Goal: Task Accomplishment & Management: Manage account settings

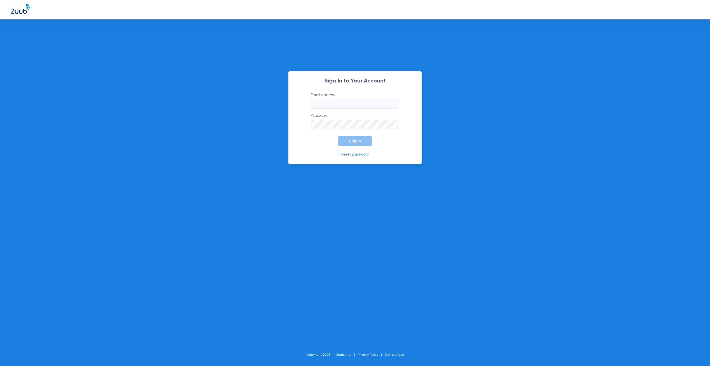
click at [344, 102] on input "Email address" at bounding box center [355, 103] width 89 height 9
type input "[EMAIL_ADDRESS][DOMAIN_NAME]"
click at [355, 141] on span "Log In" at bounding box center [355, 141] width 12 height 4
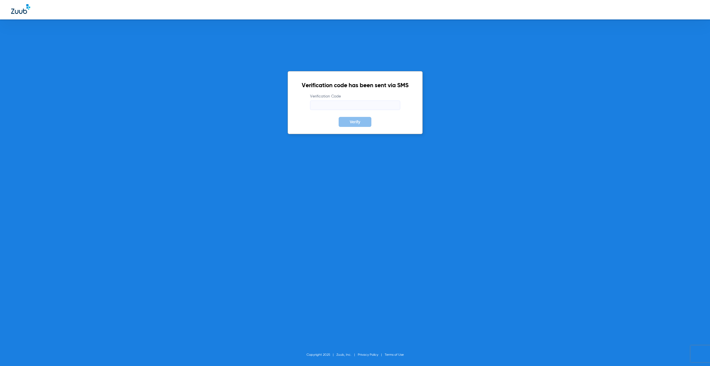
click at [324, 104] on input "Verification Code" at bounding box center [355, 104] width 90 height 9
type input "322543"
click at [360, 123] on span "Verify" at bounding box center [355, 122] width 11 height 4
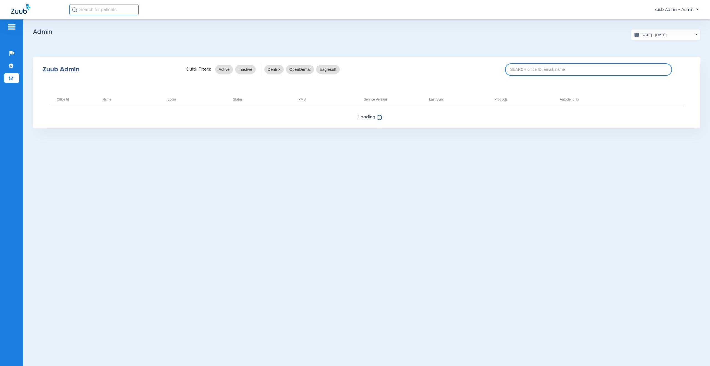
click at [513, 70] on input at bounding box center [588, 69] width 167 height 12
paste input "17006335"
type input "17006335"
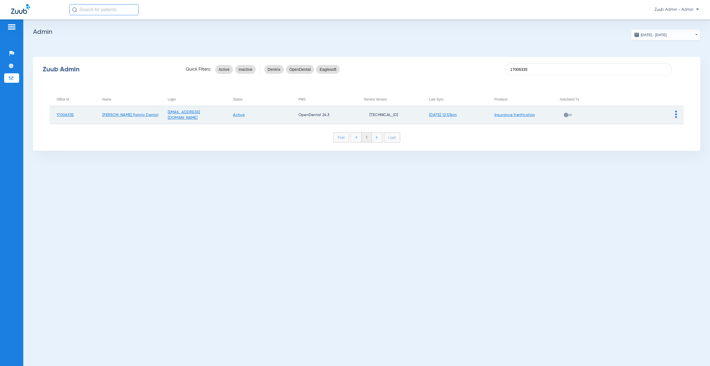
click at [676, 115] on img at bounding box center [676, 113] width 2 height 7
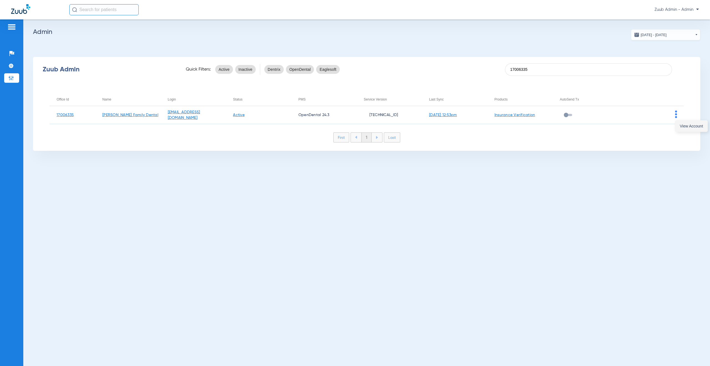
click at [678, 127] on button "View Account" at bounding box center [691, 125] width 32 height 11
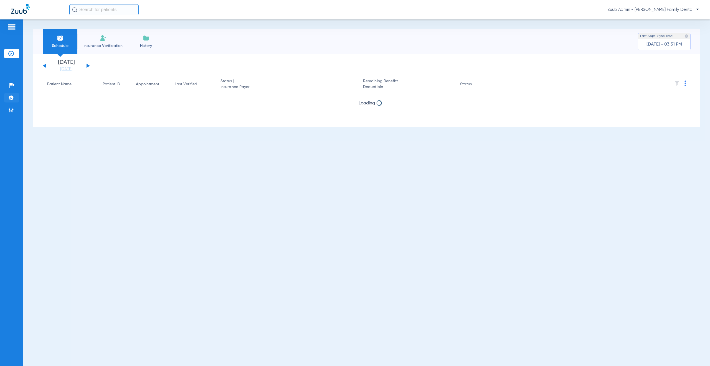
click at [11, 98] on img at bounding box center [11, 98] width 6 height 6
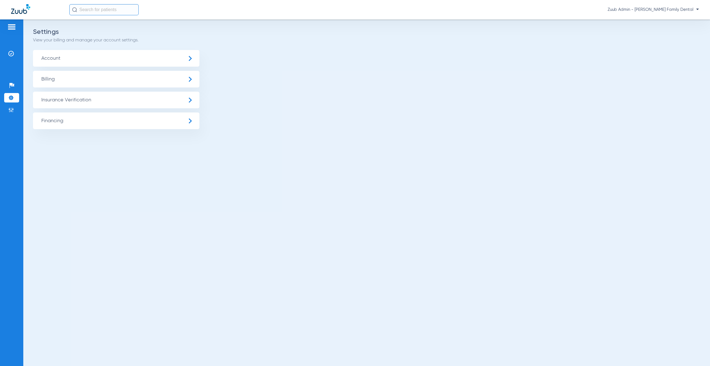
click at [67, 101] on span "Insurance Verification" at bounding box center [116, 100] width 166 height 17
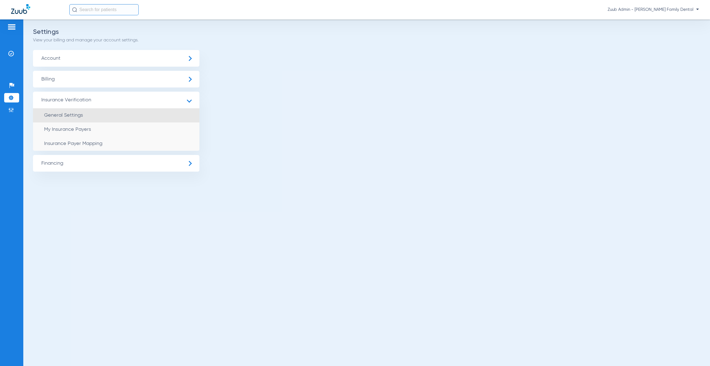
click at [69, 114] on span "General Settings" at bounding box center [63, 115] width 39 height 5
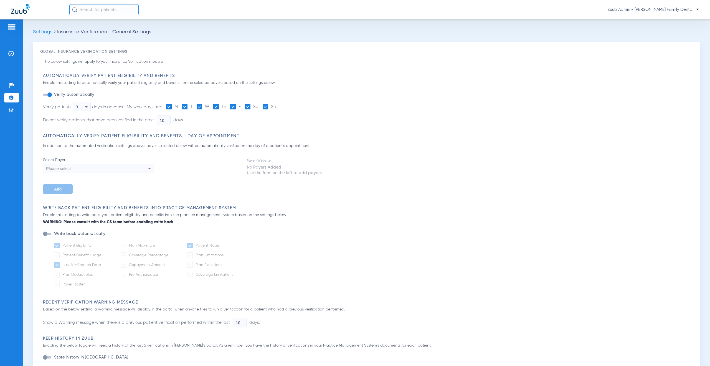
type input "5"
type input "1"
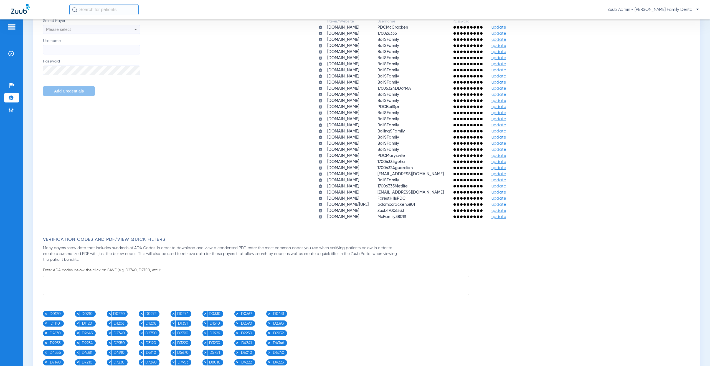
scroll to position [378, 0]
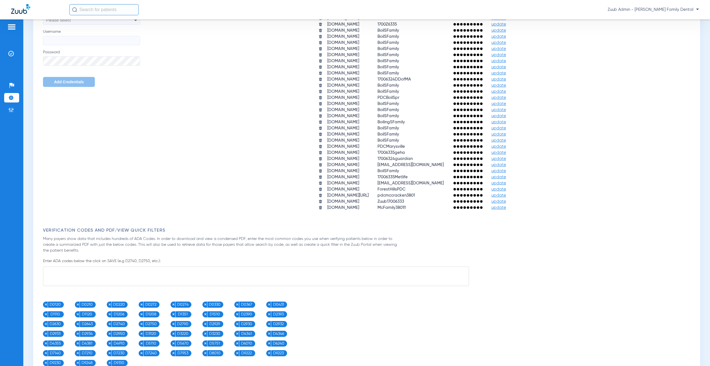
click at [506, 207] on span "update" at bounding box center [498, 207] width 15 height 4
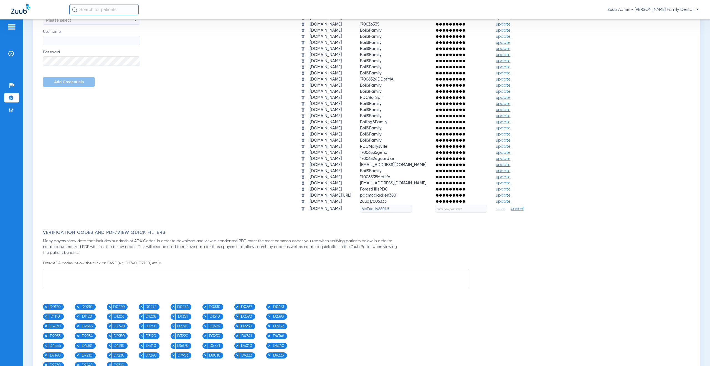
drag, startPoint x: 399, startPoint y: 209, endPoint x: 359, endPoint y: 205, distance: 40.9
click at [359, 205] on tr "upmcpwp.skygenusasystems.com McFamily3801!! save cancel" at bounding box center [417, 209] width 240 height 8
paste input "17006335UPMC"
type input "17006335UPMC"
click at [483, 209] on input "text" at bounding box center [461, 209] width 52 height 8
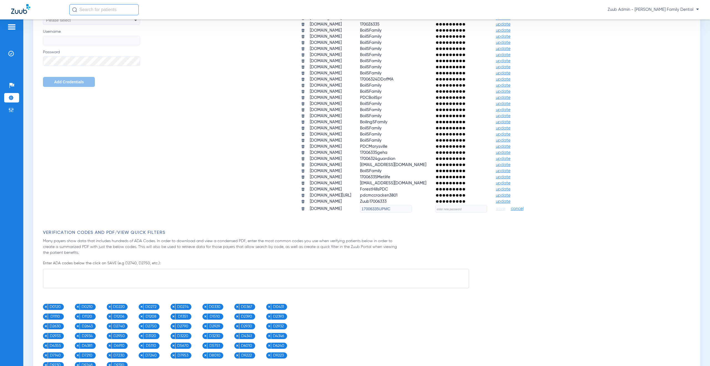
paste input "L0v3M0r3!"
type input "L0v3M0r3!"
click at [505, 209] on span "save" at bounding box center [500, 208] width 9 height 5
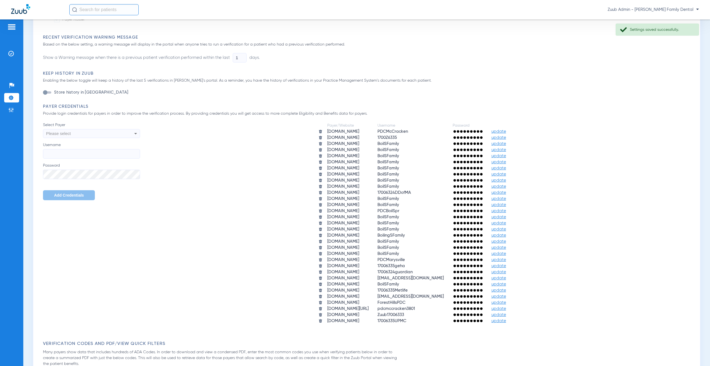
scroll to position [230, 0]
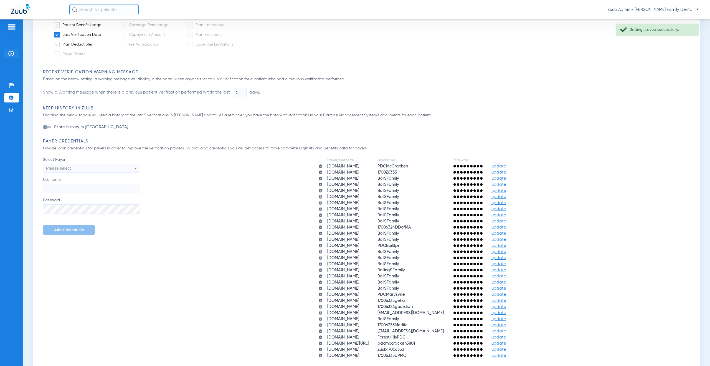
click at [12, 52] on img at bounding box center [11, 54] width 6 height 6
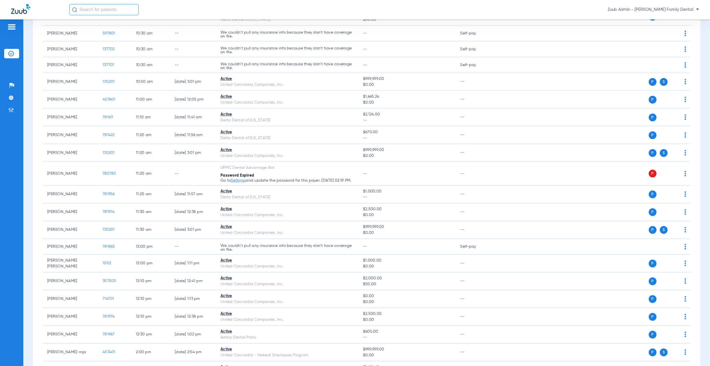
scroll to position [610, 0]
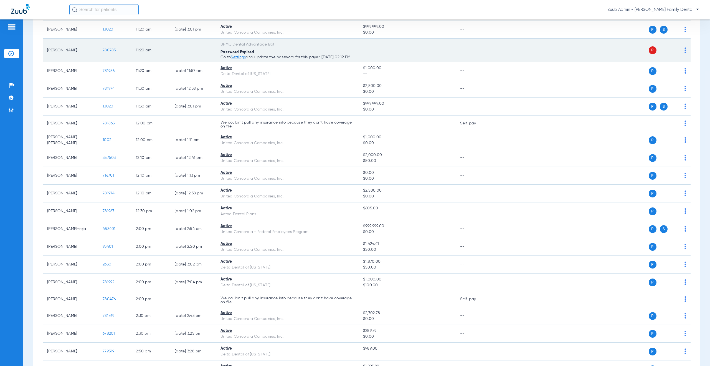
click at [684, 52] on img at bounding box center [685, 50] width 2 height 6
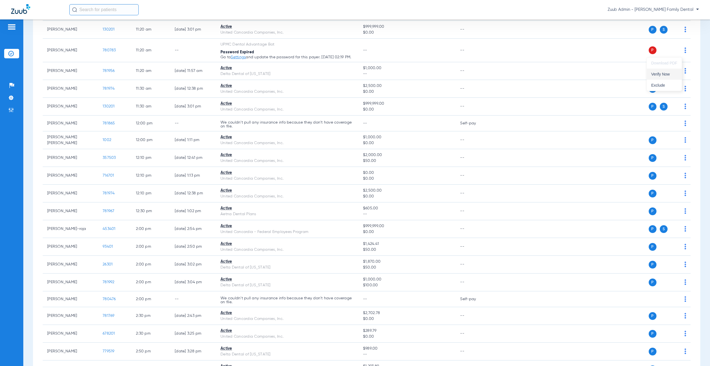
click at [658, 75] on span "Verify Now" at bounding box center [664, 74] width 26 height 4
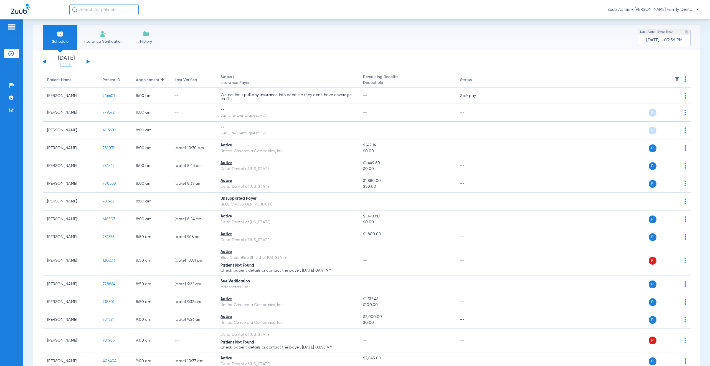
scroll to position [0, 0]
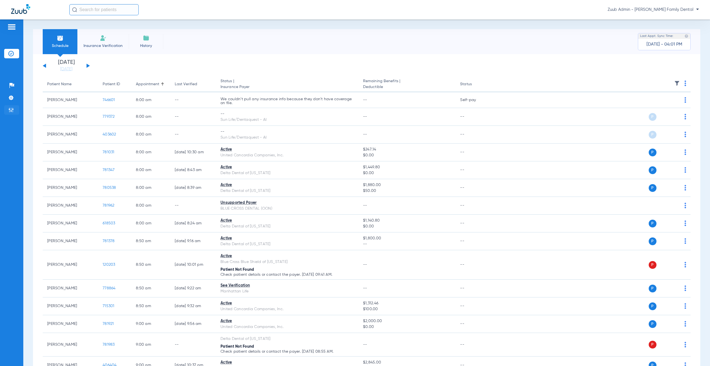
click at [12, 111] on img at bounding box center [11, 110] width 6 height 6
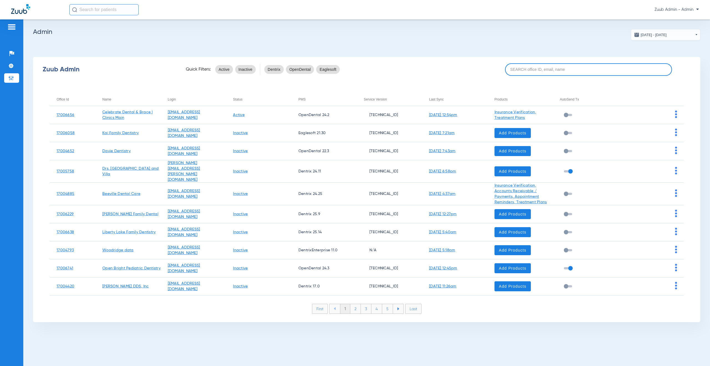
click at [512, 72] on input at bounding box center [588, 69] width 167 height 12
paste input "17006336"
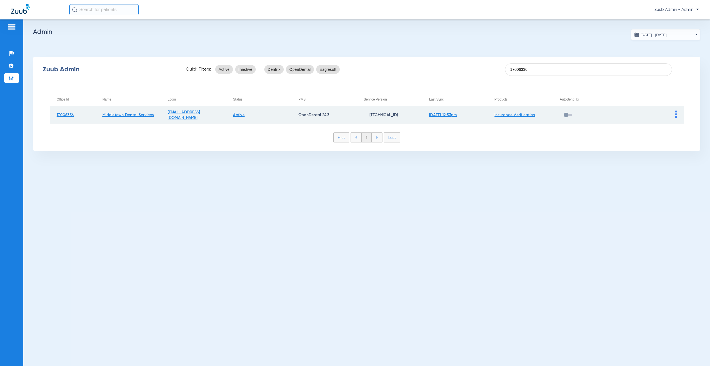
type input "17006336"
click at [676, 116] on img at bounding box center [676, 113] width 2 height 7
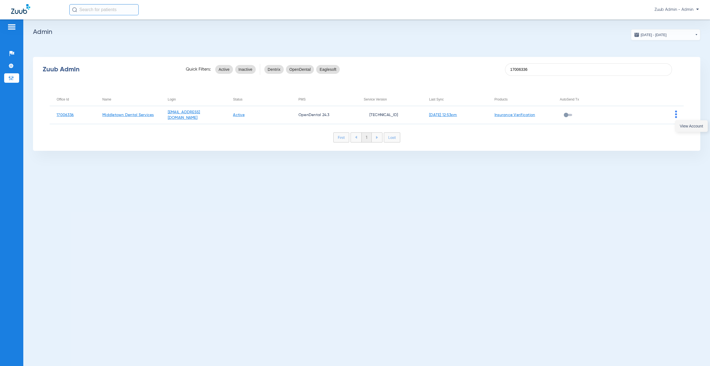
click at [684, 126] on span "View Account" at bounding box center [691, 126] width 23 height 4
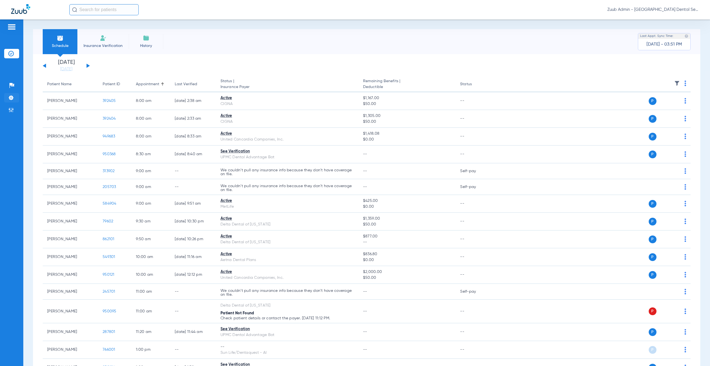
click at [15, 98] on li "Settings" at bounding box center [11, 97] width 15 height 9
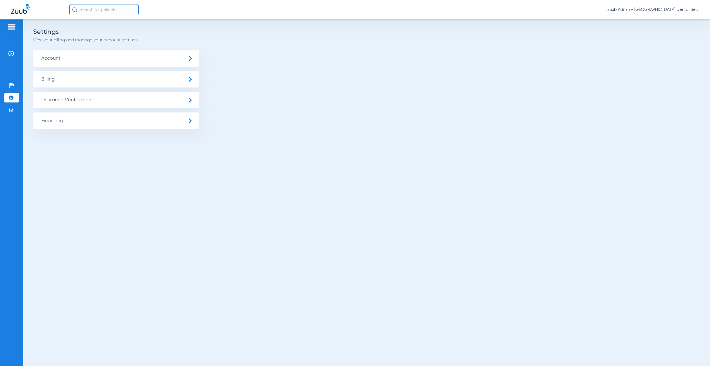
click at [69, 99] on span "Insurance Verification" at bounding box center [116, 100] width 166 height 17
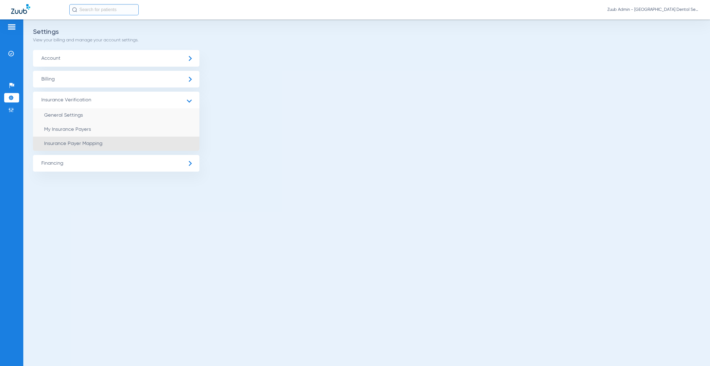
click at [77, 143] on span "Insurance Payer Mapping" at bounding box center [73, 143] width 58 height 5
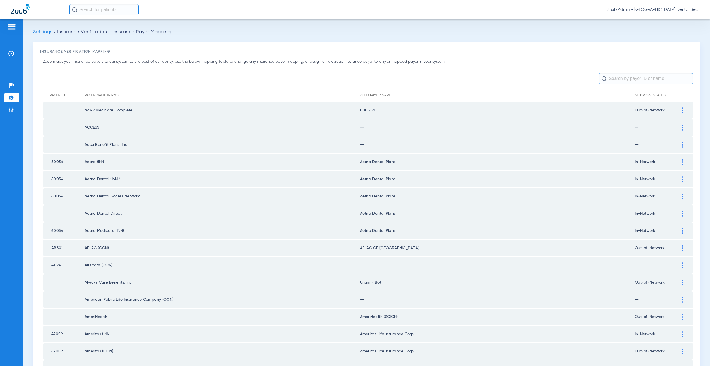
click at [678, 127] on div at bounding box center [683, 128] width 10 height 6
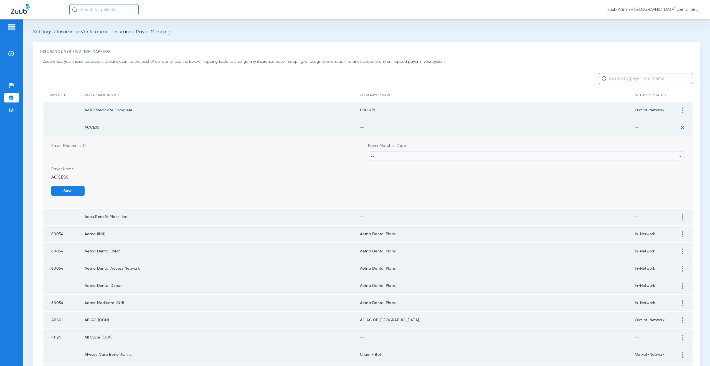
click at [395, 156] on div "--" at bounding box center [525, 155] width 308 height 9
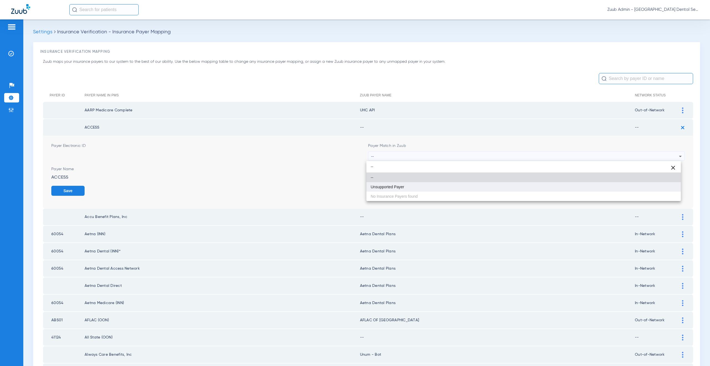
type input "--"
click at [400, 186] on span "Unsupported Payer" at bounding box center [388, 187] width 34 height 4
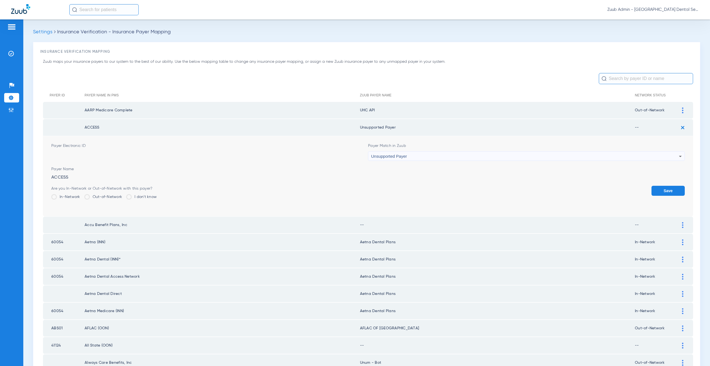
click at [659, 190] on button "Save" at bounding box center [667, 191] width 33 height 10
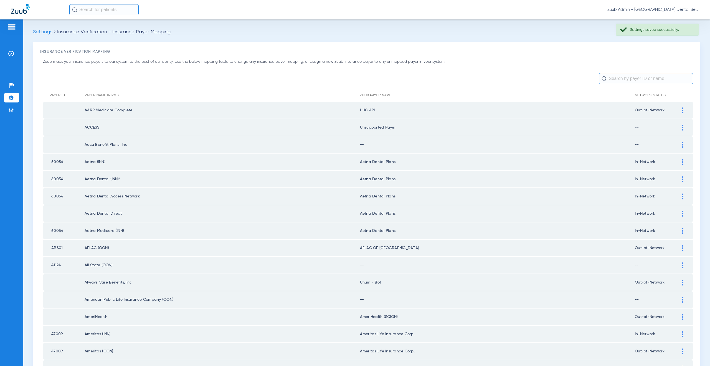
click at [682, 145] on img at bounding box center [682, 145] width 1 height 6
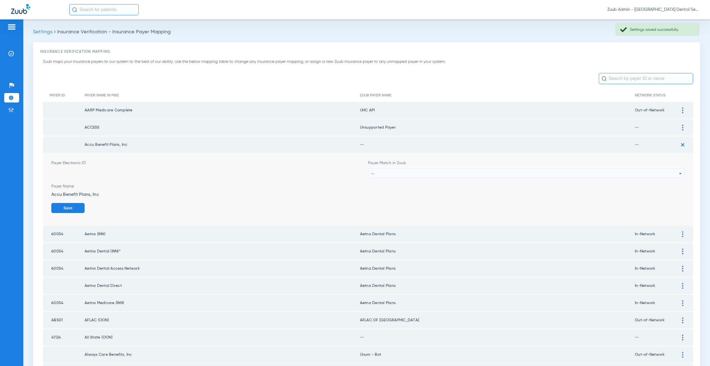
click at [394, 176] on div "--" at bounding box center [525, 173] width 308 height 9
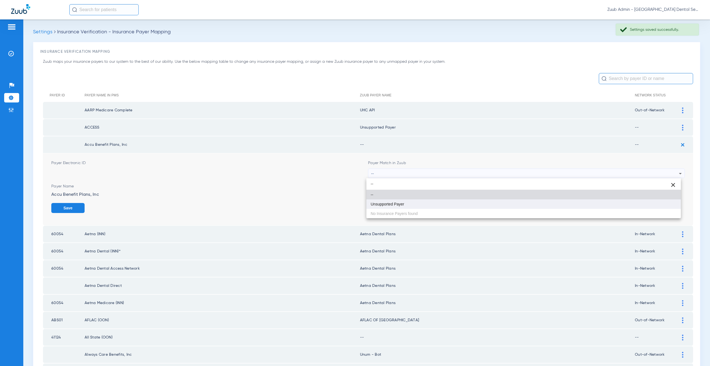
type input "--"
drag, startPoint x: 395, startPoint y: 205, endPoint x: 472, endPoint y: 195, distance: 77.2
click at [395, 205] on span "Unsupported Payer" at bounding box center [388, 204] width 34 height 4
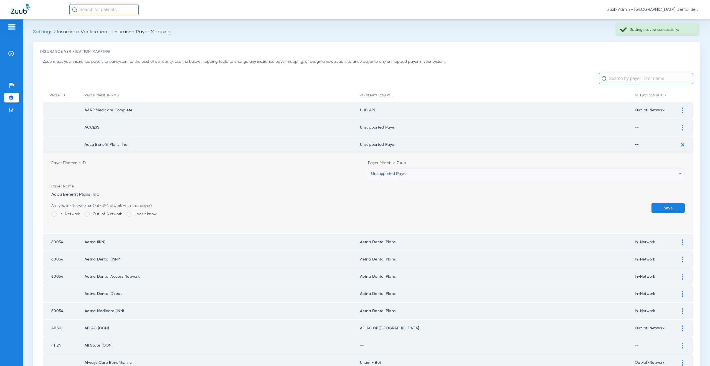
click at [652, 206] on button "Save" at bounding box center [667, 208] width 33 height 10
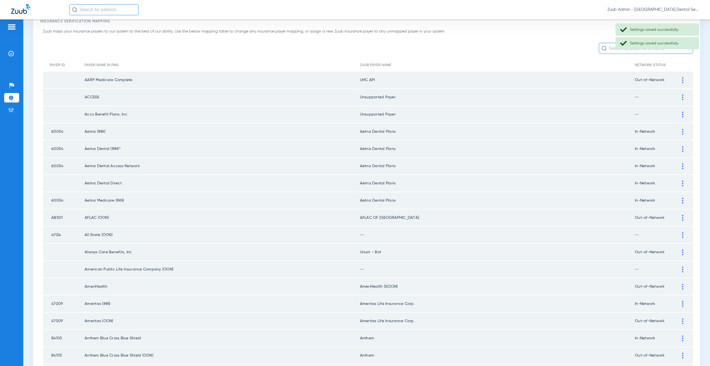
scroll to position [69, 0]
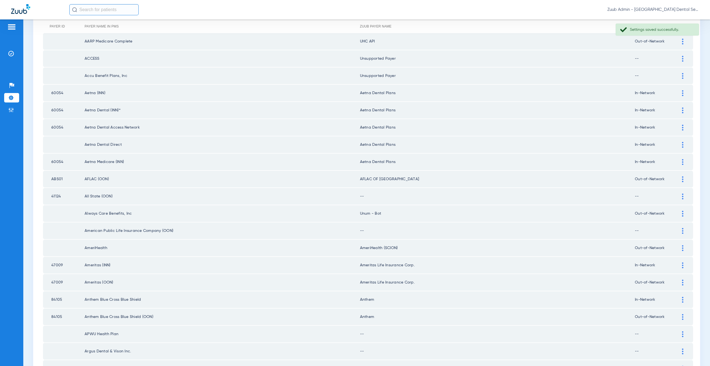
click at [680, 195] on div at bounding box center [683, 196] width 10 height 6
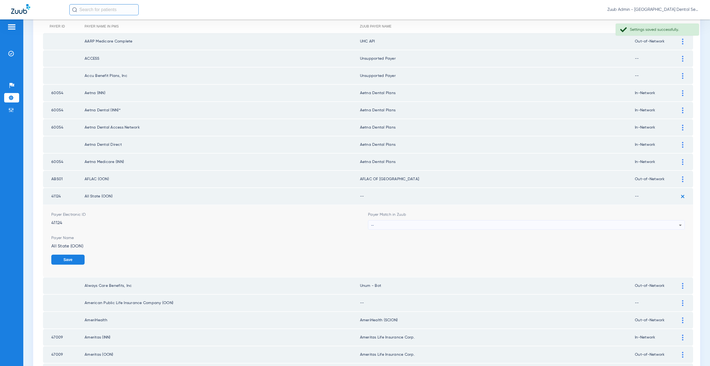
click at [395, 225] on div "--" at bounding box center [525, 224] width 308 height 9
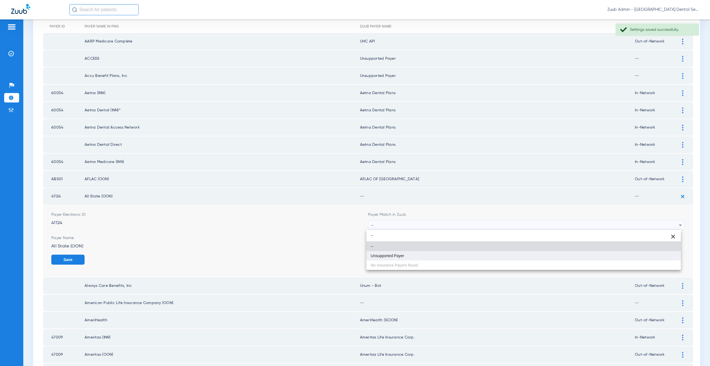
type input "--"
click at [395, 254] on span "Unsupported Payer" at bounding box center [388, 255] width 34 height 4
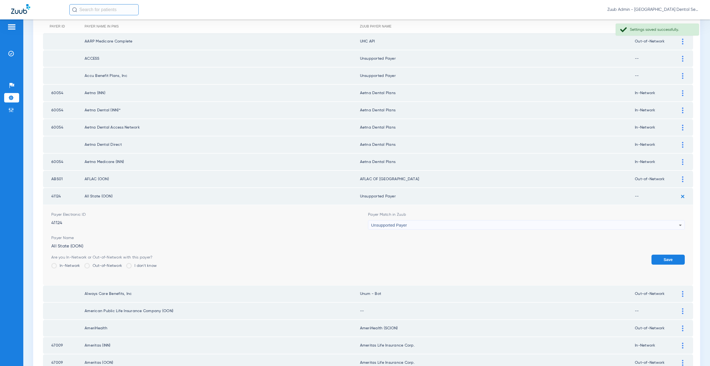
click at [659, 257] on button "Save" at bounding box center [667, 259] width 33 height 10
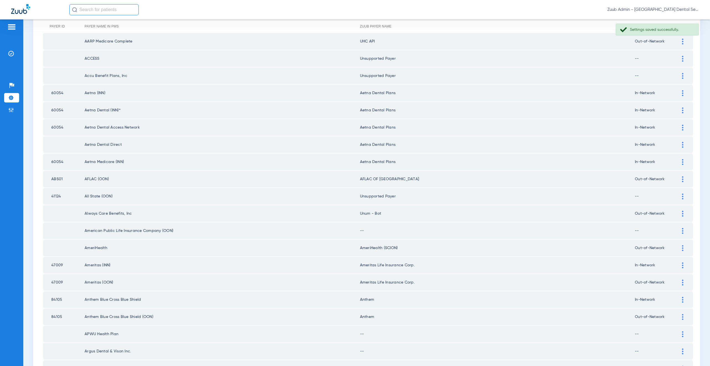
click at [678, 178] on div at bounding box center [683, 179] width 10 height 6
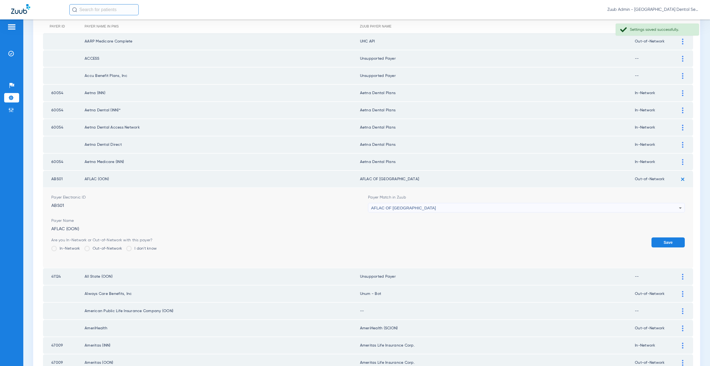
click at [394, 205] on span "AFLAC OF [GEOGRAPHIC_DATA]" at bounding box center [403, 207] width 65 height 5
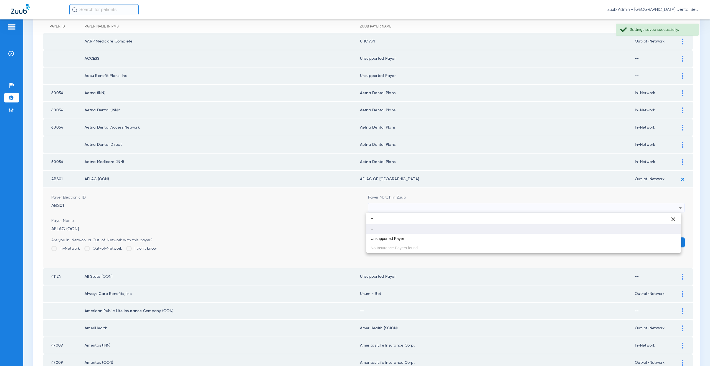
type input "--"
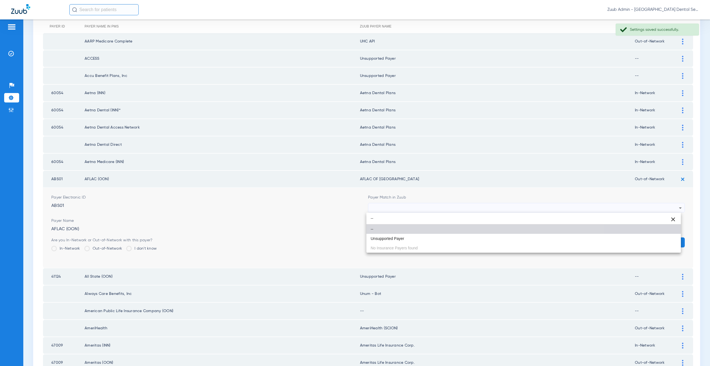
click at [395, 229] on mat-option "--" at bounding box center [523, 228] width 315 height 9
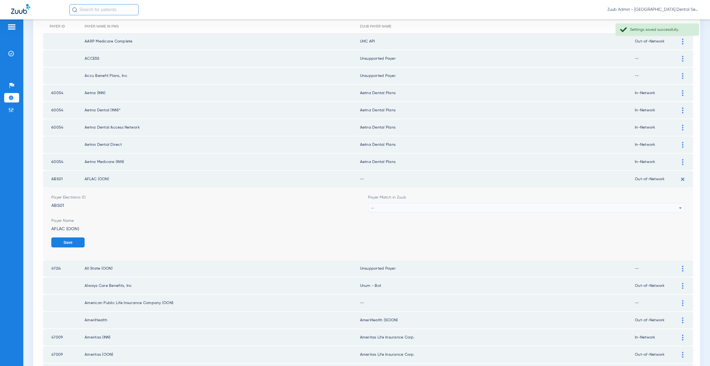
click at [368, 210] on div "--" at bounding box center [526, 207] width 316 height 9
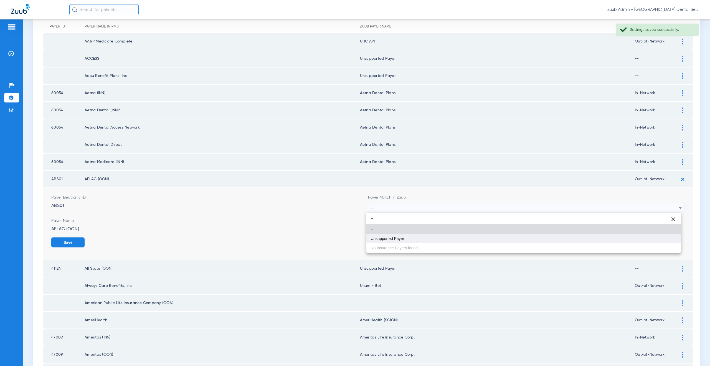
type input "--"
click at [384, 238] on span "Unsupported Payer" at bounding box center [388, 238] width 34 height 4
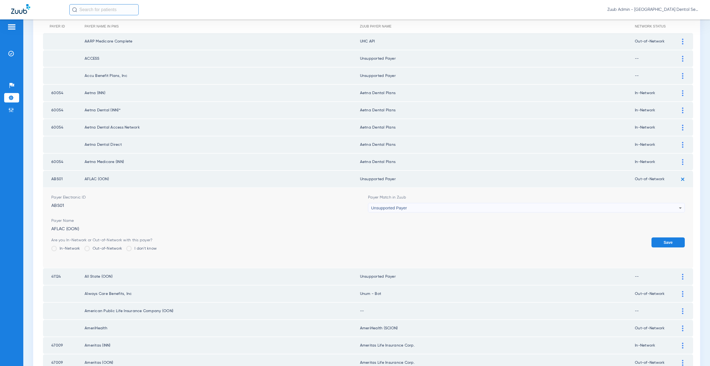
click at [668, 241] on button "Save" at bounding box center [667, 242] width 33 height 10
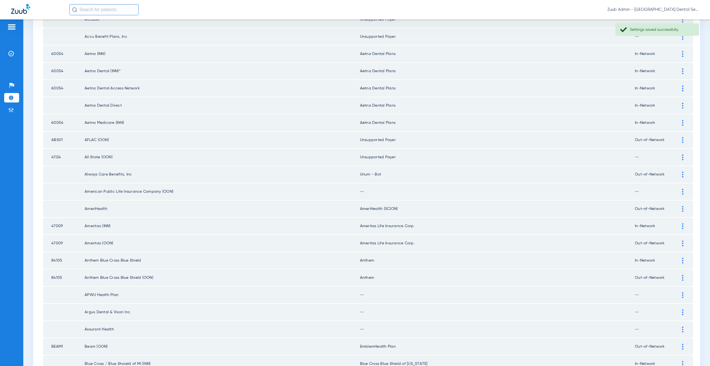
scroll to position [114, 0]
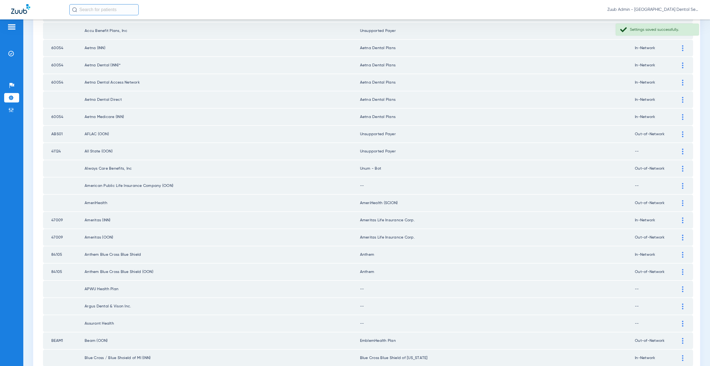
click at [678, 185] on div at bounding box center [683, 186] width 10 height 6
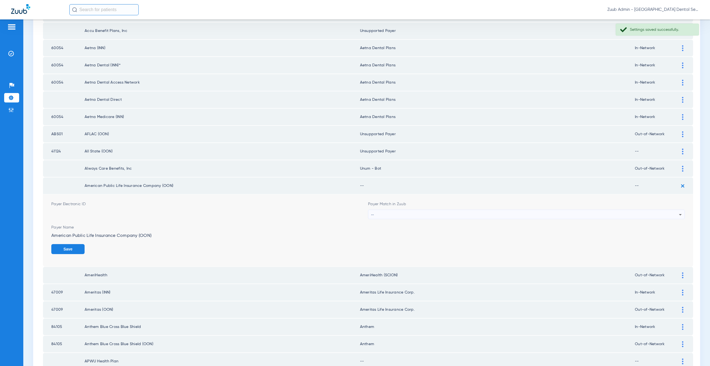
click at [394, 215] on div "--" at bounding box center [525, 214] width 308 height 9
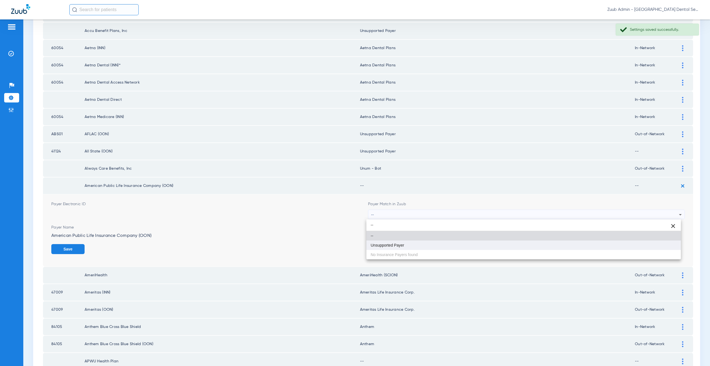
type input "--"
click at [390, 243] on span "Unsupported Payer" at bounding box center [388, 245] width 34 height 4
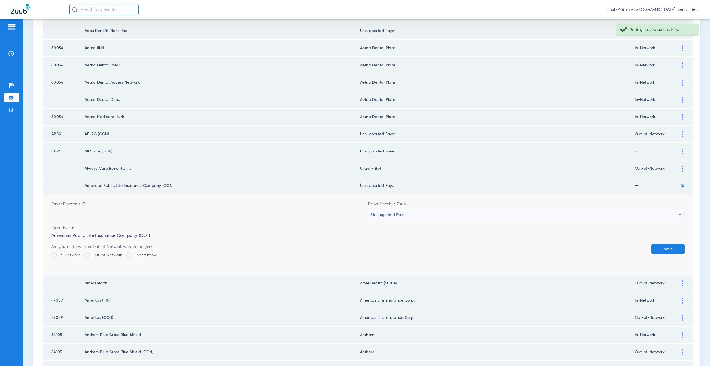
click at [655, 247] on button "Save" at bounding box center [667, 249] width 33 height 10
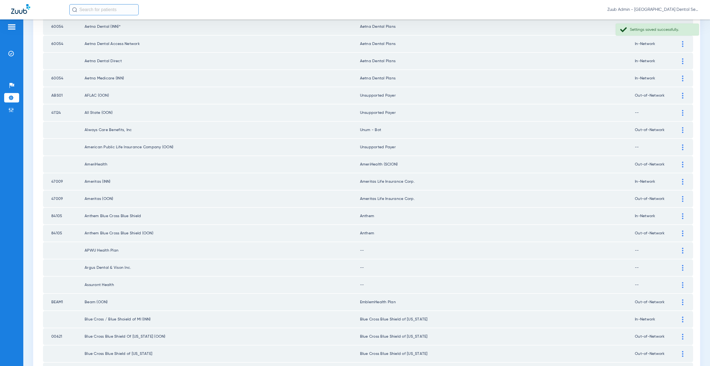
scroll to position [234, 0]
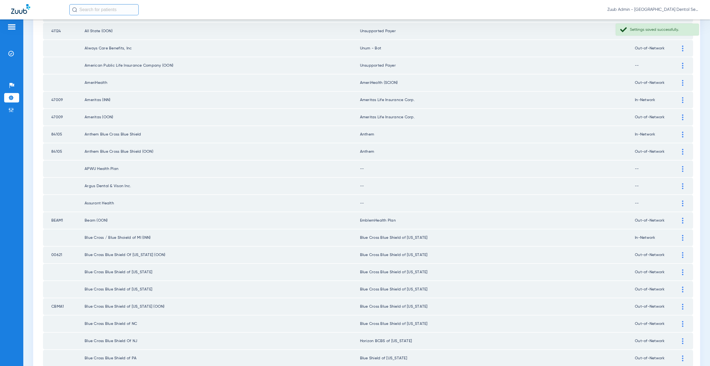
click at [678, 170] on div at bounding box center [683, 169] width 10 height 6
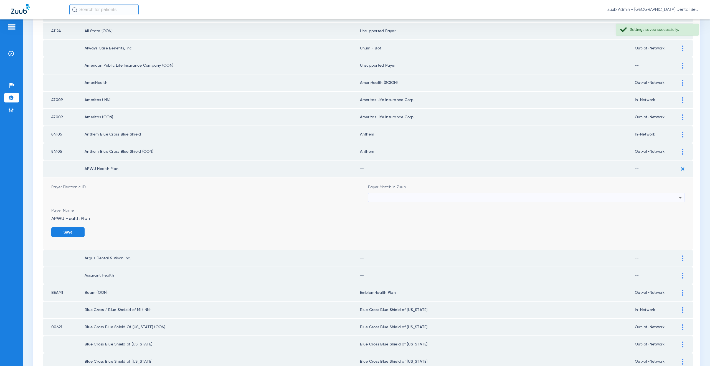
click at [394, 200] on div "--" at bounding box center [525, 197] width 308 height 9
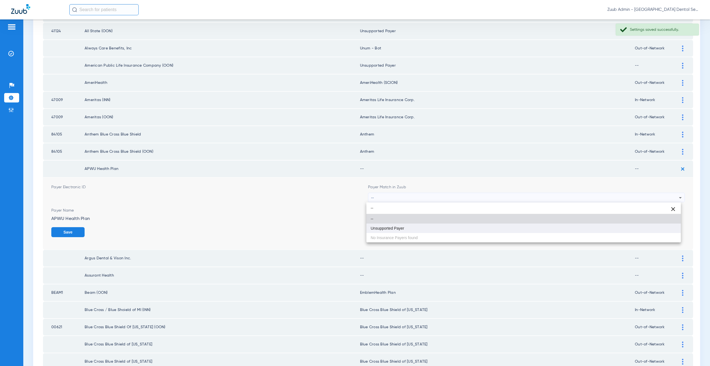
type input "--"
click at [390, 227] on span "Unsupported Payer" at bounding box center [388, 228] width 34 height 4
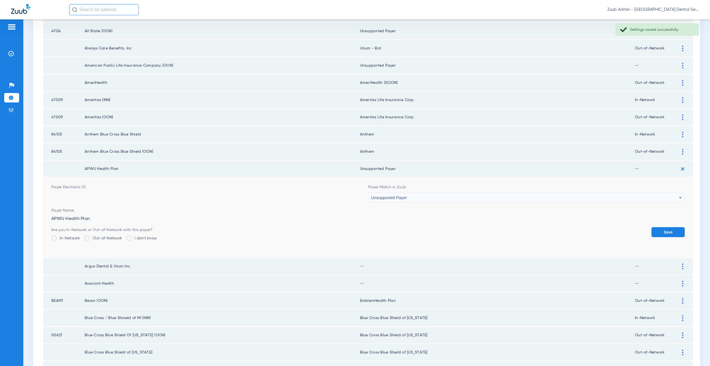
click at [665, 226] on form "Payer Electronic ID Payer Match in Zuub Unsupported Payer Payer Name APWU Healt…" at bounding box center [367, 217] width 633 height 80
click at [664, 230] on button "Save" at bounding box center [667, 232] width 33 height 10
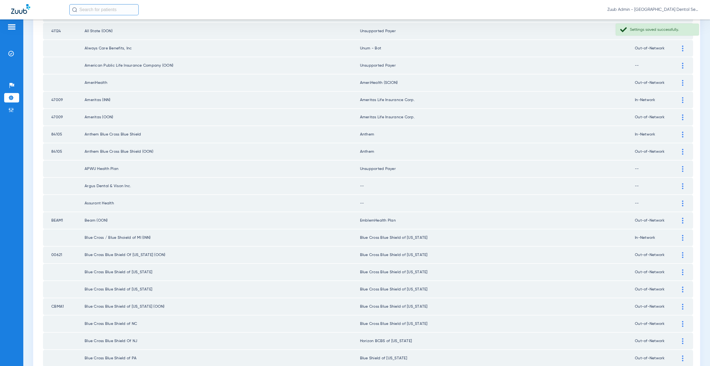
drag, startPoint x: 392, startPoint y: 169, endPoint x: 362, endPoint y: 171, distance: 30.5
click at [362, 171] on td "Unsupported Payer" at bounding box center [497, 168] width 275 height 17
copy td "supported Paye"
click at [679, 185] on div at bounding box center [683, 186] width 10 height 6
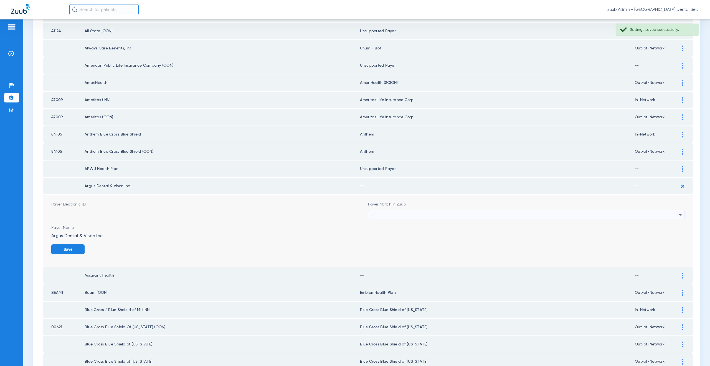
click at [419, 210] on div "--" at bounding box center [525, 214] width 308 height 9
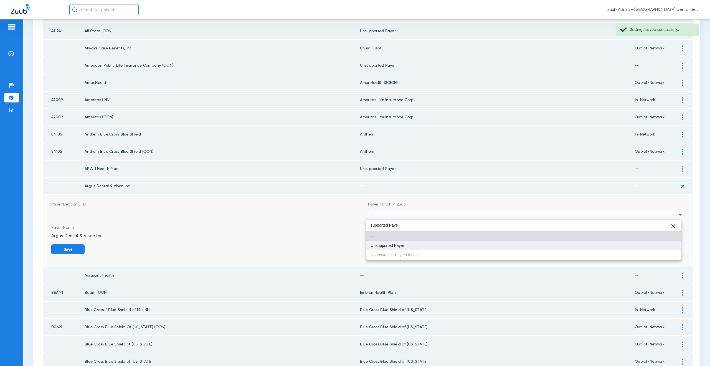
type input "supported Paye"
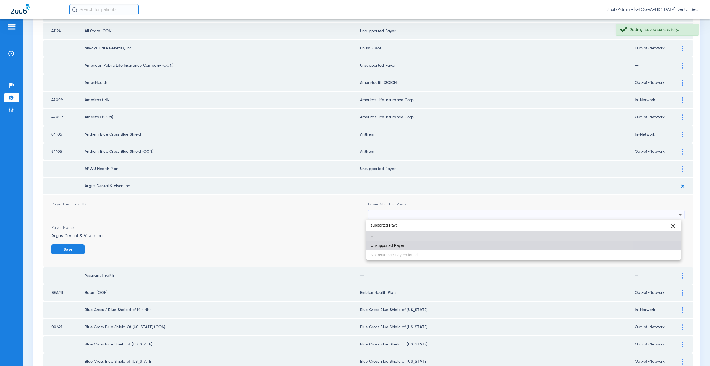
click at [410, 247] on mat-option "Unsupported Payer" at bounding box center [523, 244] width 315 height 9
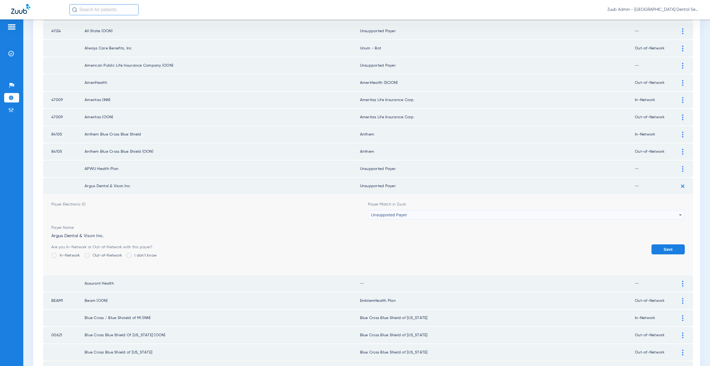
click at [662, 247] on button "Save" at bounding box center [667, 249] width 33 height 10
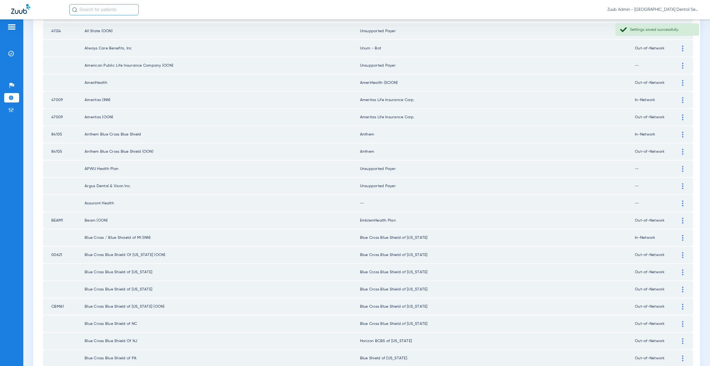
click at [678, 203] on div at bounding box center [683, 203] width 10 height 6
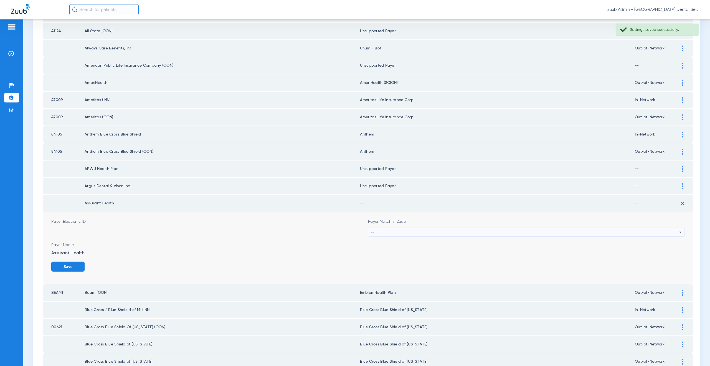
click at [376, 232] on div "--" at bounding box center [525, 231] width 308 height 9
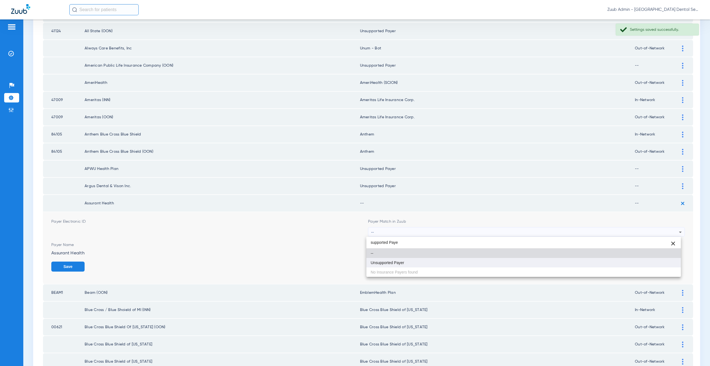
type input "supported Paye"
click at [398, 265] on mat-option "Unsupported Payer" at bounding box center [523, 262] width 315 height 9
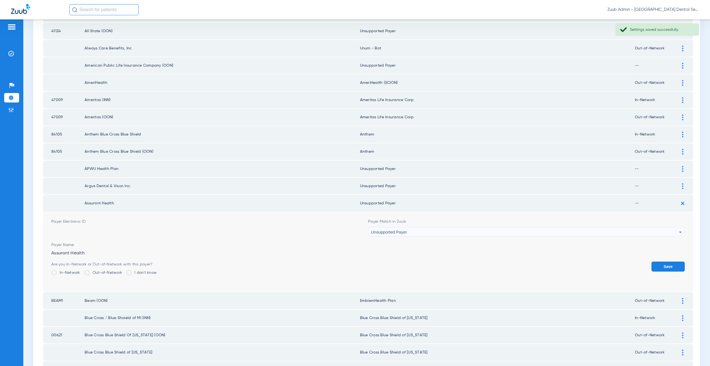
click at [659, 265] on button "Save" at bounding box center [667, 266] width 33 height 10
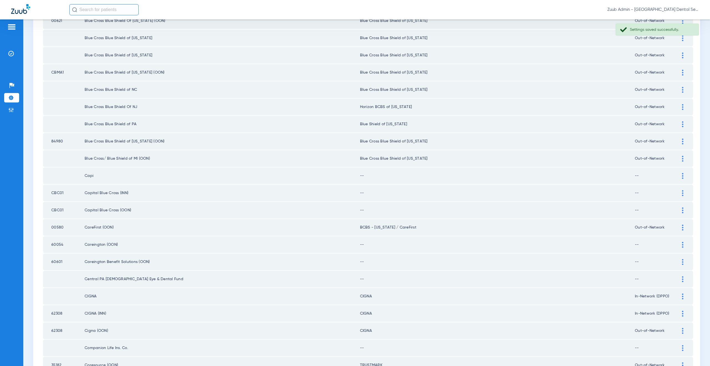
scroll to position [470, 0]
click at [678, 174] on div at bounding box center [683, 173] width 10 height 6
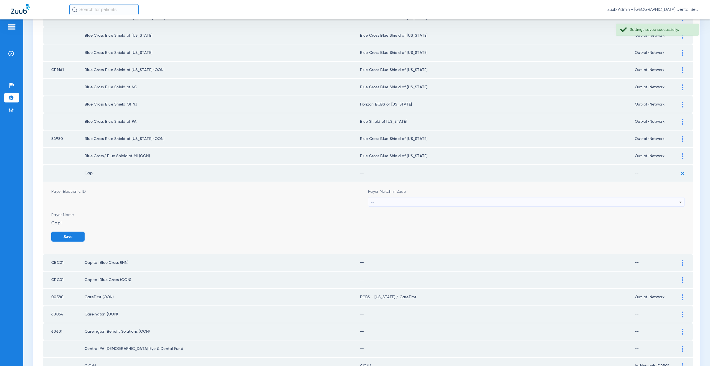
click at [392, 204] on div "--" at bounding box center [525, 201] width 308 height 9
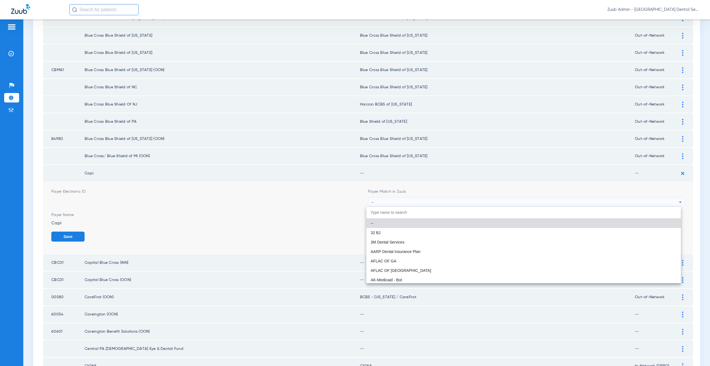
paste input "supported Paye"
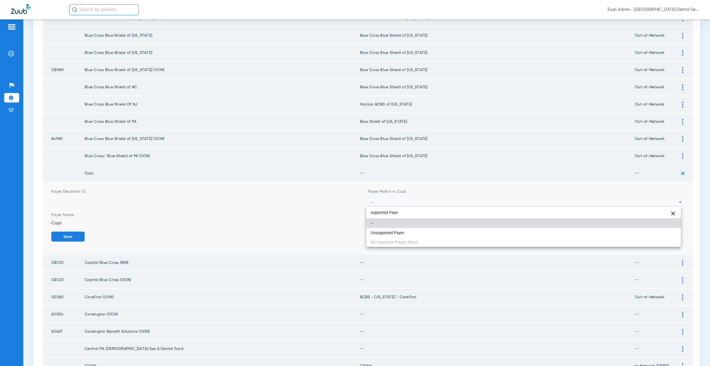
type input "supported Paye"
click at [394, 231] on span "Unsupported Payer" at bounding box center [388, 232] width 34 height 4
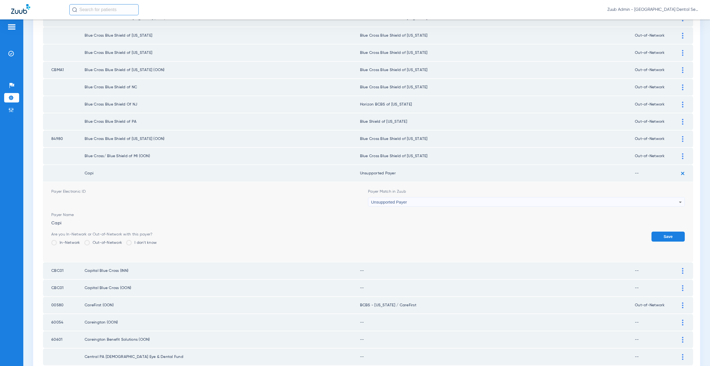
click at [654, 234] on button "Save" at bounding box center [667, 236] width 33 height 10
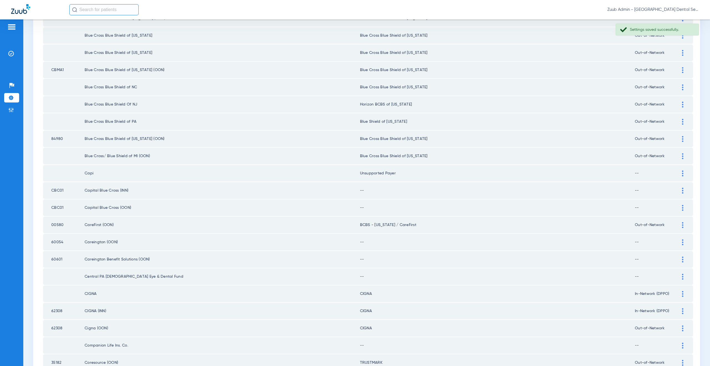
click at [678, 190] on div at bounding box center [683, 190] width 10 height 6
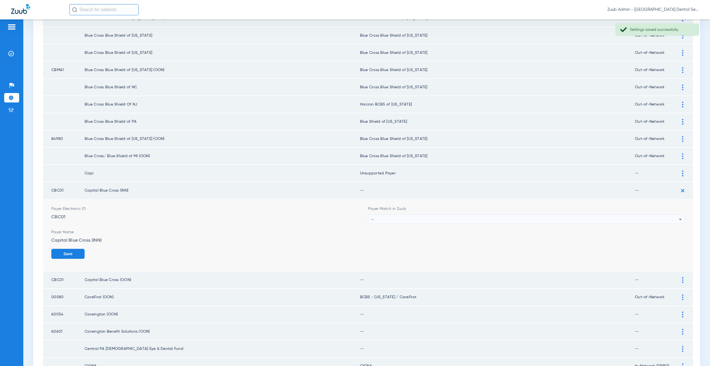
click at [390, 220] on div "--" at bounding box center [525, 218] width 308 height 9
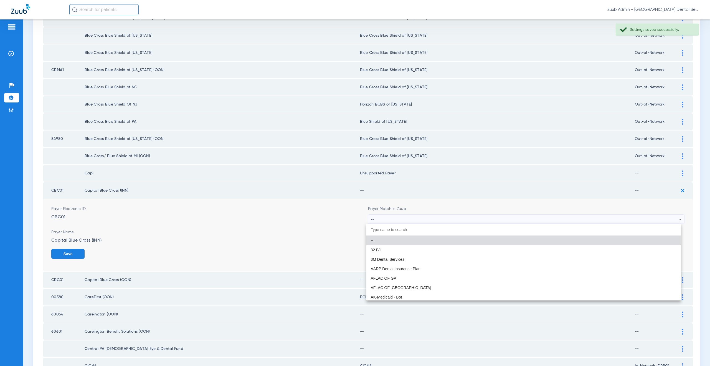
paste input "supported Paye"
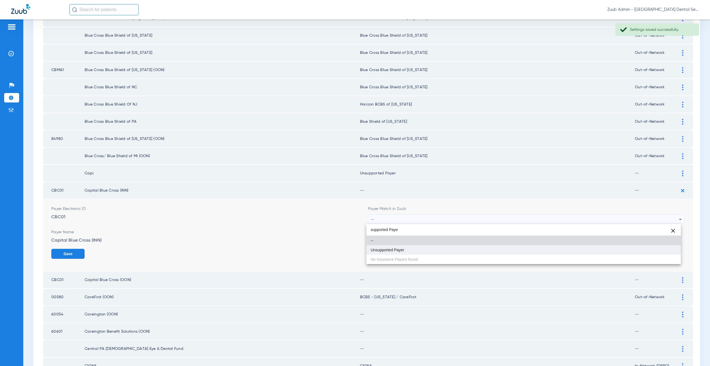
type input "supported Paye"
click at [395, 251] on span "Unsupported Payer" at bounding box center [388, 250] width 34 height 4
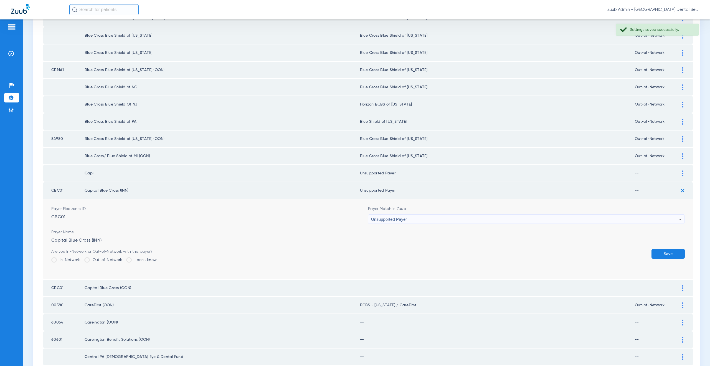
click at [664, 251] on button "Save" at bounding box center [667, 253] width 33 height 10
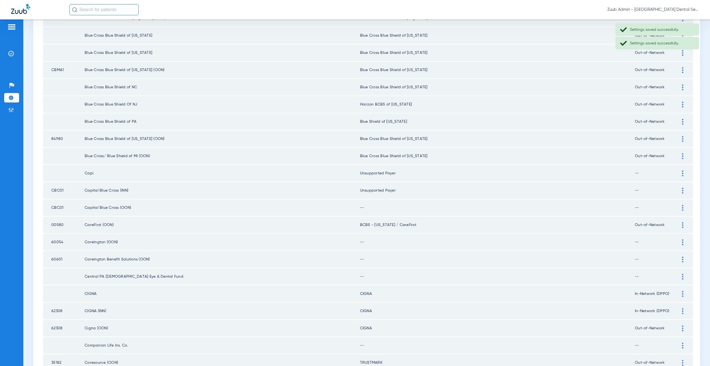
click at [682, 209] on img at bounding box center [682, 208] width 1 height 6
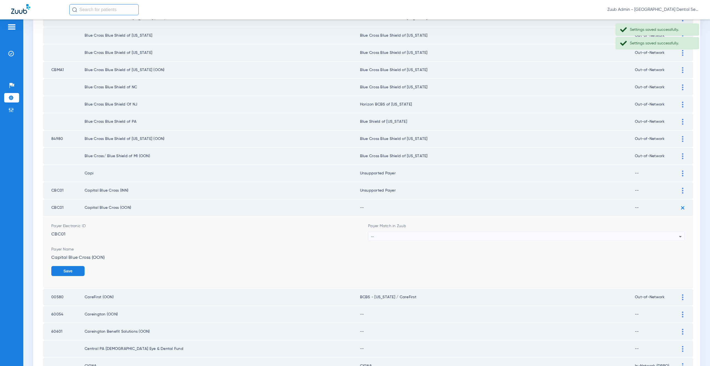
click at [381, 235] on div "--" at bounding box center [525, 236] width 308 height 9
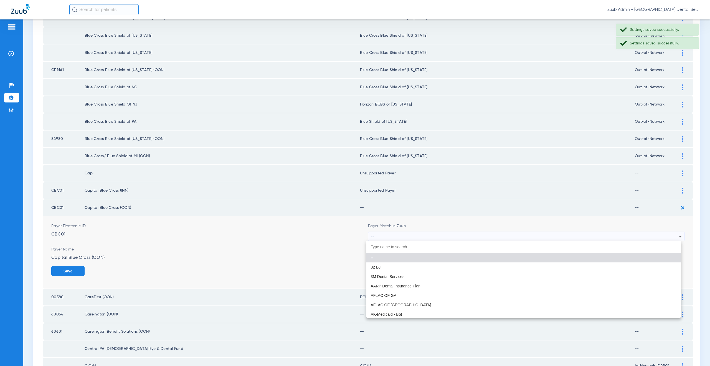
paste input "supported Paye"
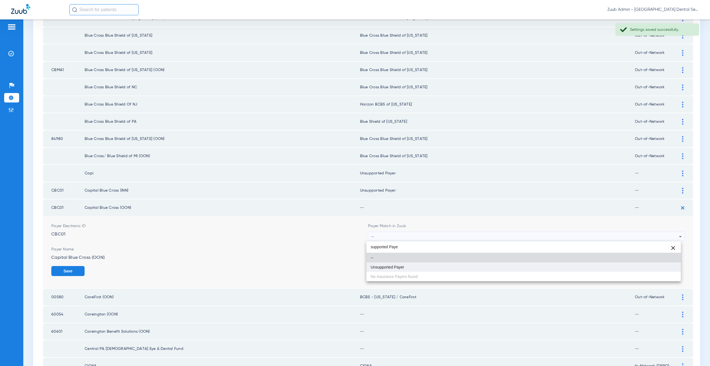
type input "supported Paye"
click at [391, 267] on span "Unsupported Payer" at bounding box center [388, 267] width 34 height 4
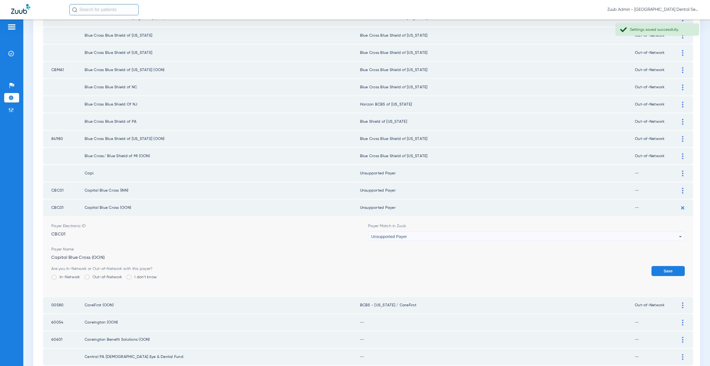
click at [658, 269] on button "Save" at bounding box center [667, 271] width 33 height 10
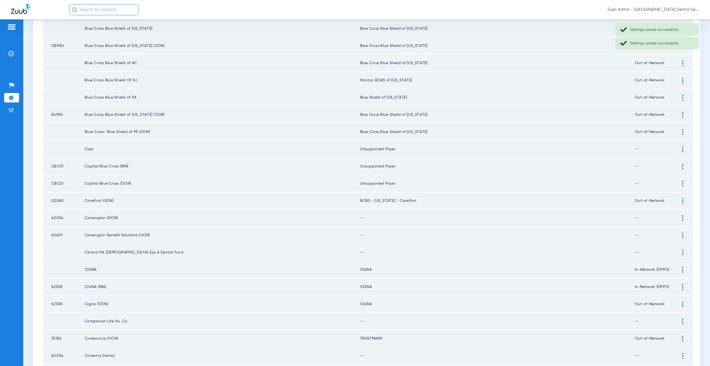
scroll to position [509, 0]
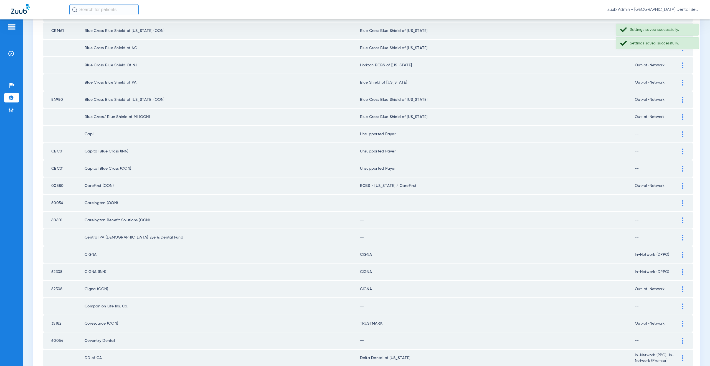
click at [678, 204] on div at bounding box center [683, 203] width 10 height 6
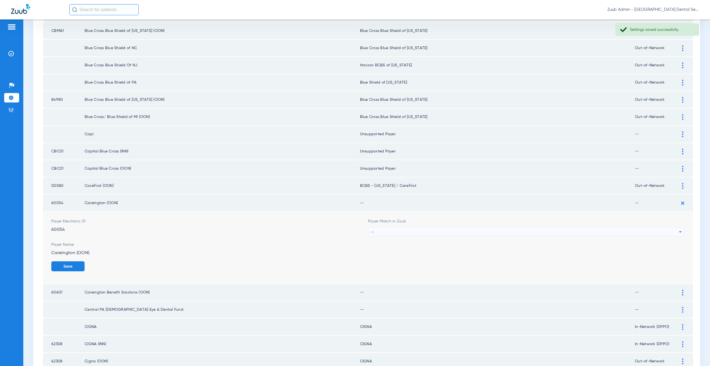
click at [398, 232] on div "--" at bounding box center [525, 231] width 308 height 9
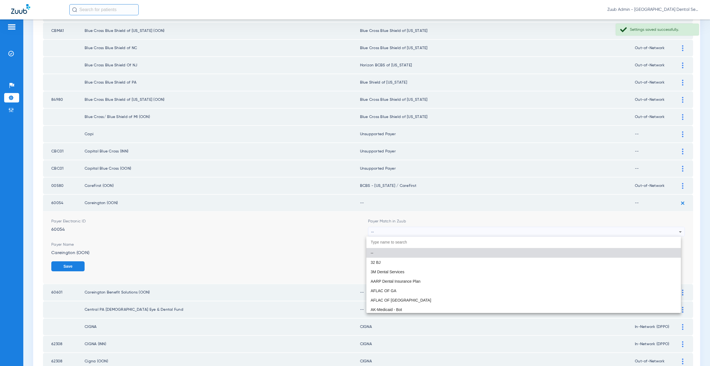
paste input "supported Paye"
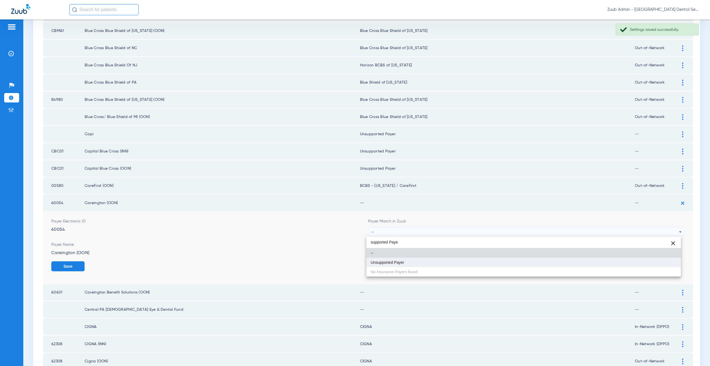
type input "supported Paye"
click at [400, 263] on span "Unsupported Payer" at bounding box center [388, 262] width 34 height 4
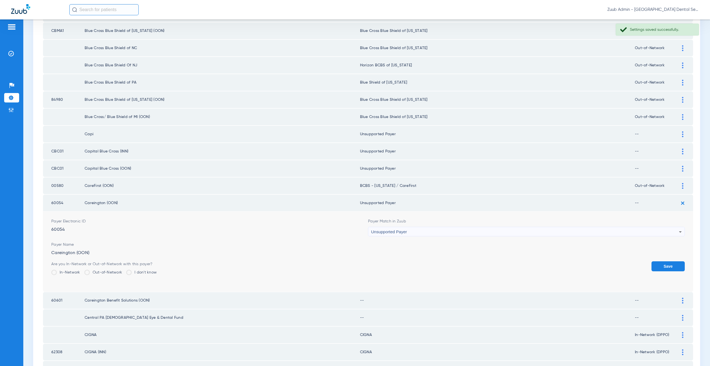
click at [674, 264] on button "Save" at bounding box center [667, 266] width 33 height 10
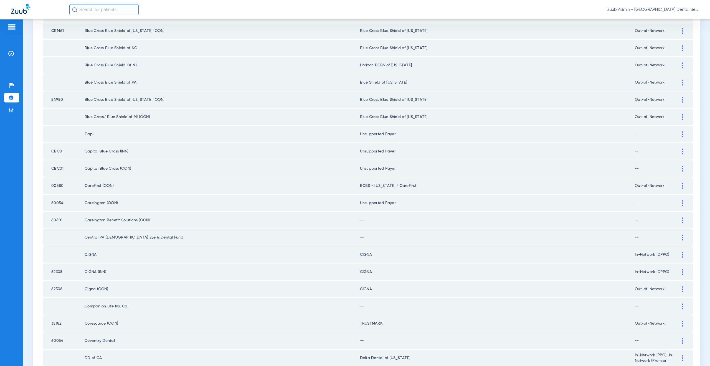
click at [680, 220] on div at bounding box center [683, 220] width 10 height 6
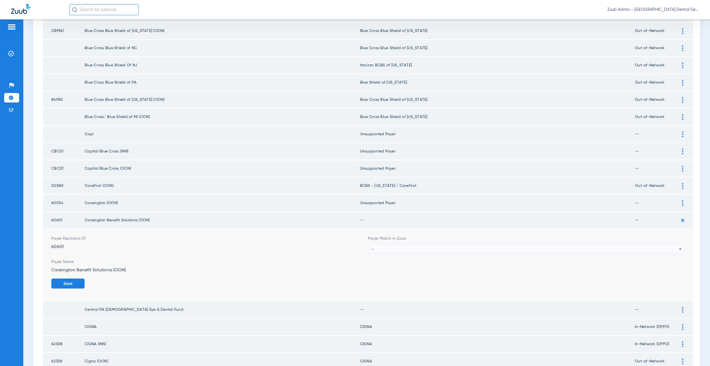
click at [380, 248] on div "--" at bounding box center [525, 248] width 308 height 9
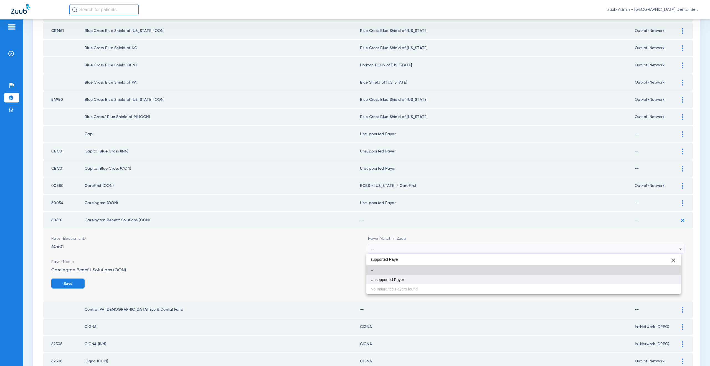
type input "supported Paye"
click at [376, 275] on mat-option "Unsupported Payer" at bounding box center [523, 279] width 315 height 9
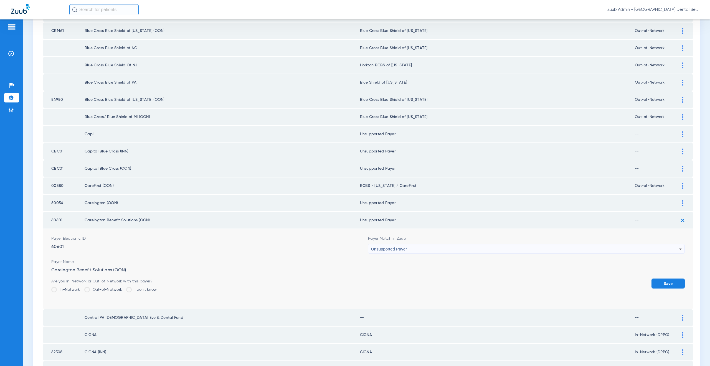
click at [655, 280] on button "Save" at bounding box center [667, 283] width 33 height 10
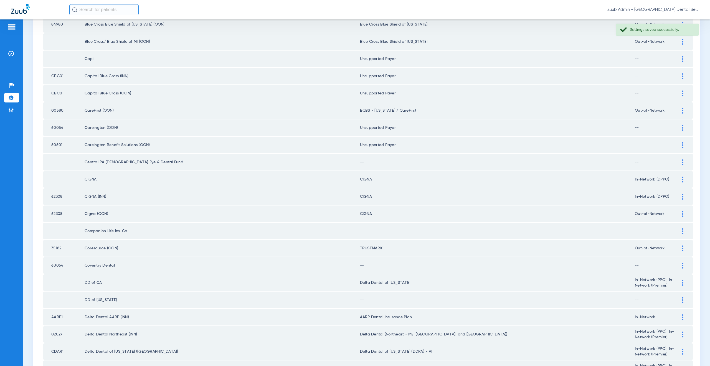
scroll to position [603, 0]
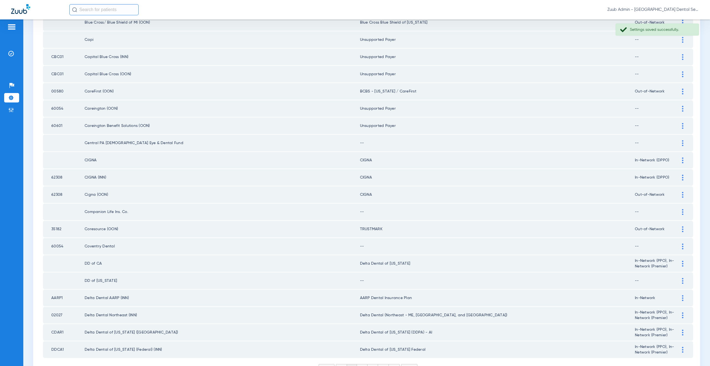
click at [678, 143] on div at bounding box center [683, 143] width 10 height 6
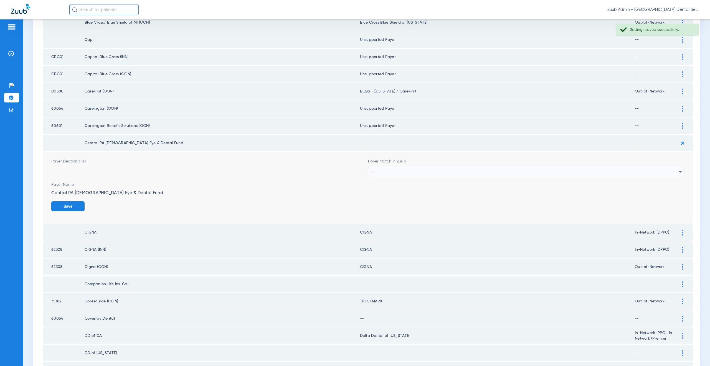
click at [385, 171] on div "--" at bounding box center [525, 171] width 308 height 9
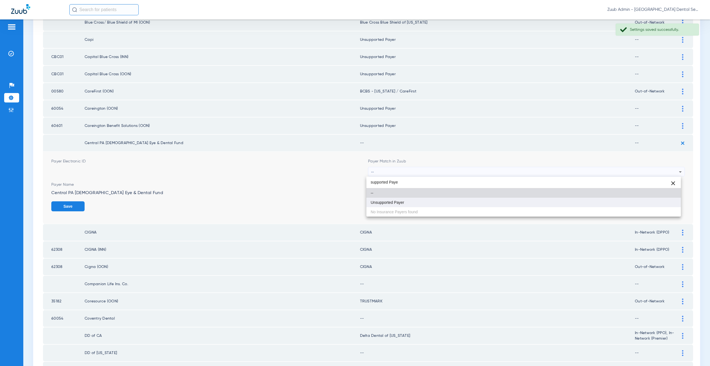
type input "supported Paye"
click at [396, 203] on span "Unsupported Payer" at bounding box center [388, 202] width 34 height 4
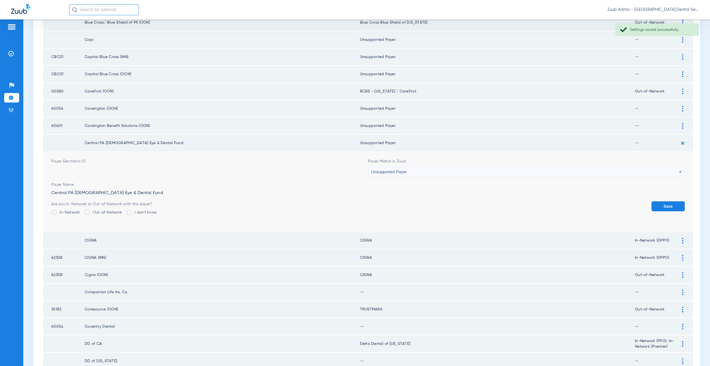
click at [671, 206] on button "Save" at bounding box center [667, 206] width 33 height 10
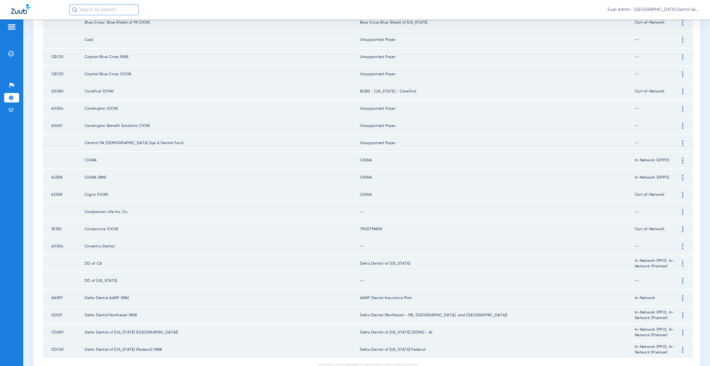
click at [678, 211] on div at bounding box center [683, 212] width 10 height 6
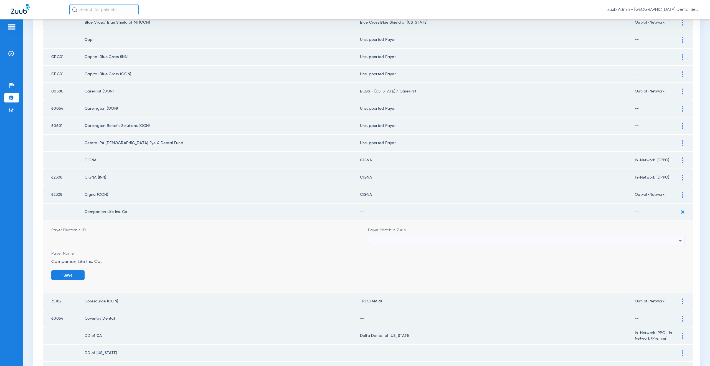
click at [397, 240] on div "--" at bounding box center [525, 240] width 308 height 9
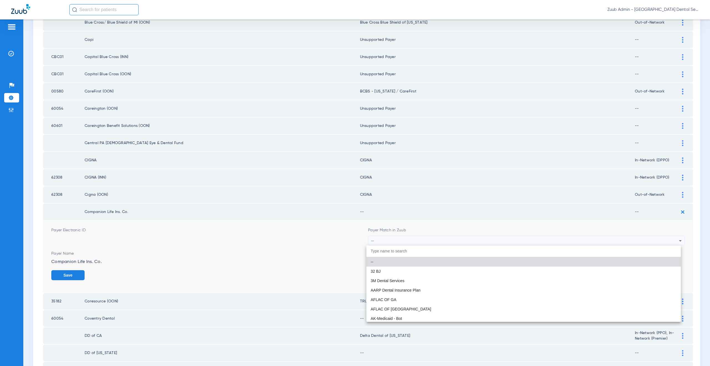
paste input "supported Paye"
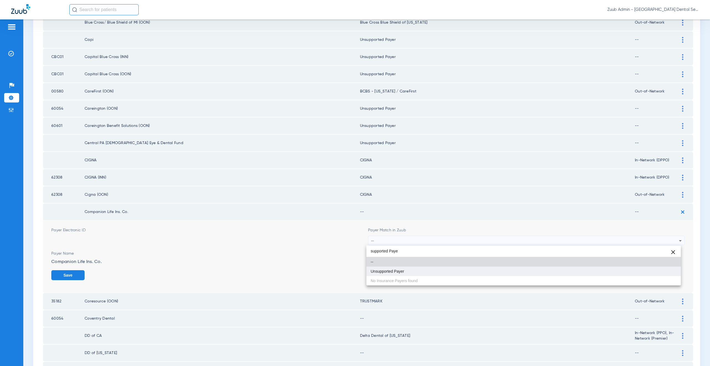
type input "supported Paye"
click at [391, 273] on mat-option "Unsupported Payer" at bounding box center [523, 270] width 315 height 9
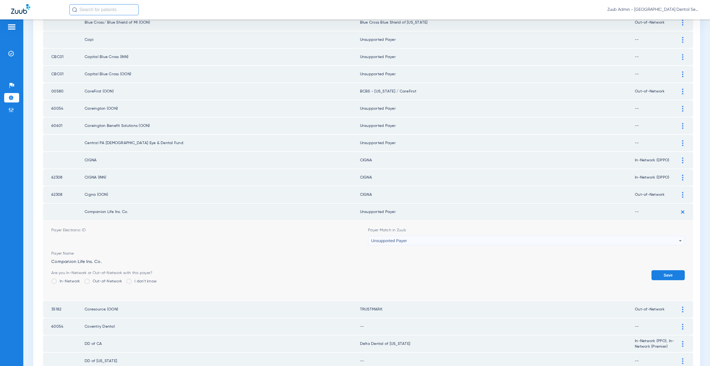
click at [651, 275] on button "Save" at bounding box center [667, 275] width 33 height 10
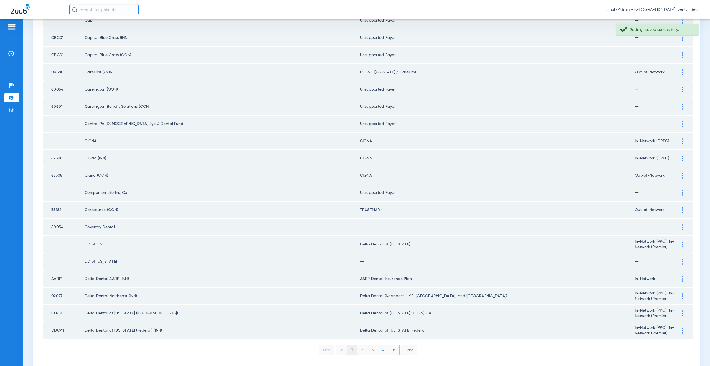
scroll to position [637, 0]
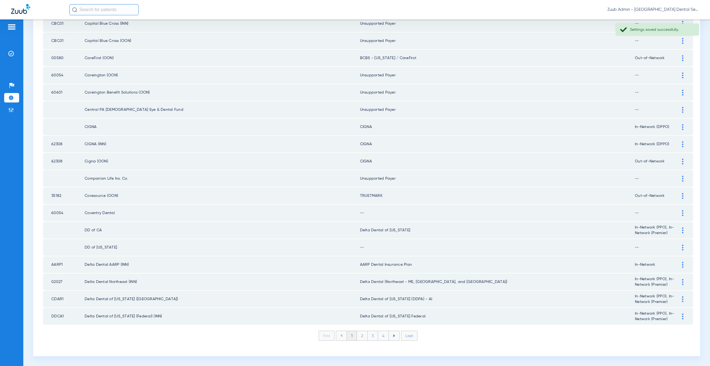
click at [681, 213] on div at bounding box center [683, 213] width 10 height 6
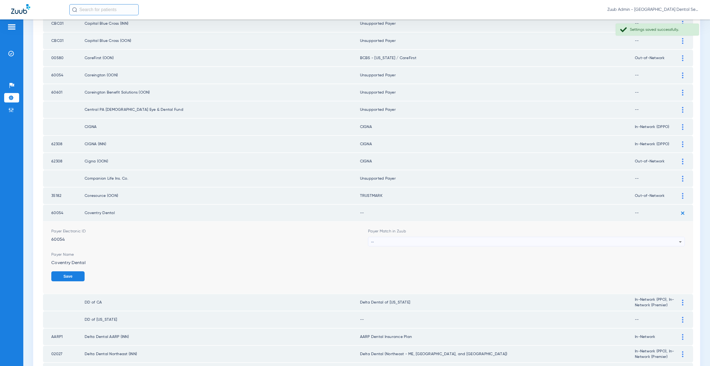
click at [406, 241] on div "--" at bounding box center [525, 241] width 308 height 9
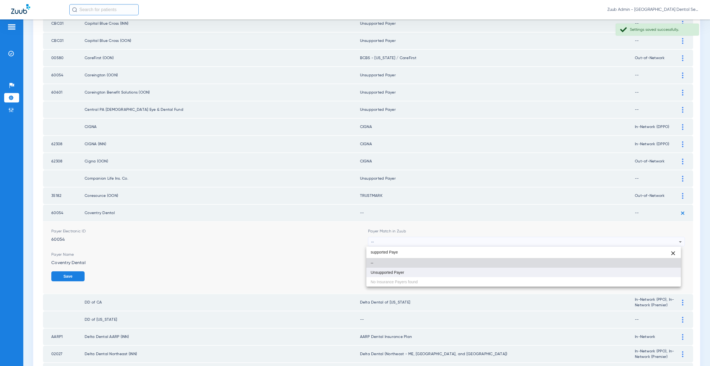
type input "supported Paye"
click at [411, 273] on mat-option "Unsupported Payer" at bounding box center [523, 271] width 315 height 9
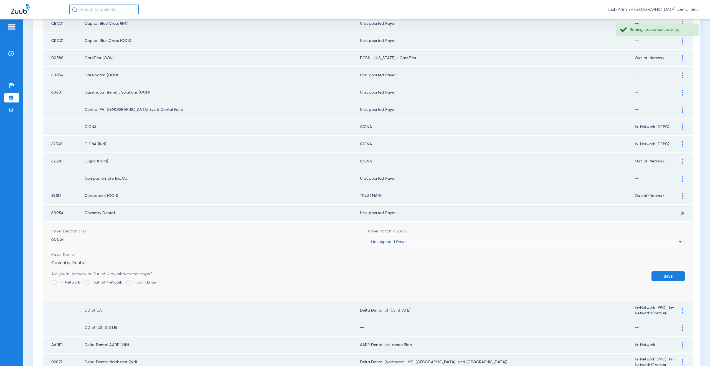
click at [661, 272] on button "Save" at bounding box center [667, 276] width 33 height 10
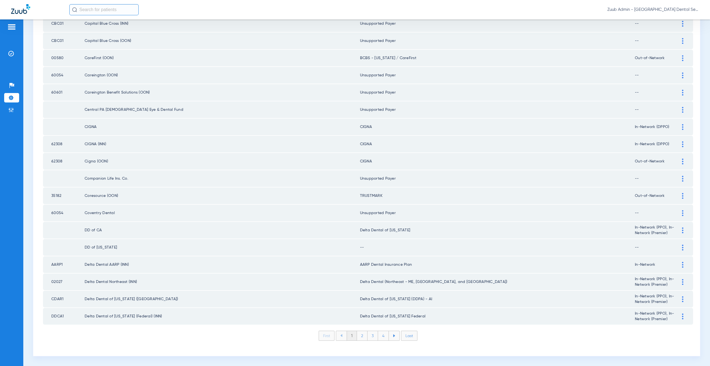
click at [678, 248] on div at bounding box center [683, 247] width 10 height 6
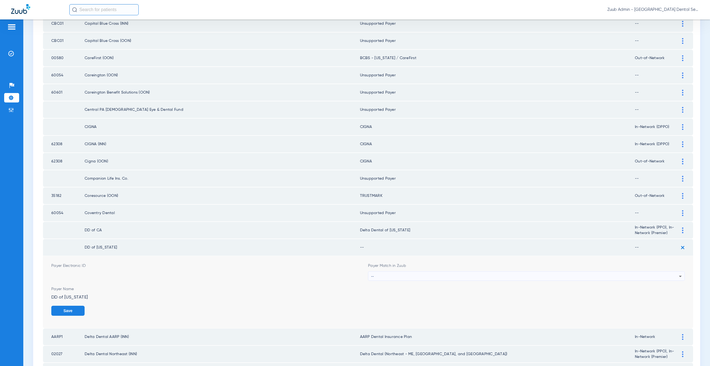
click at [402, 276] on div "--" at bounding box center [525, 275] width 308 height 9
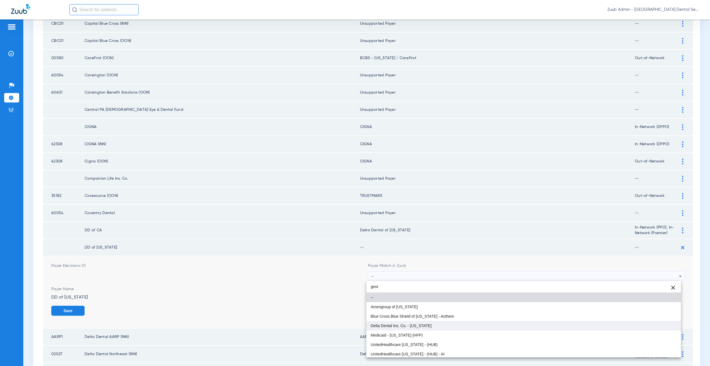
type input "geor"
click at [417, 326] on span "Delta Dental Ins. Co. - [US_STATE]" at bounding box center [401, 325] width 61 height 4
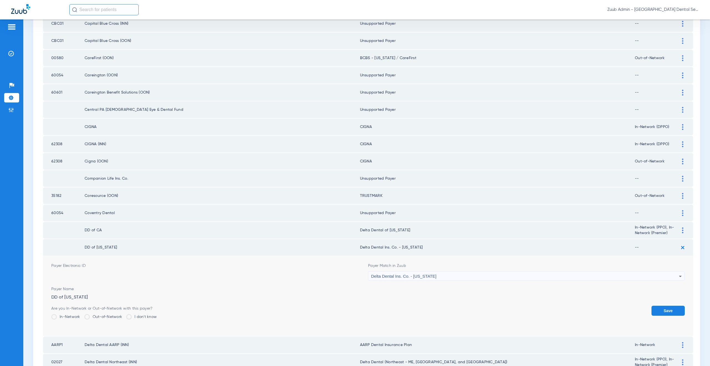
click at [71, 314] on label "In-Network" at bounding box center [65, 317] width 29 height 6
click at [82, 314] on input "In-Network" at bounding box center [82, 314] width 0 height 0
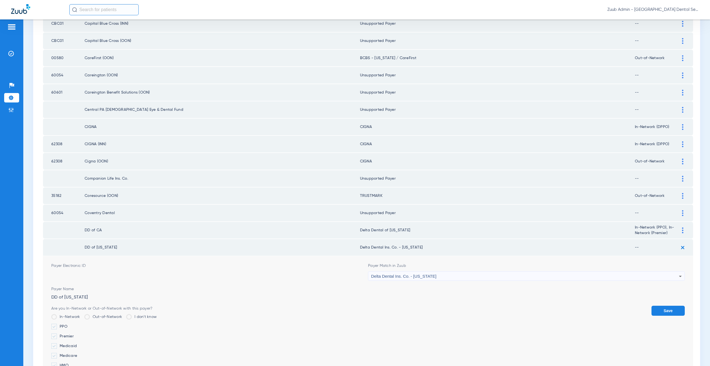
click at [62, 325] on label "PPO" at bounding box center [103, 326] width 105 height 6
click at [68, 324] on input "PPO" at bounding box center [68, 324] width 0 height 0
click at [64, 333] on label "Premier" at bounding box center [103, 336] width 105 height 6
click at [75, 334] on input "Premier" at bounding box center [75, 334] width 0 height 0
click at [660, 308] on button "Save" at bounding box center [667, 310] width 33 height 10
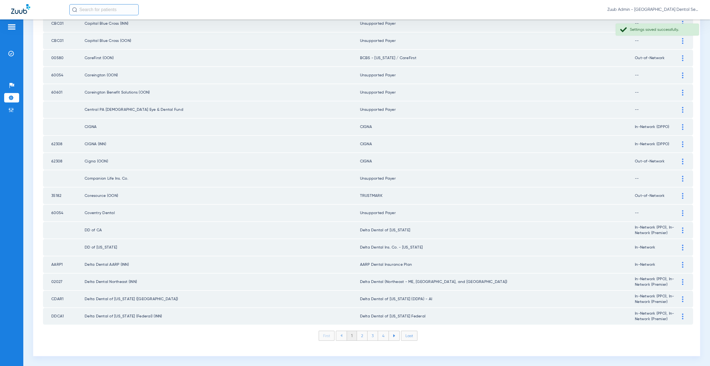
click at [362, 335] on li "2" at bounding box center [362, 335] width 11 height 9
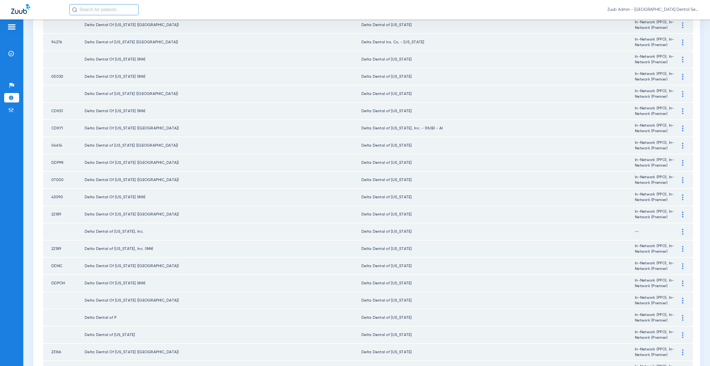
scroll to position [141, 0]
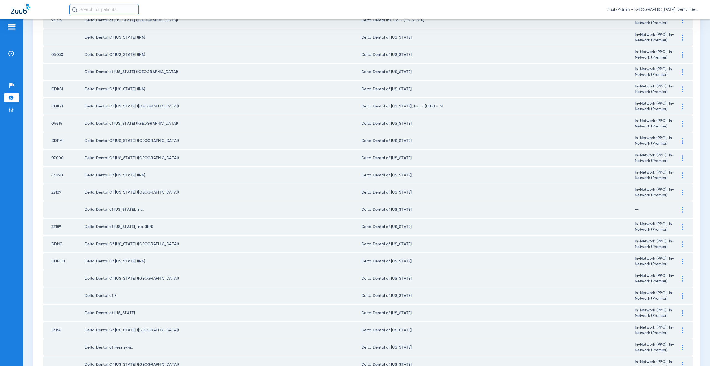
click at [678, 106] on div at bounding box center [683, 106] width 10 height 6
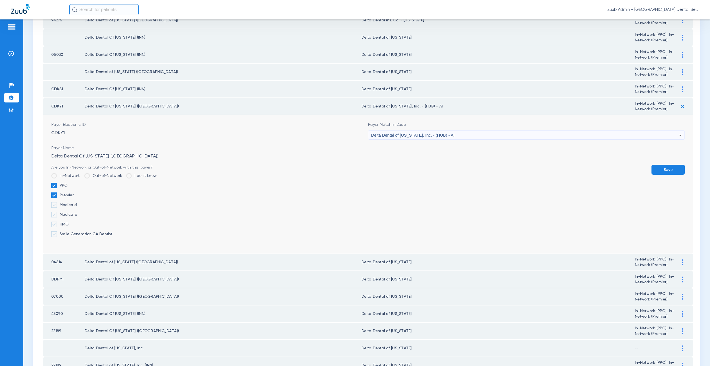
click at [440, 133] on span "Delta Dental of [US_STATE], Inc. - (HUB) - AI" at bounding box center [412, 135] width 83 height 5
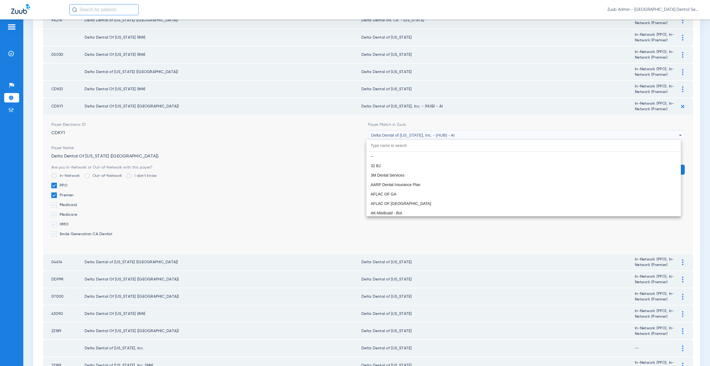
scroll to position [1321, 0]
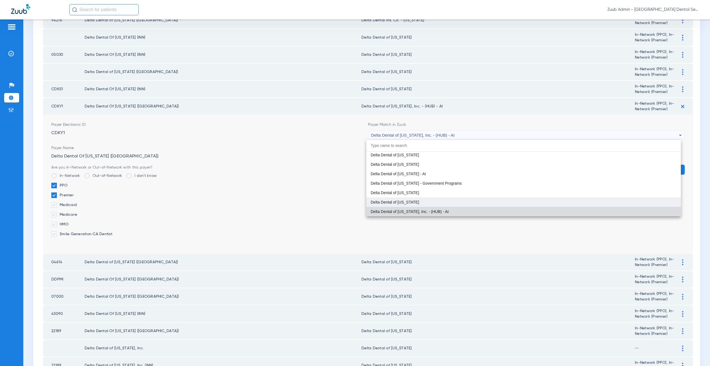
click at [411, 200] on span "Delta Dental of [US_STATE]" at bounding box center [395, 202] width 49 height 4
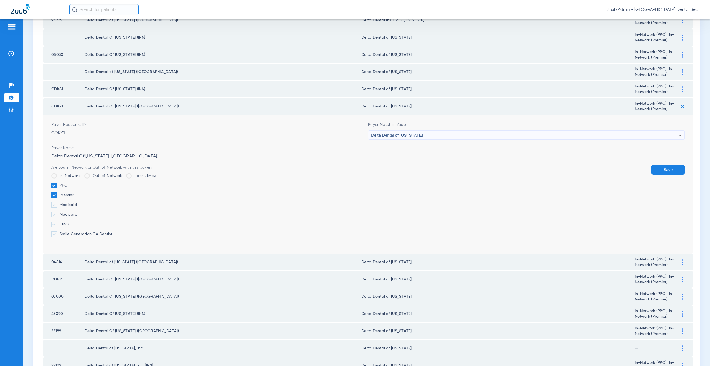
click at [653, 169] on button "Save" at bounding box center [667, 169] width 33 height 10
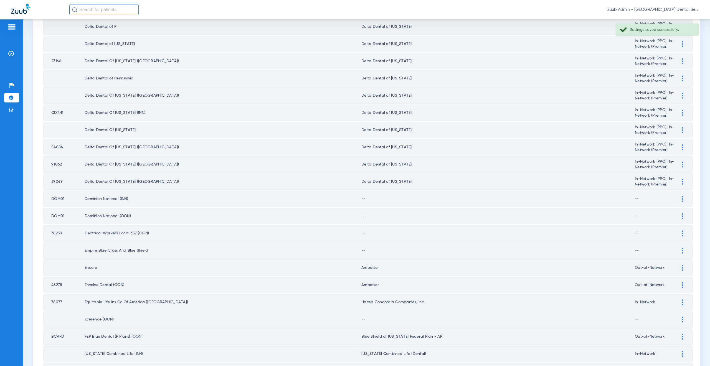
scroll to position [423, 0]
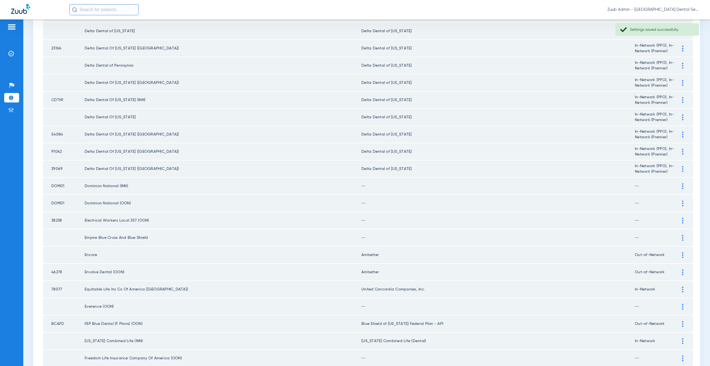
click at [678, 186] on div at bounding box center [683, 186] width 10 height 6
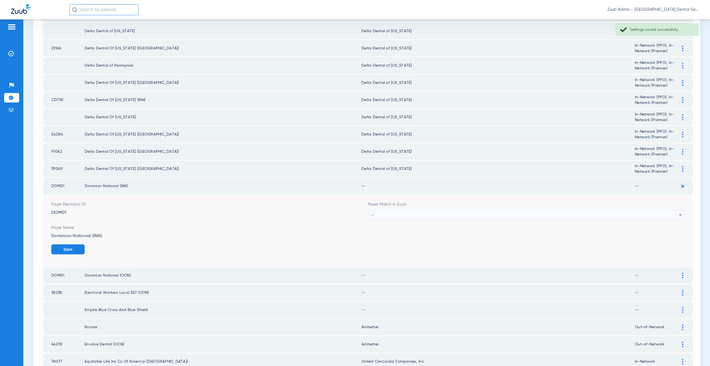
click at [412, 216] on div "--" at bounding box center [525, 214] width 308 height 9
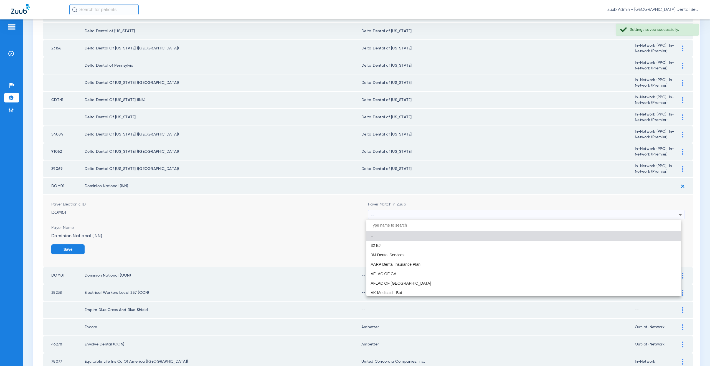
paste input "supported Paye"
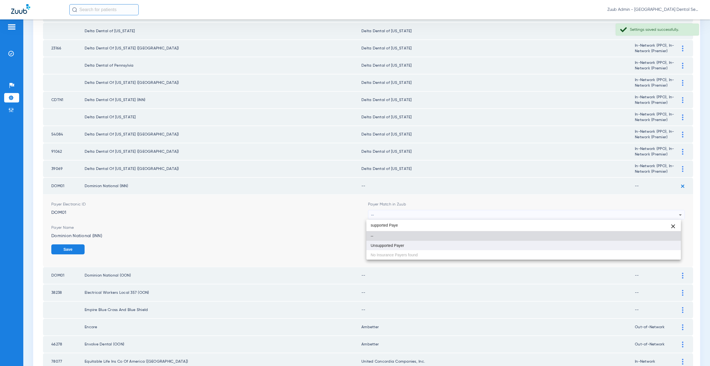
type input "supported Paye"
click at [401, 243] on span "Unsupported Payer" at bounding box center [388, 245] width 34 height 4
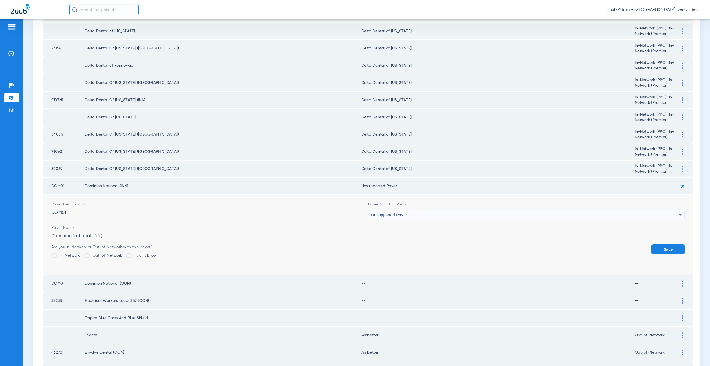
click at [664, 249] on button "Save" at bounding box center [667, 249] width 33 height 10
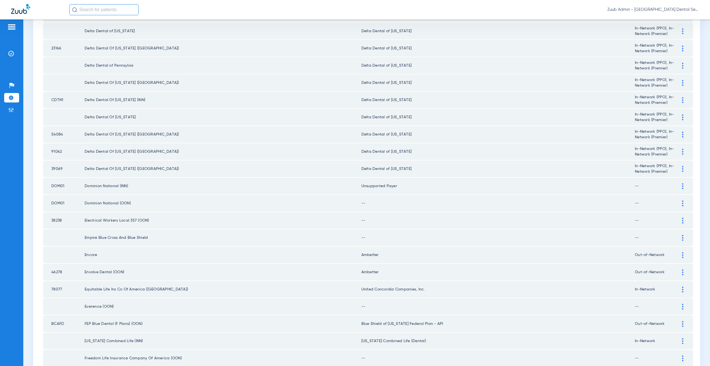
click at [681, 199] on td at bounding box center [685, 203] width 15 height 17
click at [678, 204] on div at bounding box center [683, 203] width 10 height 6
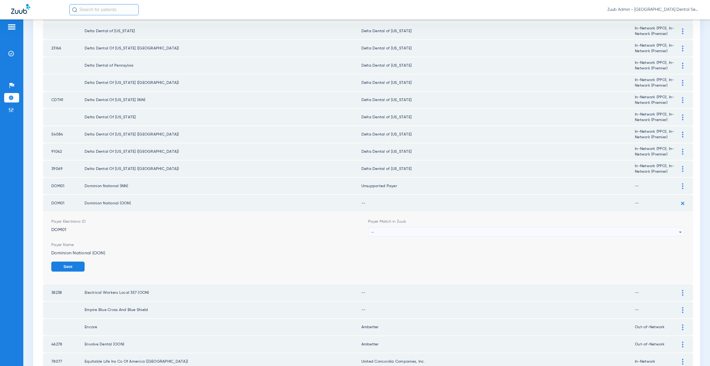
click at [380, 232] on div "--" at bounding box center [525, 231] width 308 height 9
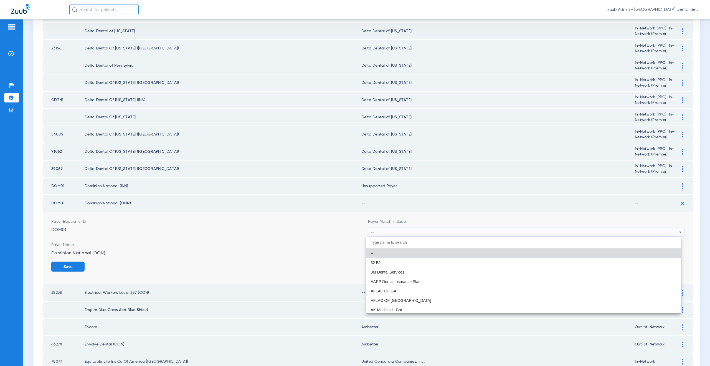
paste input "supported Paye"
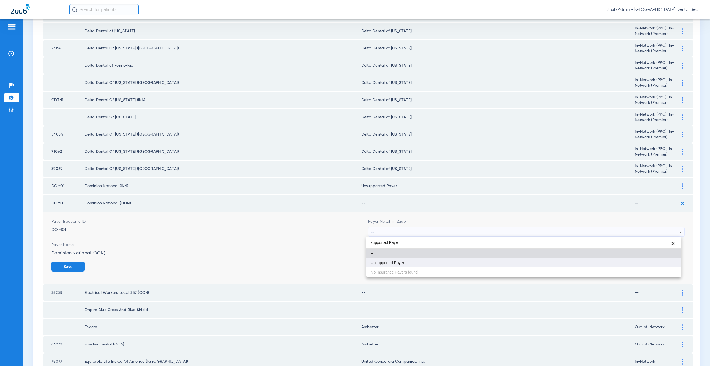
type input "supported Paye"
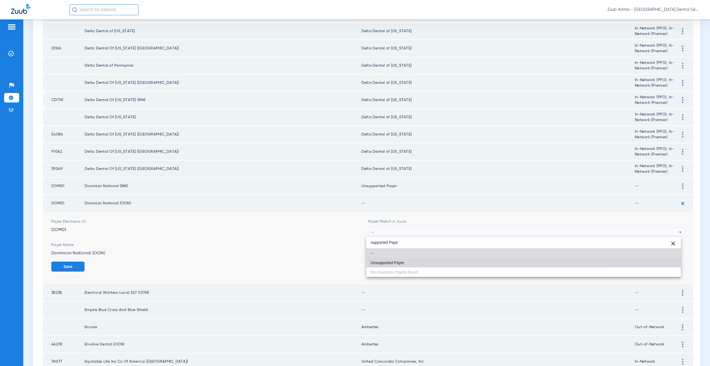
click at [399, 263] on span "Unsupported Payer" at bounding box center [388, 262] width 34 height 4
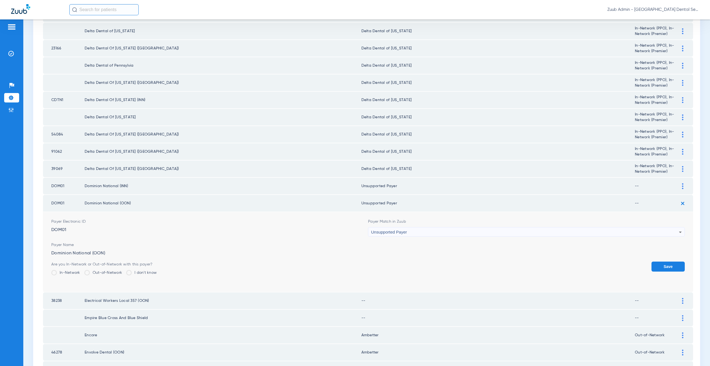
click at [661, 267] on button "Save" at bounding box center [667, 266] width 33 height 10
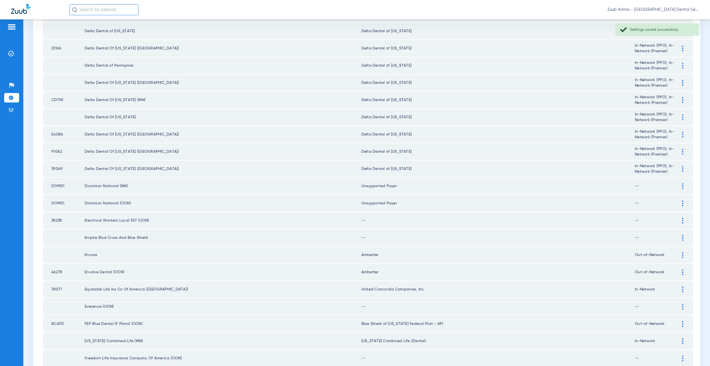
click at [682, 222] on img at bounding box center [682, 220] width 1 height 6
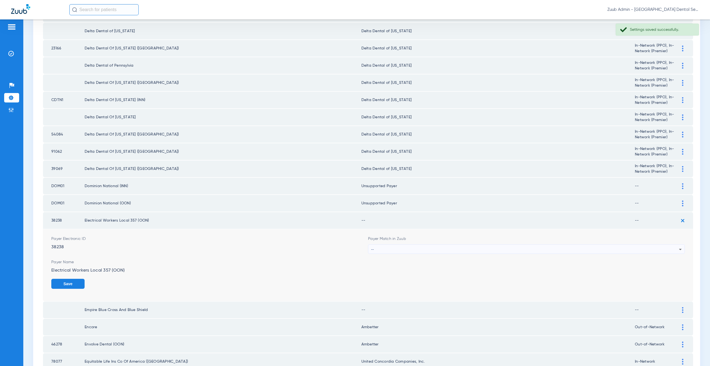
click at [391, 251] on div "--" at bounding box center [525, 248] width 308 height 9
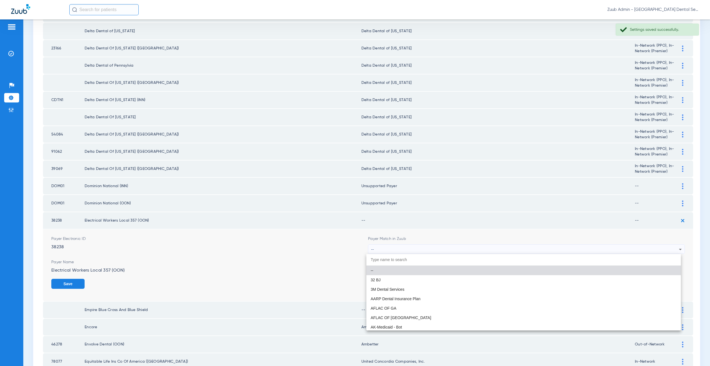
paste input "supported Paye"
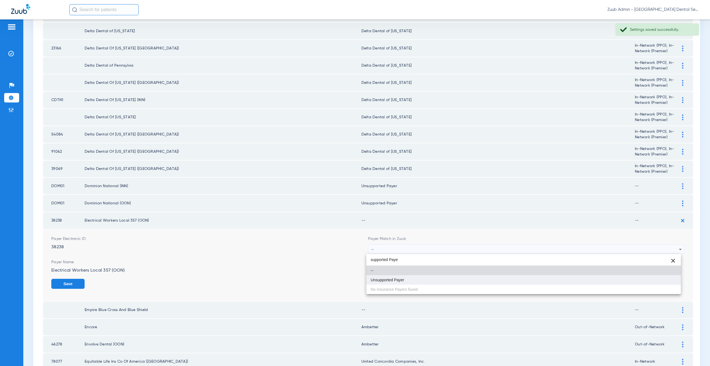
type input "supported Paye"
click at [403, 278] on span "Unsupported Payer" at bounding box center [388, 280] width 34 height 4
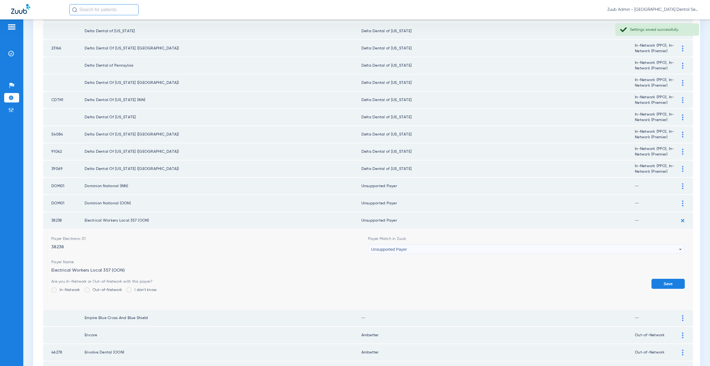
click at [651, 281] on button "Save" at bounding box center [667, 283] width 33 height 10
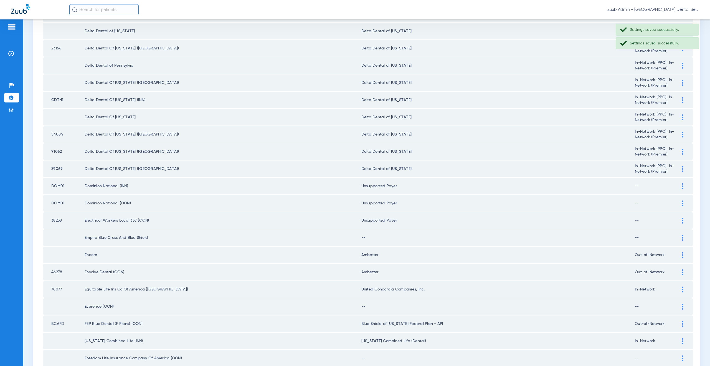
click at [682, 238] on img at bounding box center [682, 238] width 1 height 6
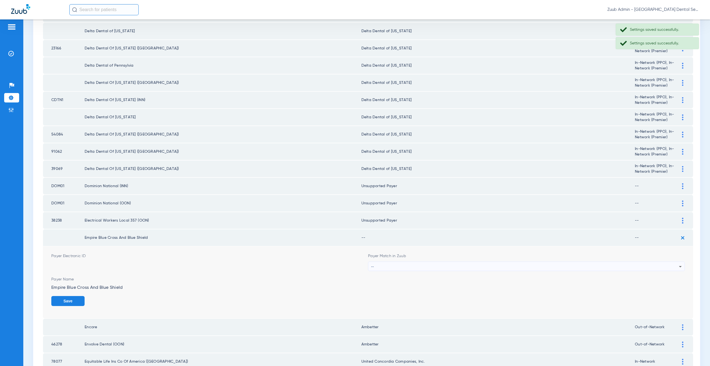
click at [381, 270] on div "--" at bounding box center [525, 266] width 308 height 9
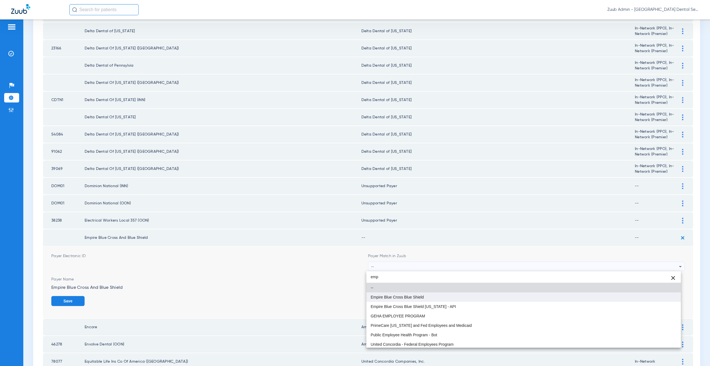
type input "emp"
click at [388, 296] on span "Empire Blue Cross Blue Shield" at bounding box center [397, 297] width 53 height 4
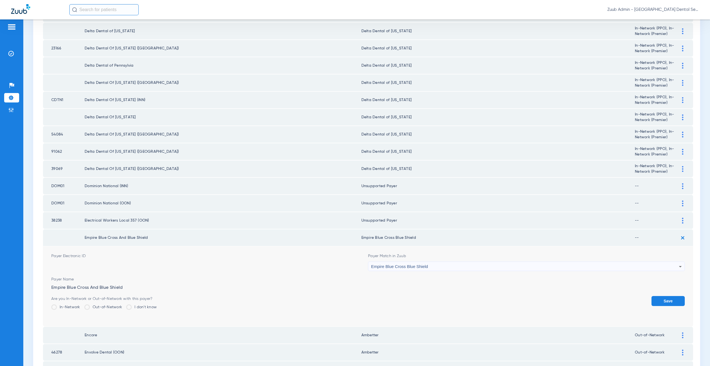
click at [104, 308] on label "Out-of-Network" at bounding box center [103, 307] width 38 height 6
click at [123, 305] on input "Out-of-Network" at bounding box center [123, 305] width 0 height 0
click at [661, 303] on button "Save" at bounding box center [667, 301] width 33 height 10
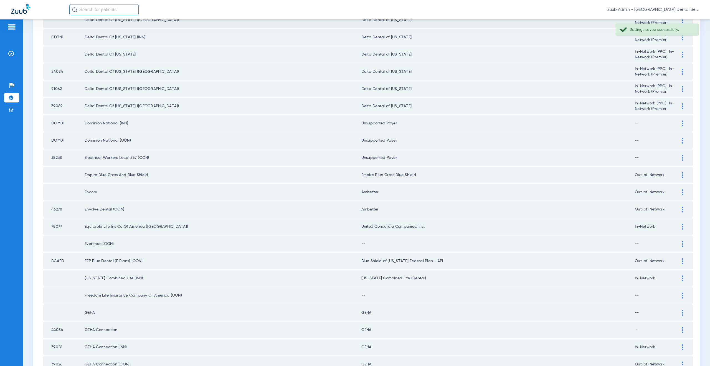
scroll to position [488, 0]
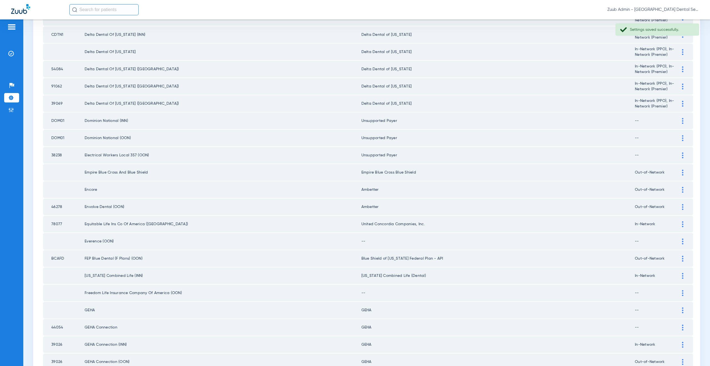
click at [680, 242] on div at bounding box center [683, 241] width 10 height 6
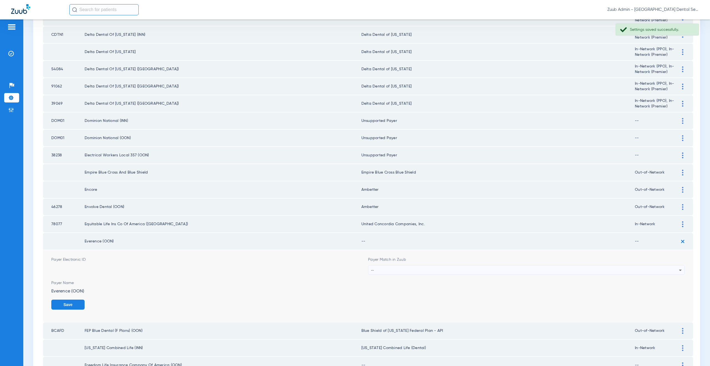
click at [411, 270] on div "--" at bounding box center [525, 269] width 308 height 9
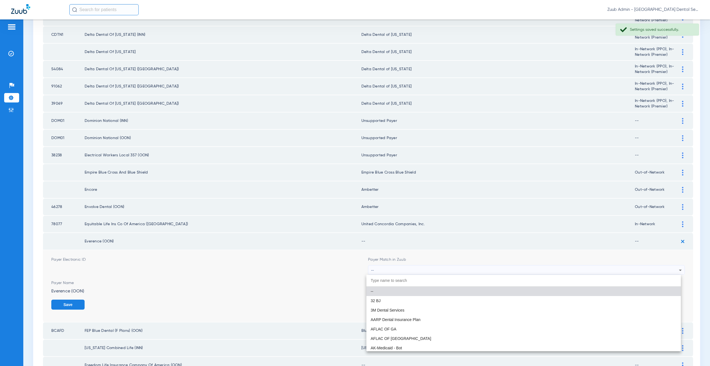
paste input "supported Paye"
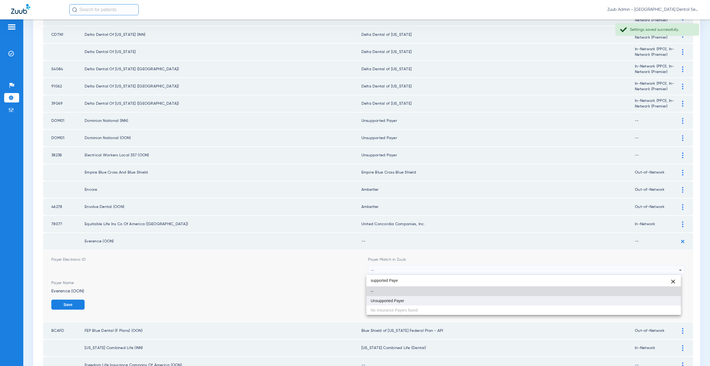
type input "supported Paye"
click at [403, 299] on span "Unsupported Payer" at bounding box center [388, 300] width 34 height 4
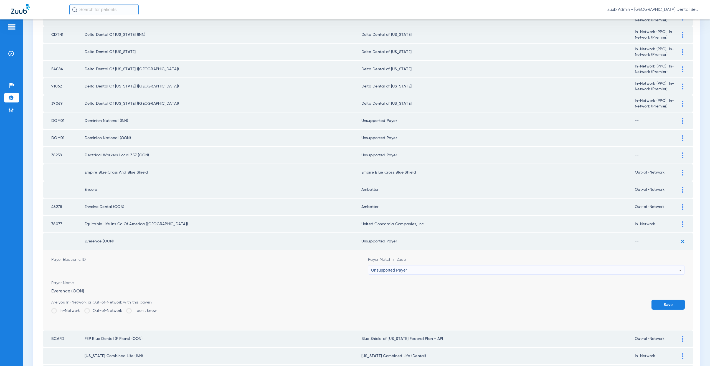
click at [661, 304] on button "Save" at bounding box center [667, 304] width 33 height 10
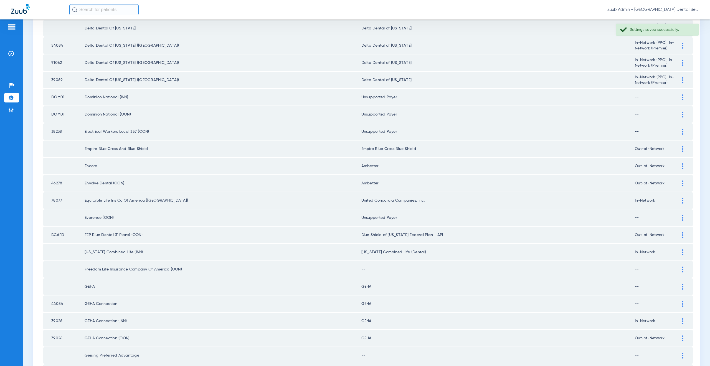
scroll to position [544, 0]
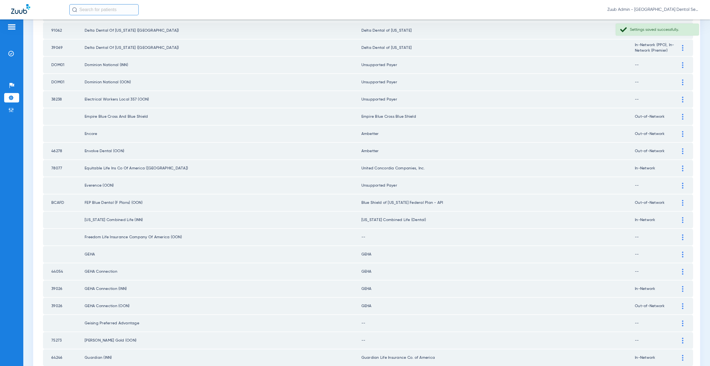
click at [681, 204] on div at bounding box center [683, 203] width 10 height 6
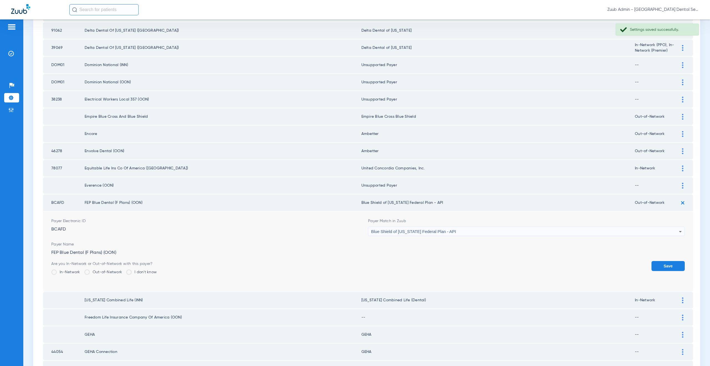
click at [426, 231] on span "Blue Shield of [US_STATE] Federal Plan - API" at bounding box center [413, 231] width 85 height 5
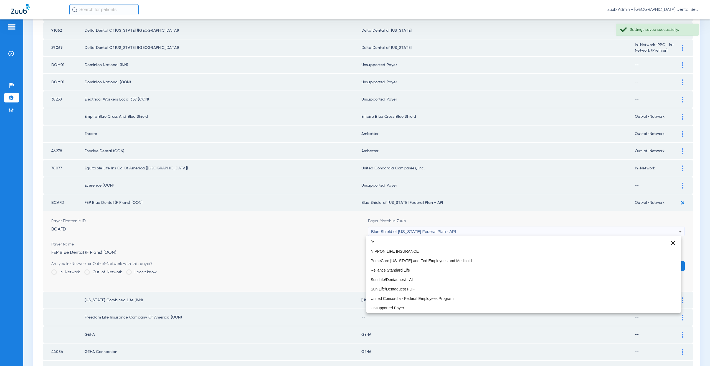
scroll to position [0, 0]
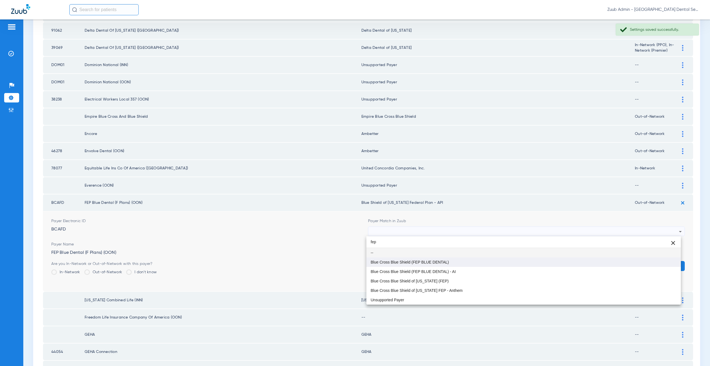
type input "fep"
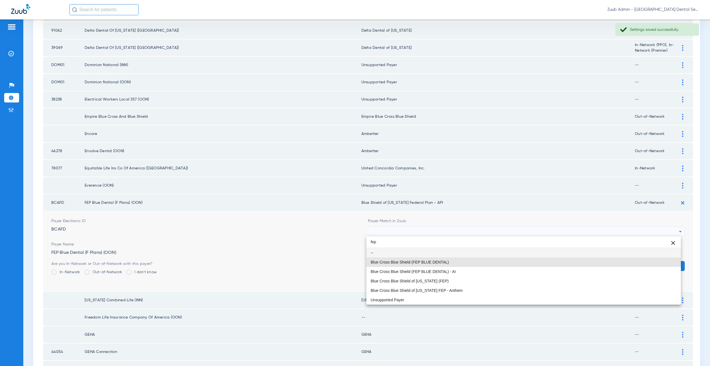
drag, startPoint x: 416, startPoint y: 262, endPoint x: 492, endPoint y: 261, distance: 75.7
click at [416, 262] on span "Blue Cross Blue Shield (FEP BLUE DENTAL)" at bounding box center [410, 262] width 78 height 4
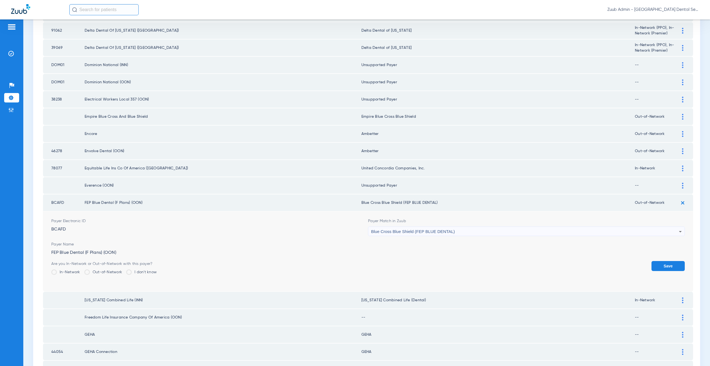
click at [655, 269] on button "Save" at bounding box center [667, 266] width 33 height 10
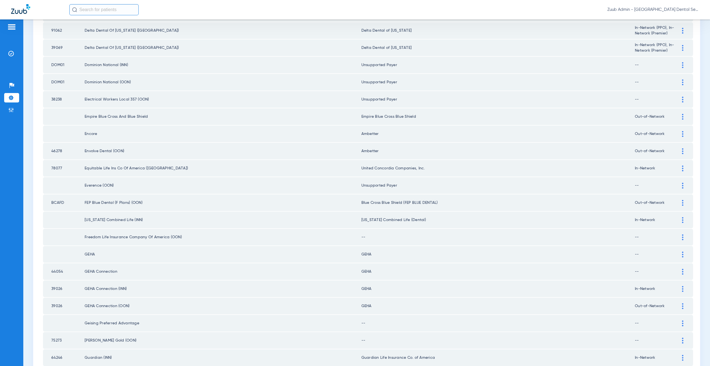
click at [678, 238] on div at bounding box center [683, 237] width 10 height 6
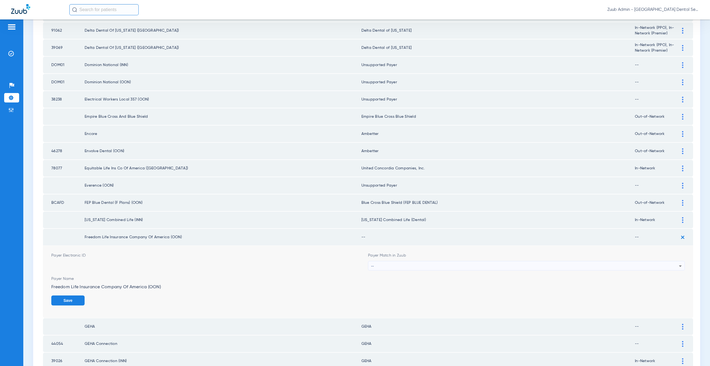
click at [381, 267] on div "--" at bounding box center [525, 265] width 308 height 9
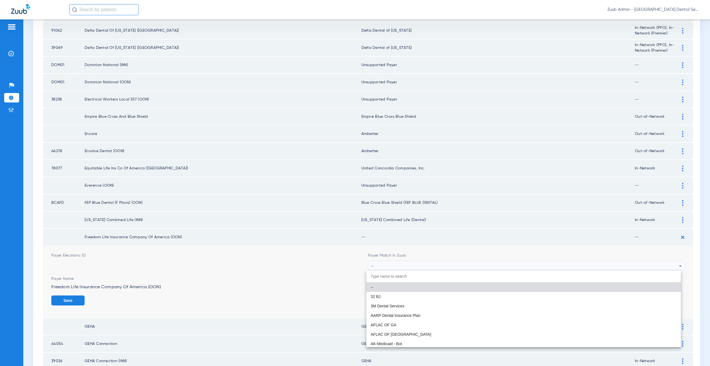
paste input "supported Paye"
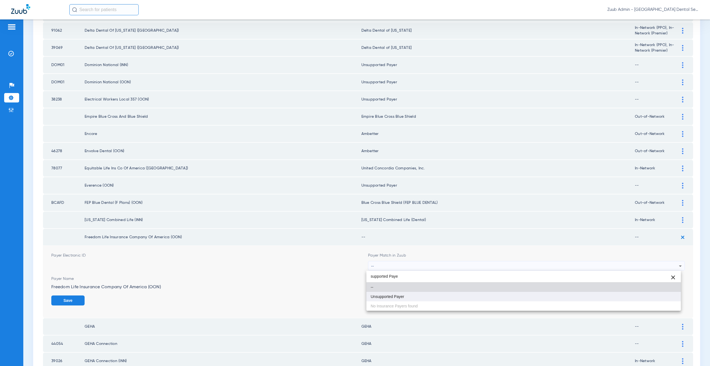
type input "supported Paye"
click at [384, 301] on mat-option "Unsupported Payer" at bounding box center [523, 295] width 315 height 9
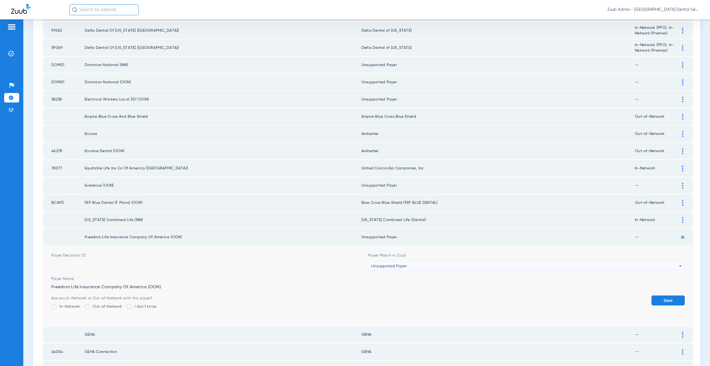
click at [666, 300] on button "Save" at bounding box center [667, 300] width 33 height 10
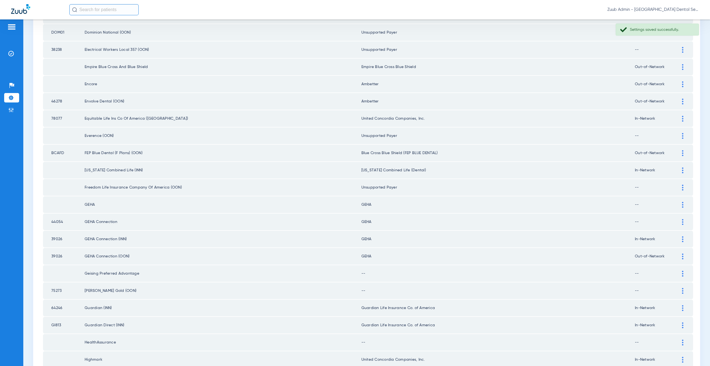
scroll to position [631, 0]
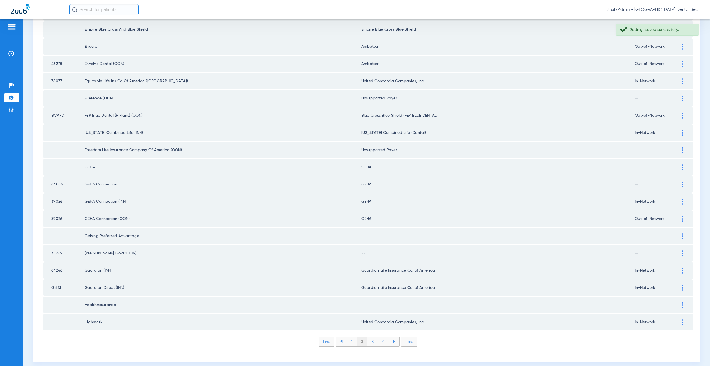
click at [678, 236] on div at bounding box center [683, 236] width 10 height 6
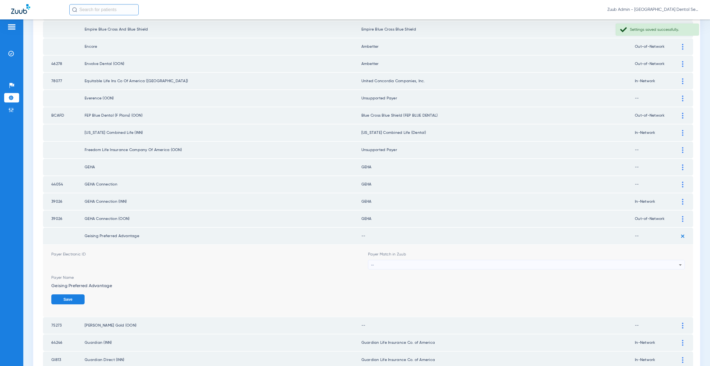
click at [385, 261] on div "--" at bounding box center [525, 264] width 308 height 9
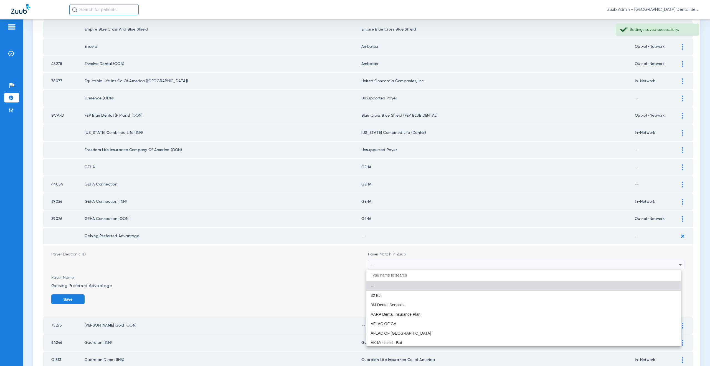
paste input "supported Paye"
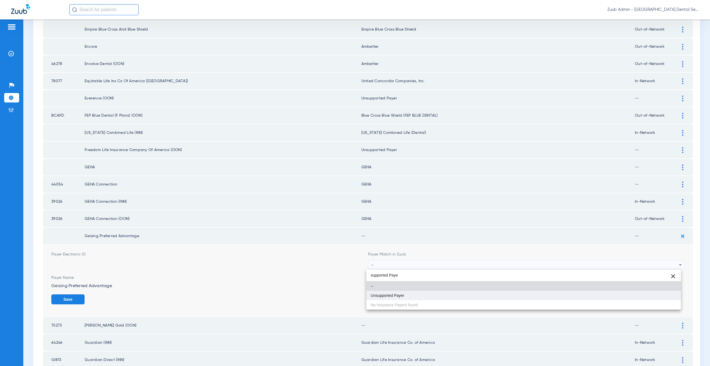
type input "supported Paye"
click at [404, 298] on mat-option "Unsupported Payer" at bounding box center [523, 294] width 315 height 9
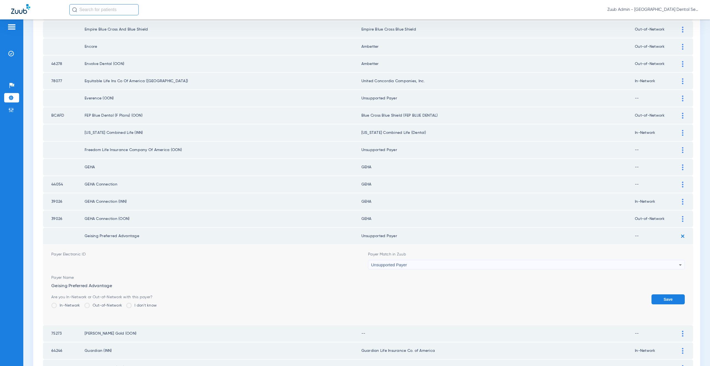
click at [663, 298] on button "Save" at bounding box center [667, 299] width 33 height 10
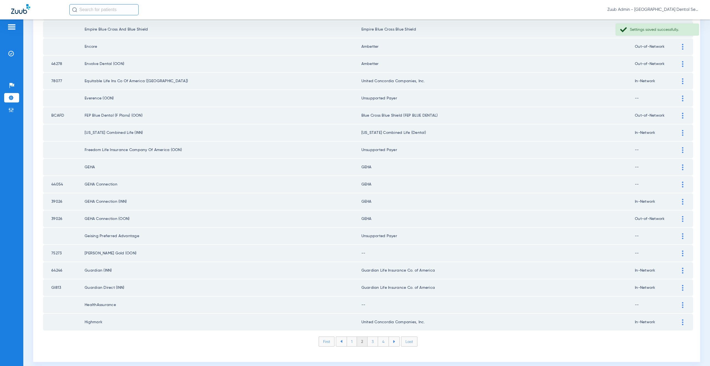
click at [678, 253] on div at bounding box center [683, 253] width 10 height 6
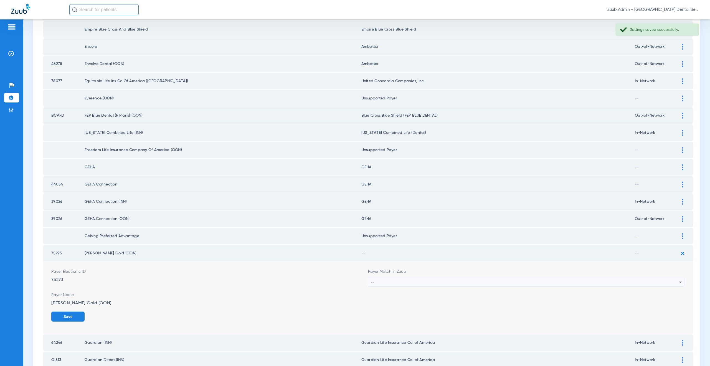
click at [372, 281] on div "--" at bounding box center [525, 281] width 308 height 9
type input "[PERSON_NAME]"
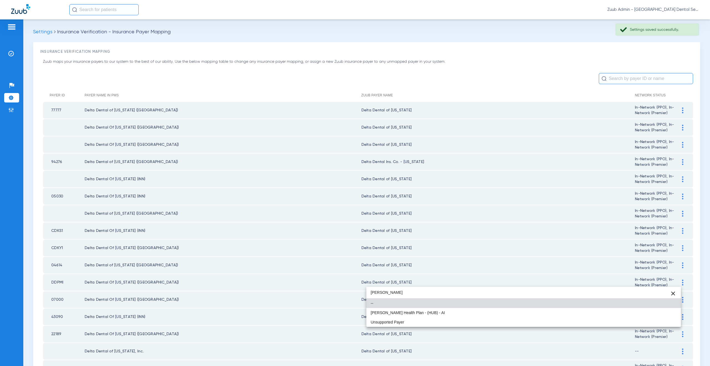
scroll to position [631, 0]
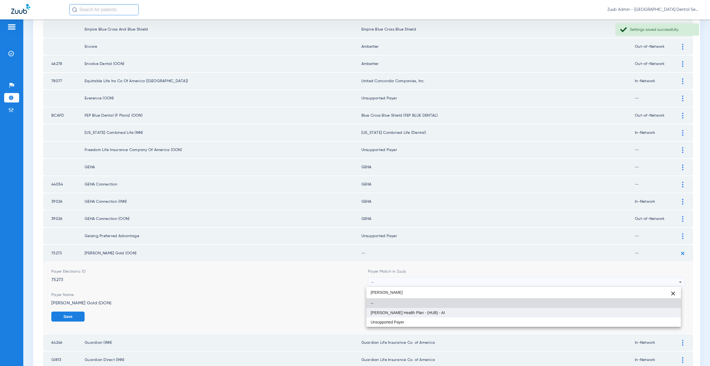
type input "[PERSON_NAME]"
click at [385, 312] on span "[PERSON_NAME] Health Plan - (HUB) - AI" at bounding box center [408, 312] width 74 height 4
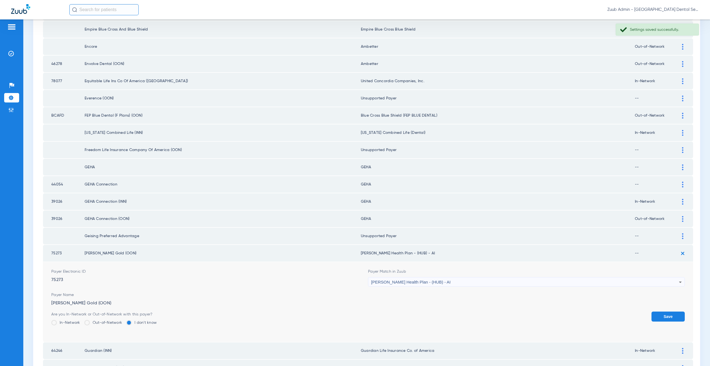
click at [102, 319] on label "Out-of-Network" at bounding box center [103, 322] width 38 height 6
click at [123, 320] on input "Out-of-Network" at bounding box center [123, 320] width 0 height 0
click at [665, 316] on button "Save" at bounding box center [667, 316] width 33 height 10
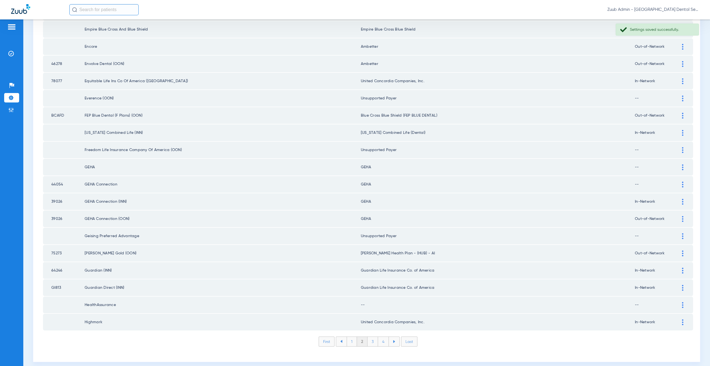
click at [678, 305] on div at bounding box center [683, 305] width 10 height 6
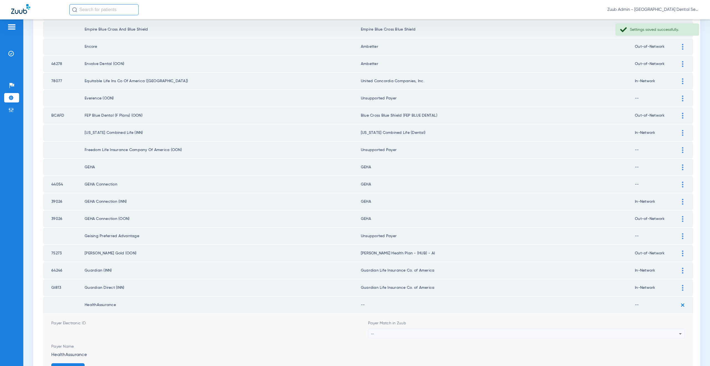
click at [407, 333] on div "--" at bounding box center [525, 333] width 308 height 9
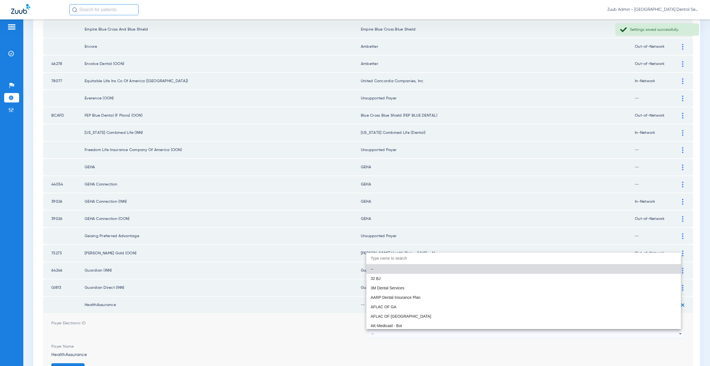
paste input "supported Paye"
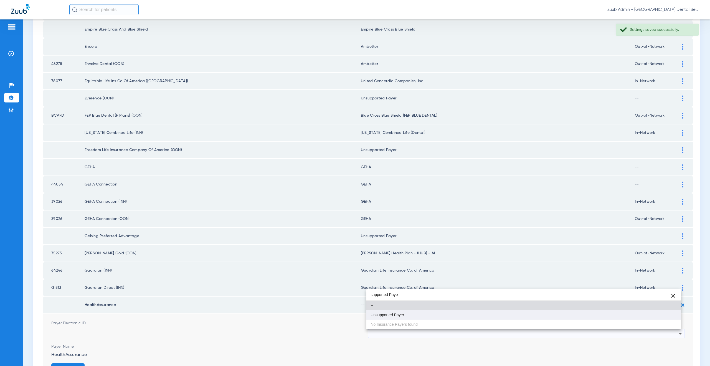
type input "supported Paye"
click at [397, 317] on mat-option "Unsupported Payer" at bounding box center [523, 314] width 315 height 9
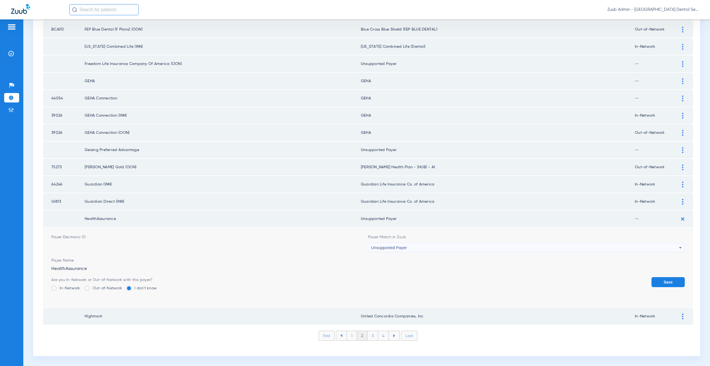
click at [664, 284] on button "Save" at bounding box center [667, 282] width 33 height 10
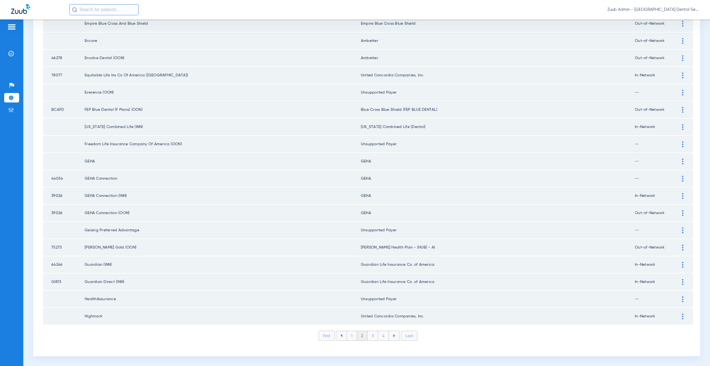
scroll to position [637, 0]
click at [373, 336] on li "3" at bounding box center [372, 335] width 11 height 9
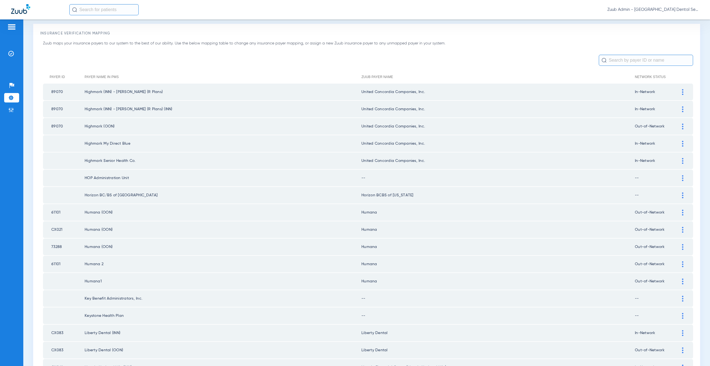
scroll to position [14, 0]
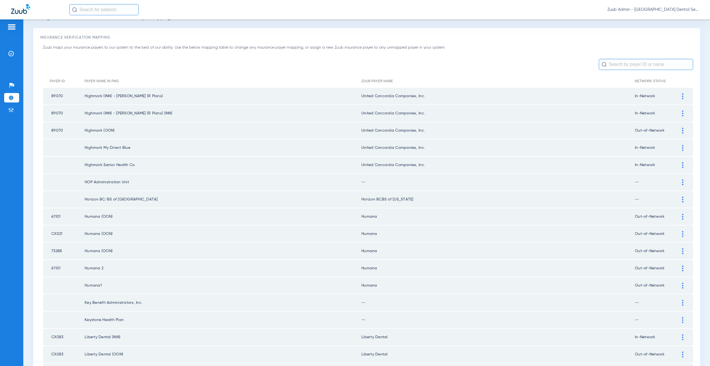
click at [680, 182] on div at bounding box center [683, 182] width 10 height 6
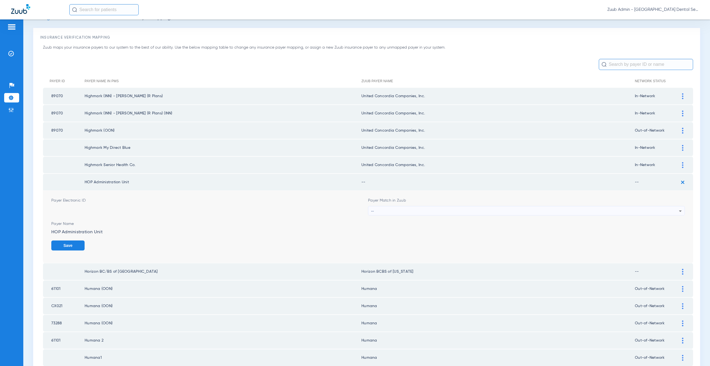
click at [377, 212] on div "--" at bounding box center [525, 210] width 308 height 9
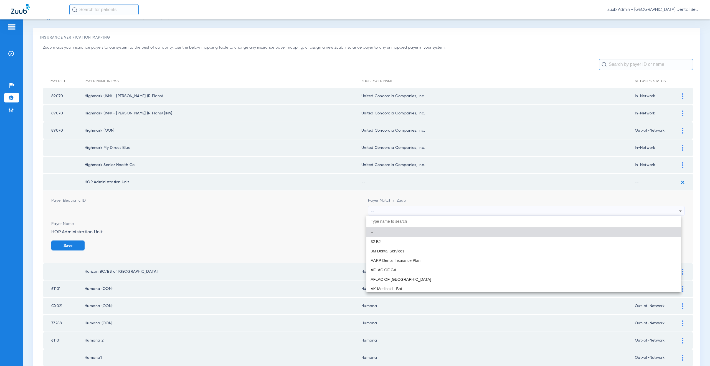
paste input "supported Paye"
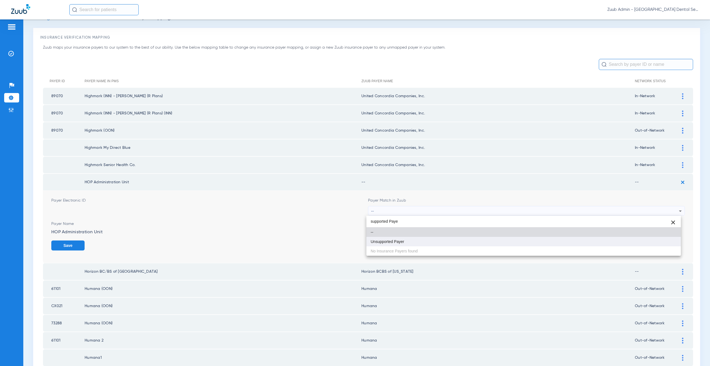
type input "supported Paye"
click at [397, 239] on span "Unsupported Payer" at bounding box center [388, 241] width 34 height 4
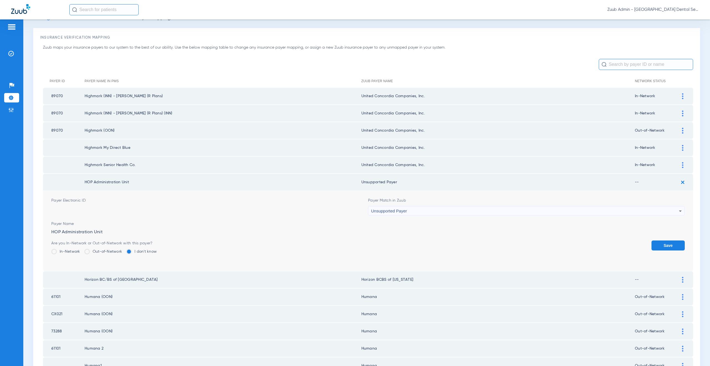
click at [651, 240] on button "Save" at bounding box center [667, 245] width 33 height 10
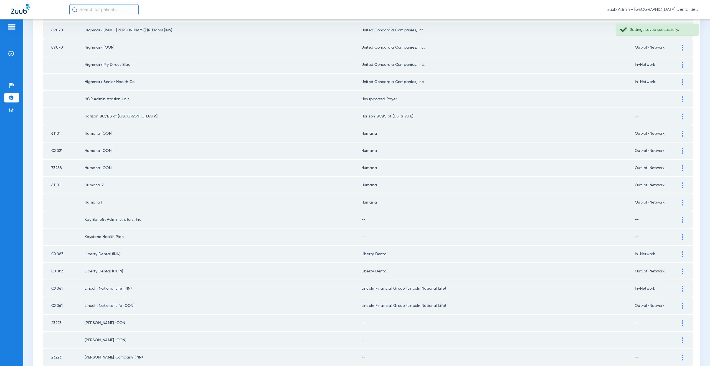
scroll to position [99, 0]
click at [682, 220] on img at bounding box center [682, 218] width 1 height 6
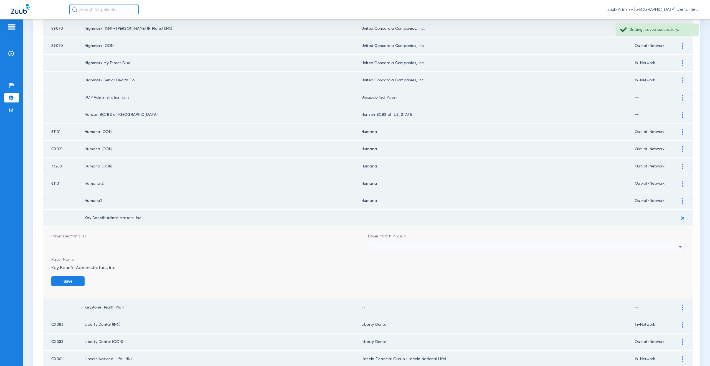
click at [394, 247] on div "--" at bounding box center [525, 246] width 308 height 9
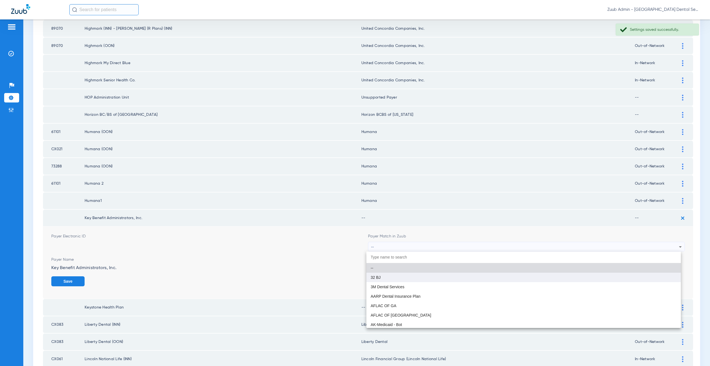
paste input "supported Paye"
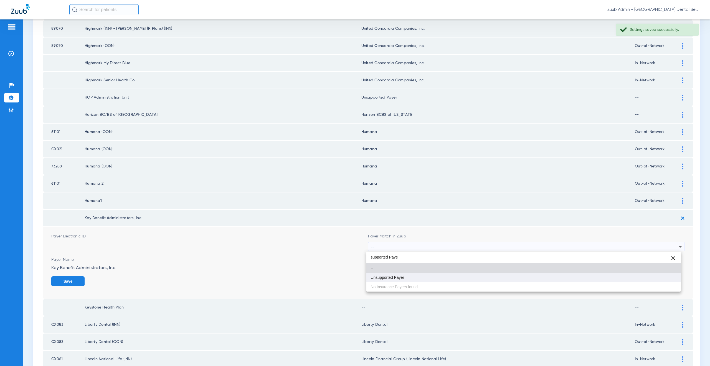
type input "supported Paye"
click at [409, 280] on mat-option "Unsupported Payer" at bounding box center [523, 276] width 315 height 9
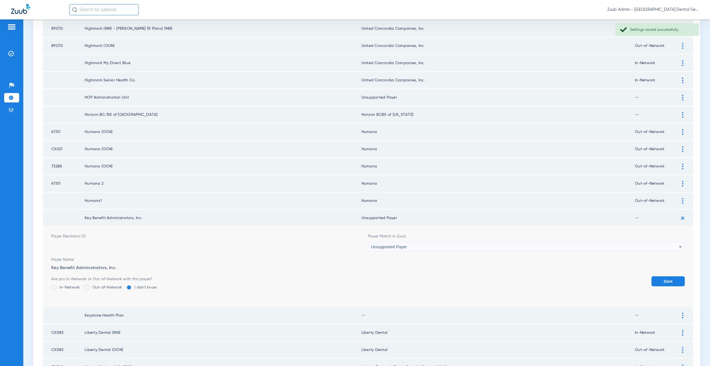
click at [662, 279] on button "Save" at bounding box center [667, 281] width 33 height 10
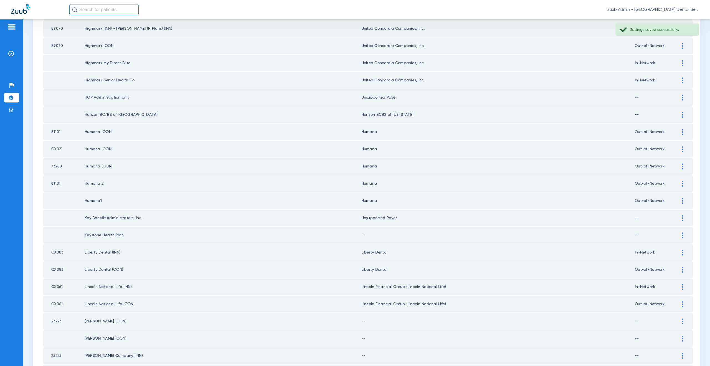
click at [678, 234] on div at bounding box center [683, 235] width 10 height 6
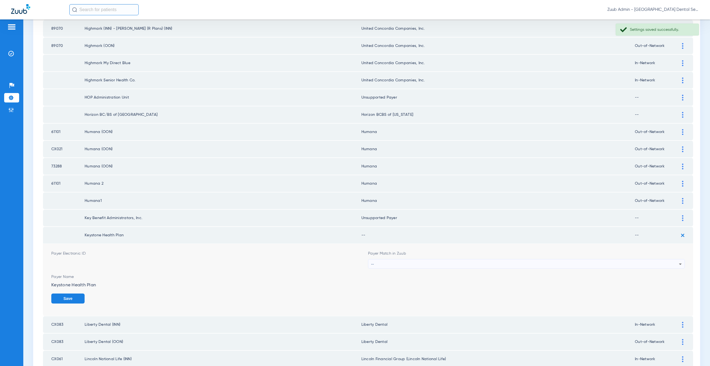
click at [388, 264] on div "--" at bounding box center [525, 263] width 308 height 9
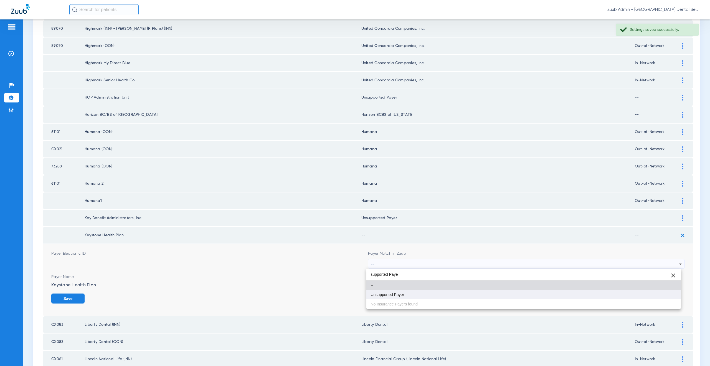
type input "supported Paye"
click at [413, 294] on mat-option "Unsupported Payer" at bounding box center [523, 294] width 315 height 9
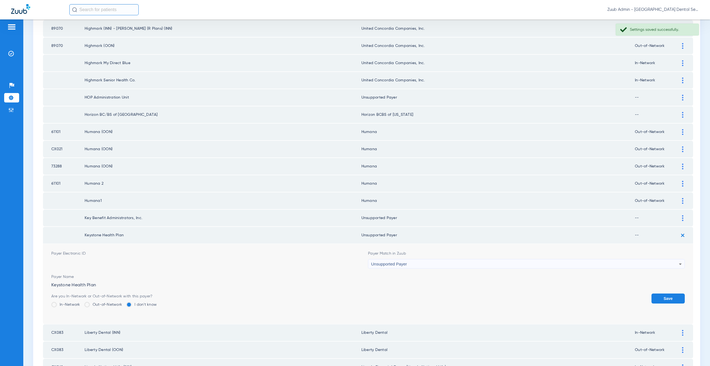
click at [656, 297] on button "Save" at bounding box center [667, 298] width 33 height 10
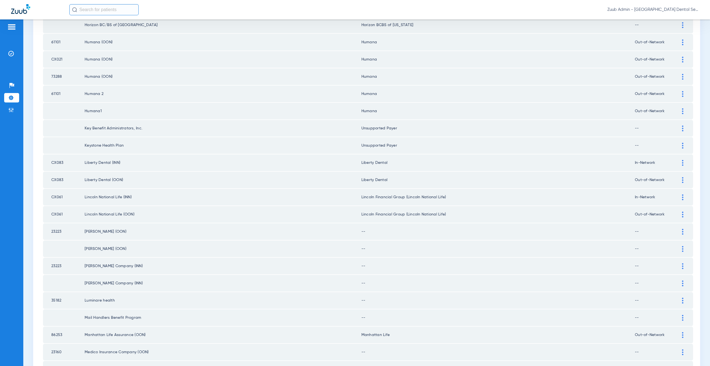
scroll to position [234, 0]
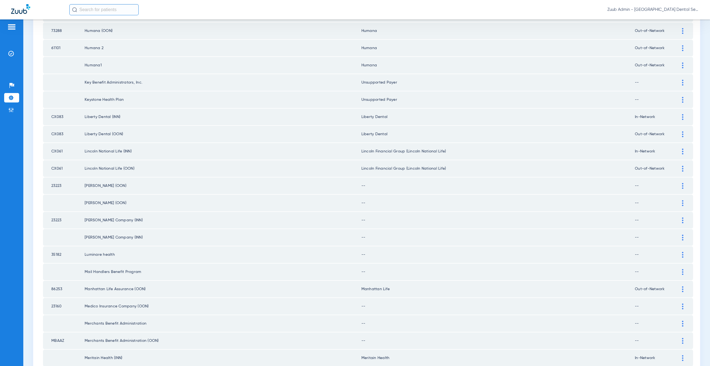
click at [682, 184] on img at bounding box center [682, 186] width 1 height 6
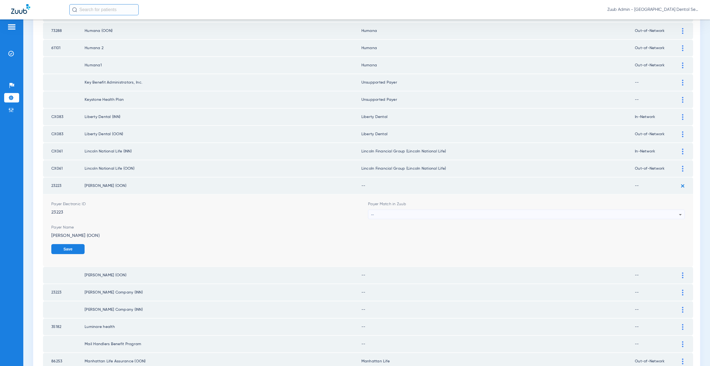
click at [388, 216] on div "--" at bounding box center [525, 214] width 308 height 9
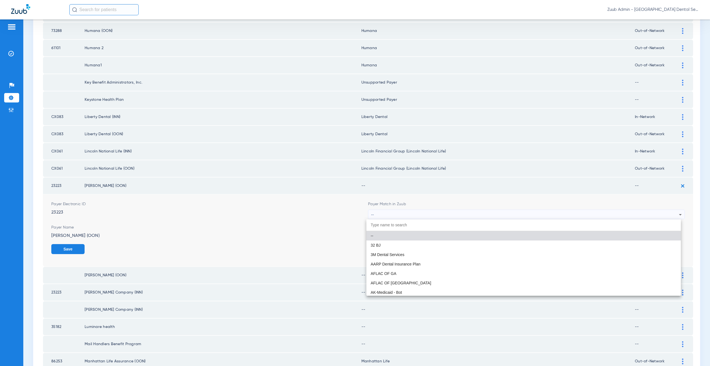
paste input "supported Paye"
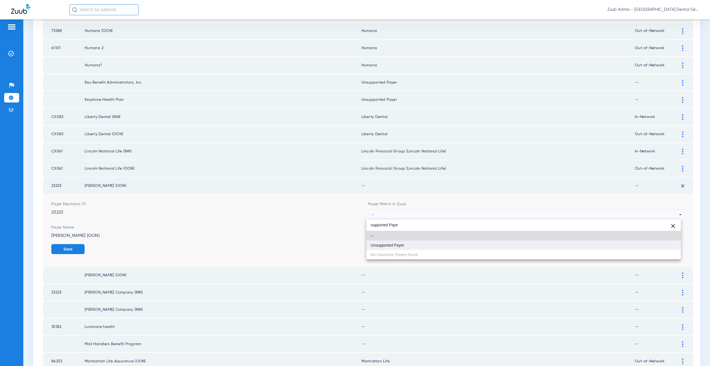
type input "supported Paye"
click at [393, 246] on span "Unsupported Payer" at bounding box center [388, 245] width 34 height 4
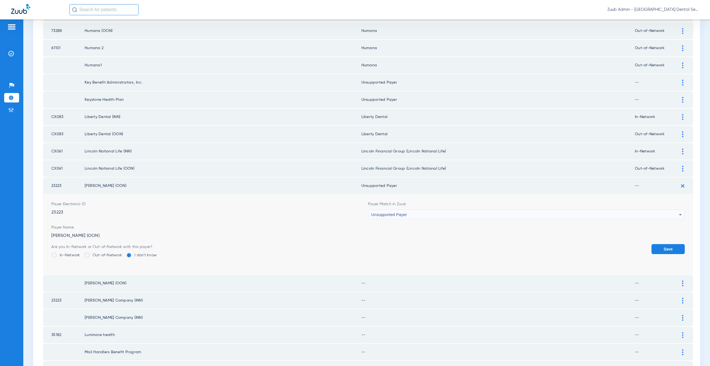
click at [666, 244] on button "Save" at bounding box center [667, 249] width 33 height 10
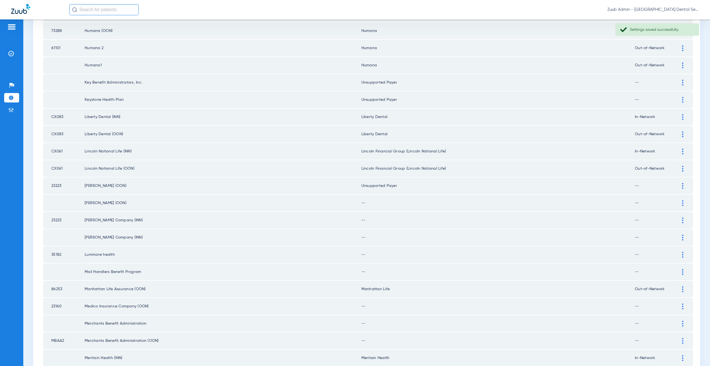
click at [681, 203] on div at bounding box center [683, 203] width 10 height 6
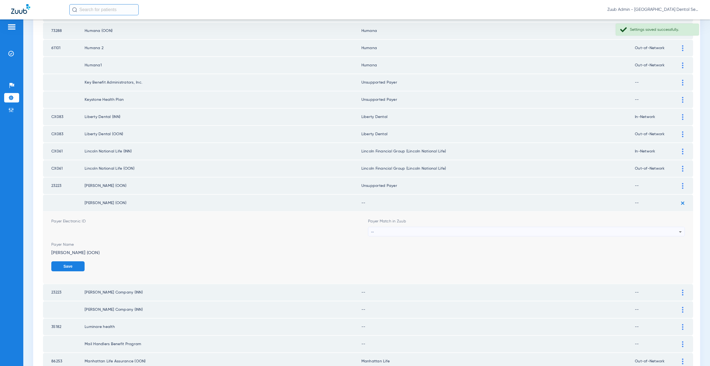
click at [405, 231] on div "--" at bounding box center [525, 231] width 308 height 9
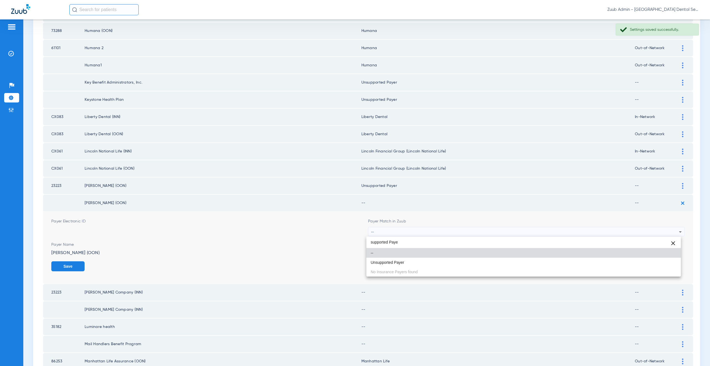
type input "supported Paye"
click at [410, 261] on mat-option "Unsupported Payer" at bounding box center [523, 261] width 315 height 9
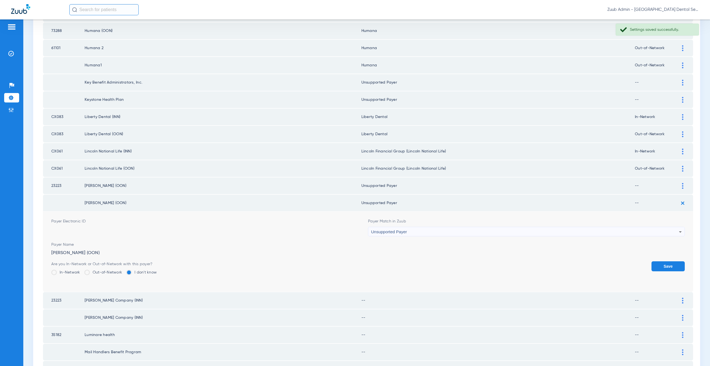
click at [664, 269] on button "Save" at bounding box center [667, 266] width 33 height 10
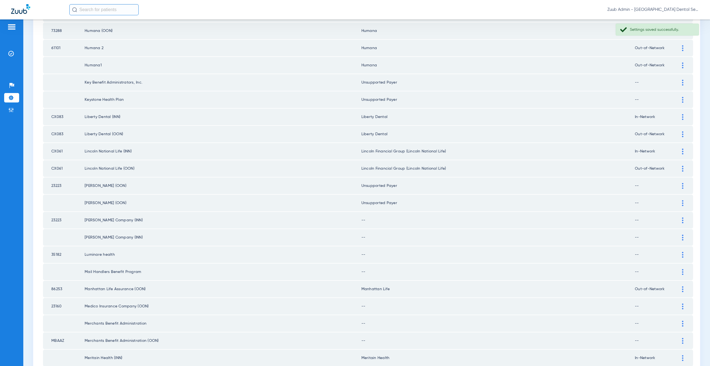
click at [682, 221] on img at bounding box center [682, 220] width 1 height 6
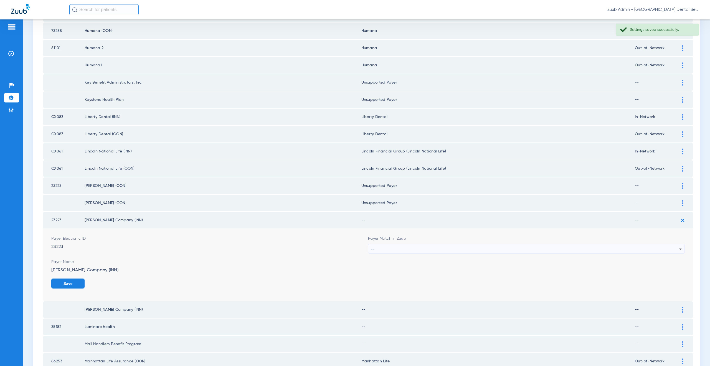
click at [418, 250] on div "--" at bounding box center [525, 248] width 308 height 9
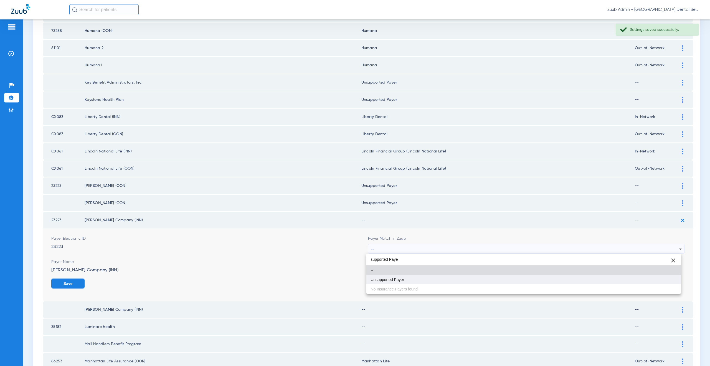
type input "supported Paye"
click at [407, 281] on mat-option "Unsupported Payer" at bounding box center [523, 279] width 315 height 9
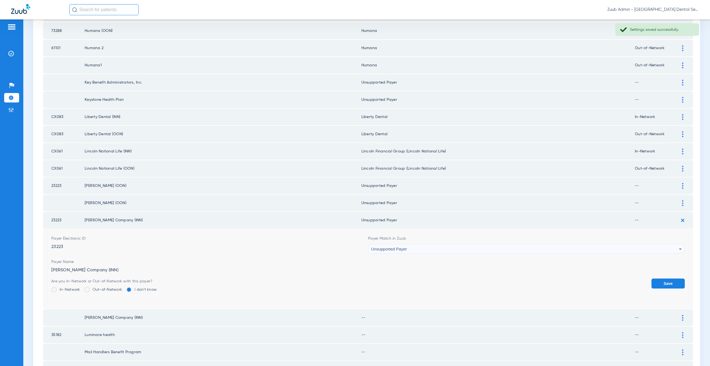
click at [675, 283] on button "Save" at bounding box center [667, 283] width 33 height 10
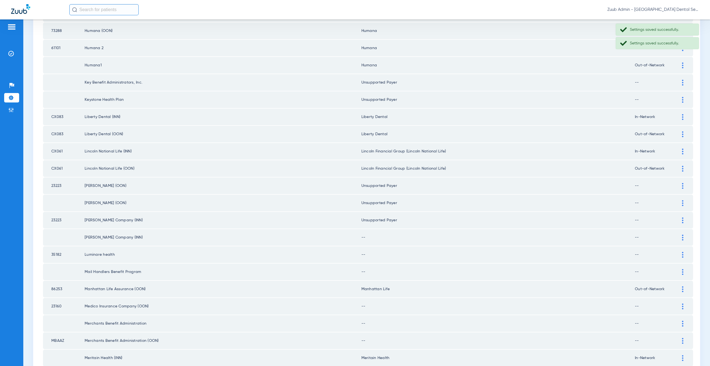
click at [681, 237] on div at bounding box center [683, 237] width 10 height 6
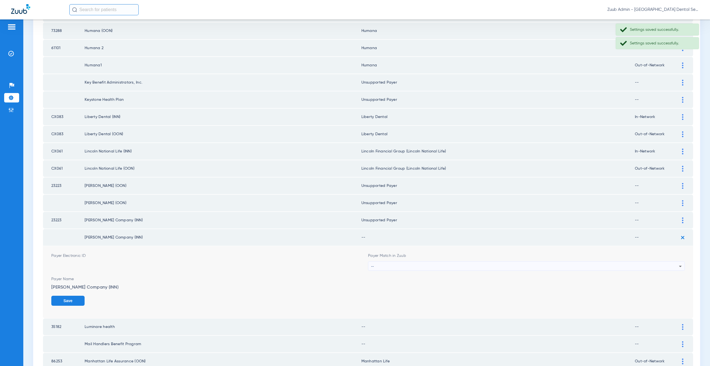
click at [412, 268] on div "--" at bounding box center [525, 265] width 308 height 9
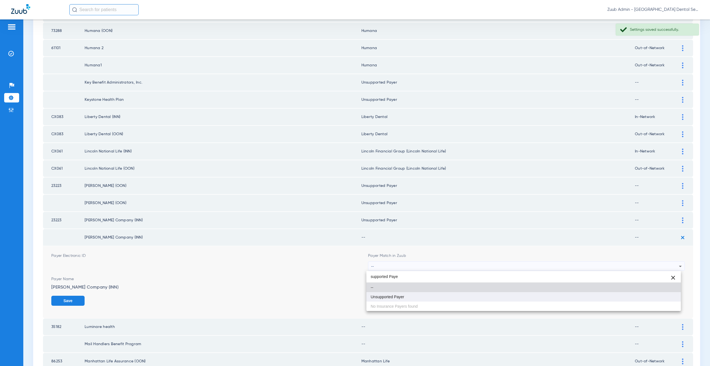
type input "supported Paye"
click at [402, 298] on span "Unsupported Payer" at bounding box center [388, 297] width 34 height 4
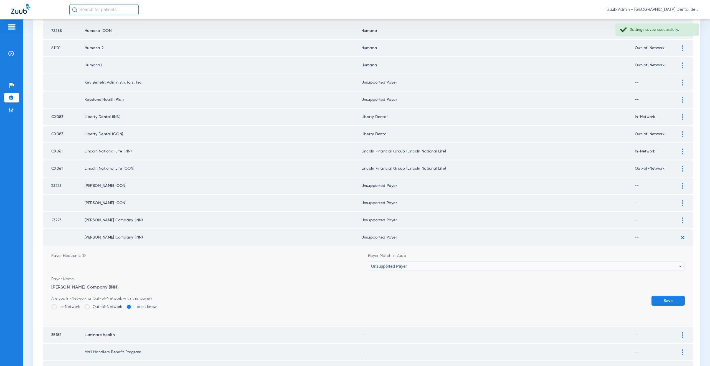
click at [653, 300] on button "Save" at bounding box center [667, 300] width 33 height 10
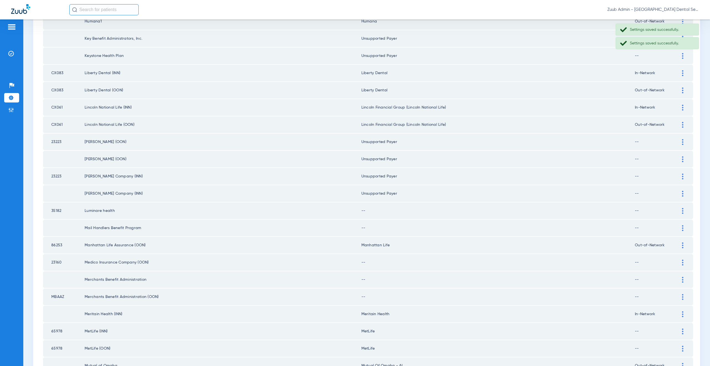
scroll to position [280, 0]
click at [680, 208] on div at bounding box center [683, 208] width 10 height 6
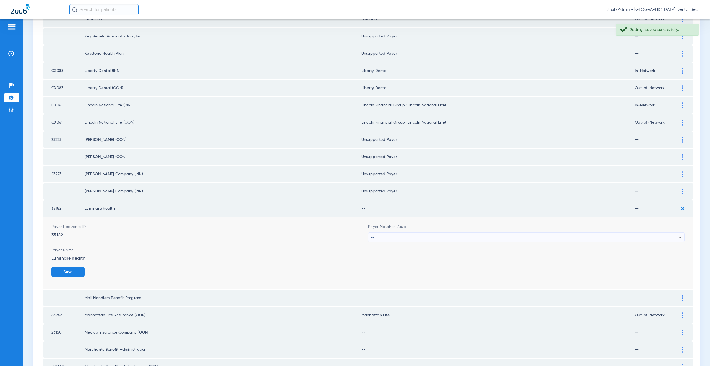
click at [425, 238] on div "--" at bounding box center [525, 236] width 308 height 9
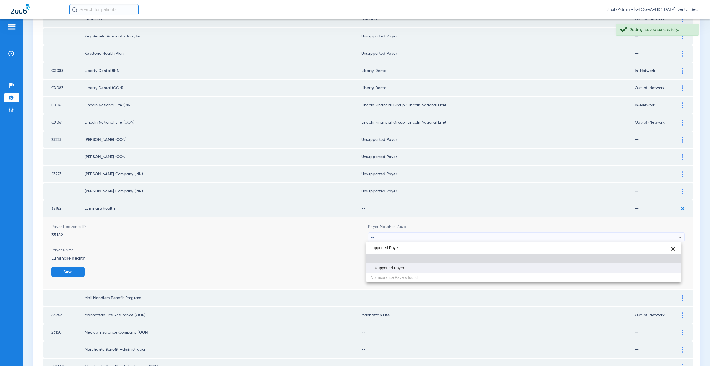
type input "supported Paye"
click at [406, 269] on mat-option "Unsupported Payer" at bounding box center [523, 267] width 315 height 9
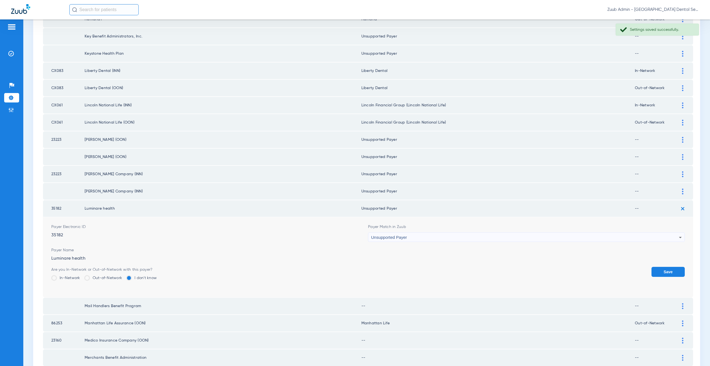
click at [673, 270] on button "Save" at bounding box center [667, 272] width 33 height 10
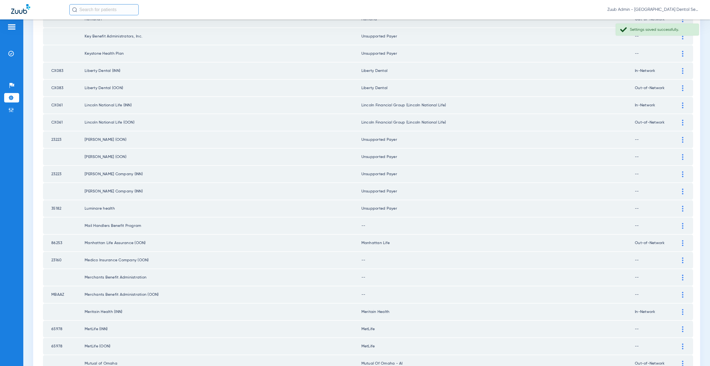
click at [680, 223] on div at bounding box center [683, 226] width 10 height 6
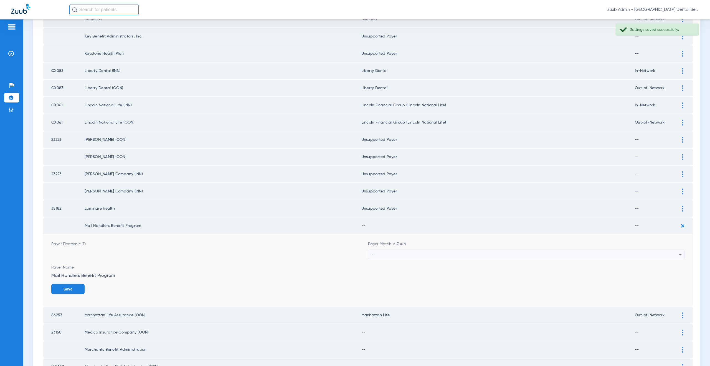
click at [383, 256] on div "--" at bounding box center [525, 254] width 308 height 9
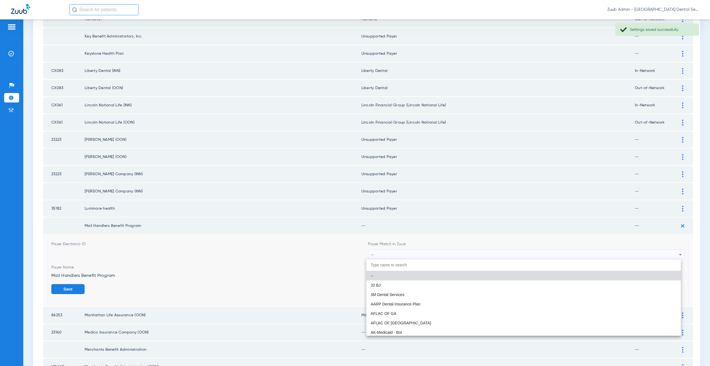
paste input "supported Paye"
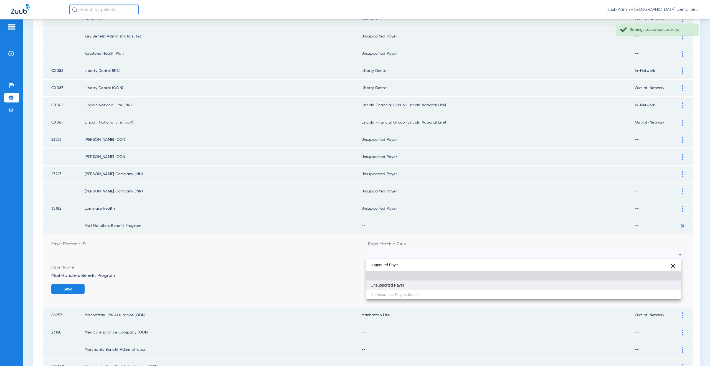
type input "supported Paye"
click at [398, 286] on span "Unsupported Payer" at bounding box center [388, 285] width 34 height 4
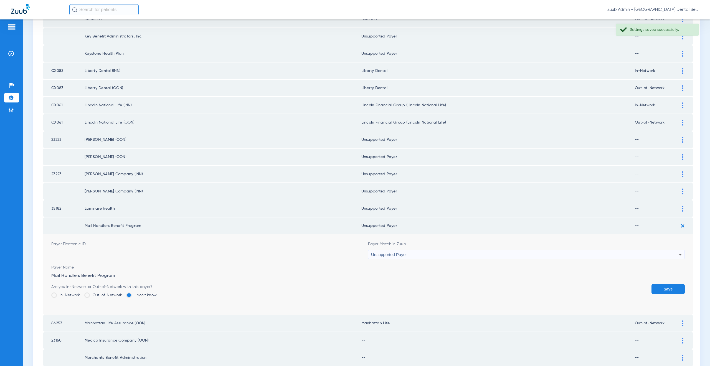
click at [658, 289] on button "Save" at bounding box center [667, 289] width 33 height 10
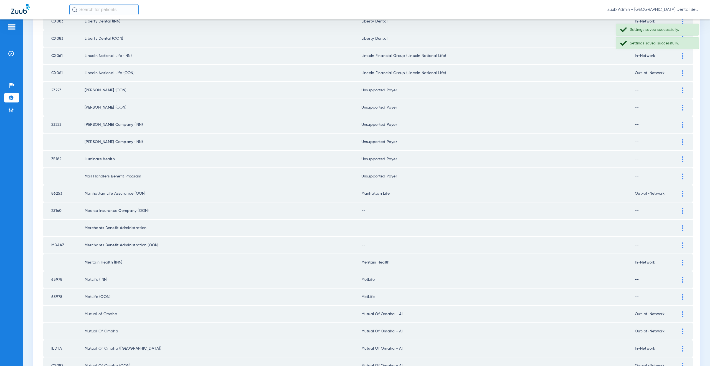
scroll to position [361, 0]
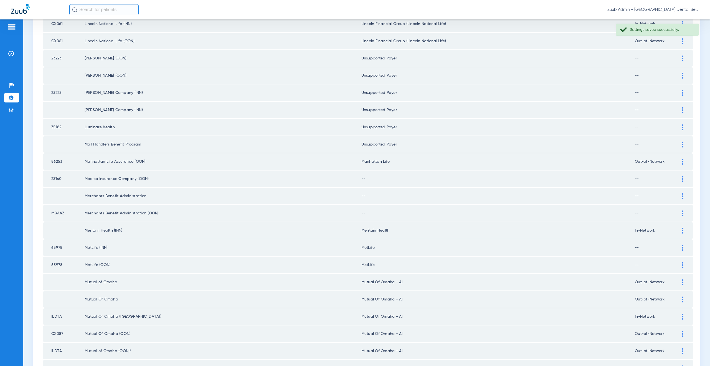
click at [678, 179] on div at bounding box center [683, 179] width 10 height 6
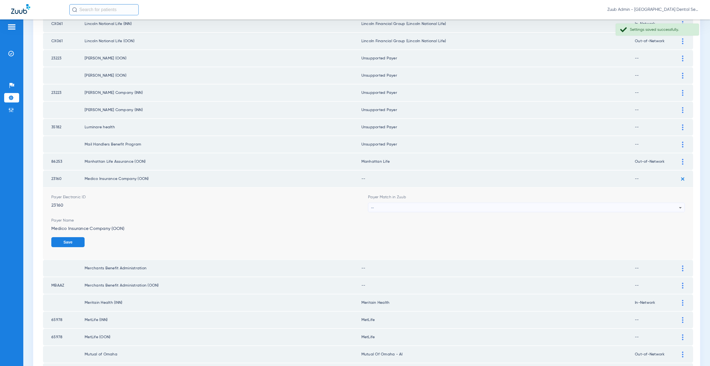
click at [384, 205] on div "--" at bounding box center [525, 207] width 308 height 9
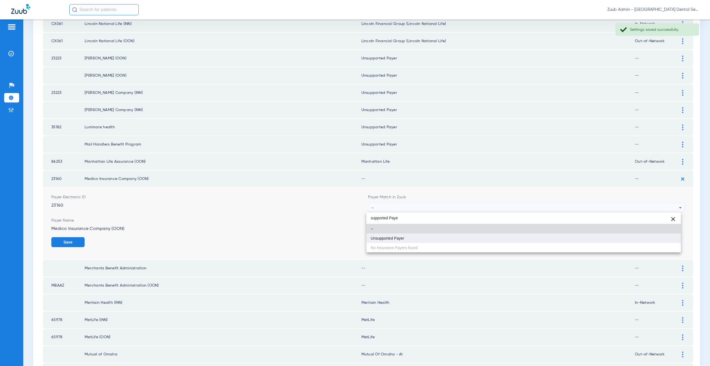
type input "supported Paye"
click at [391, 234] on mat-option "Unsupported Payer" at bounding box center [523, 237] width 315 height 9
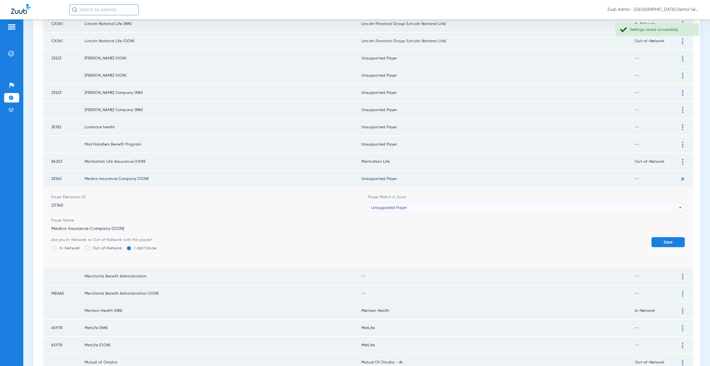
click at [663, 238] on button "Save" at bounding box center [667, 242] width 33 height 10
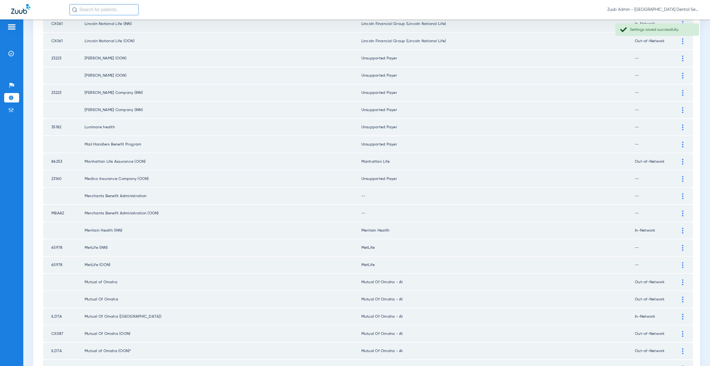
click at [679, 194] on div at bounding box center [683, 196] width 10 height 6
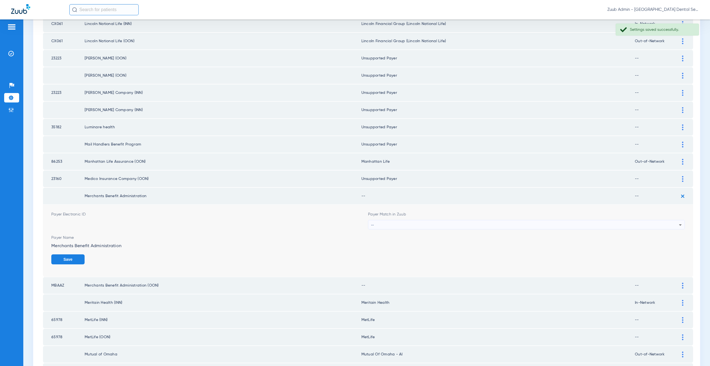
click at [392, 223] on div "--" at bounding box center [525, 224] width 308 height 9
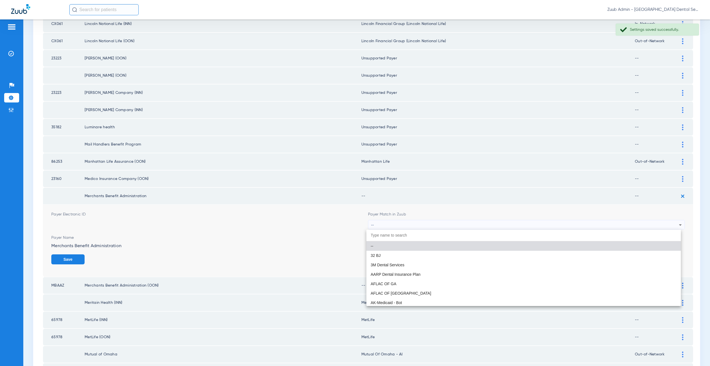
paste input "supported Paye"
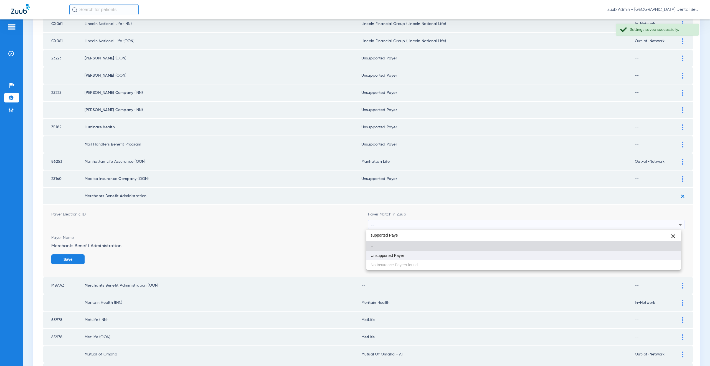
type input "supported Paye"
click at [400, 258] on mat-option "Unsupported Payer" at bounding box center [523, 254] width 315 height 9
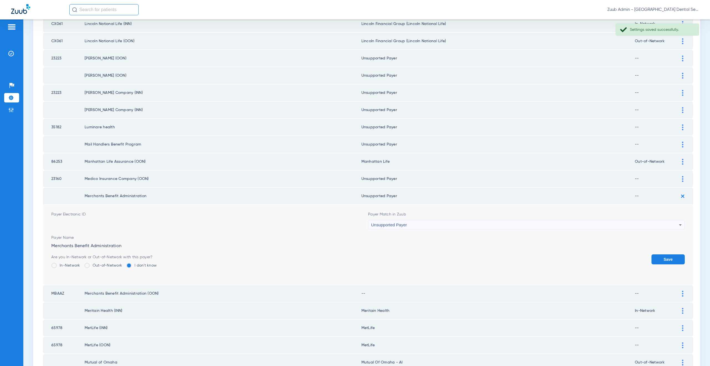
click at [663, 260] on button "Save" at bounding box center [667, 259] width 33 height 10
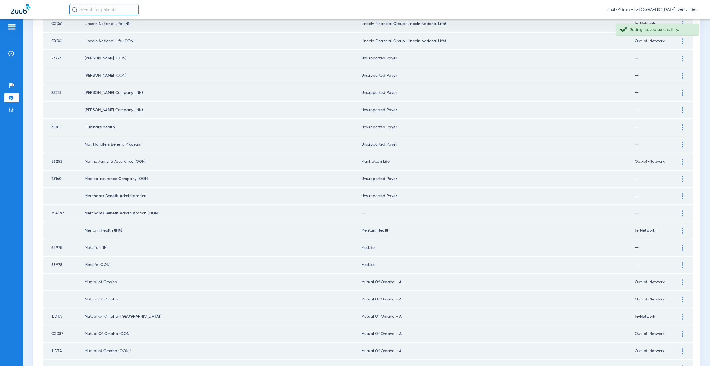
click at [682, 212] on img at bounding box center [682, 213] width 1 height 6
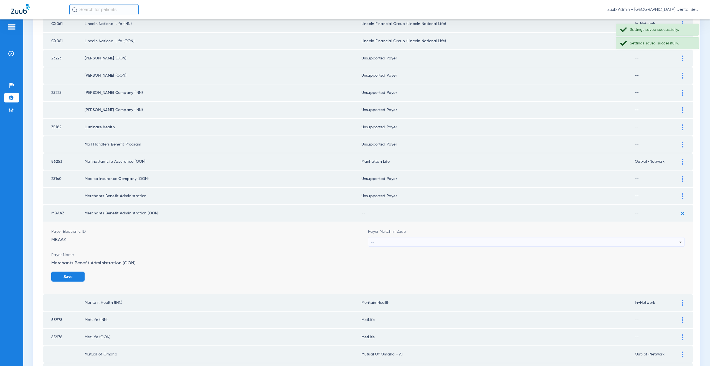
click at [371, 243] on span "--" at bounding box center [372, 241] width 3 height 5
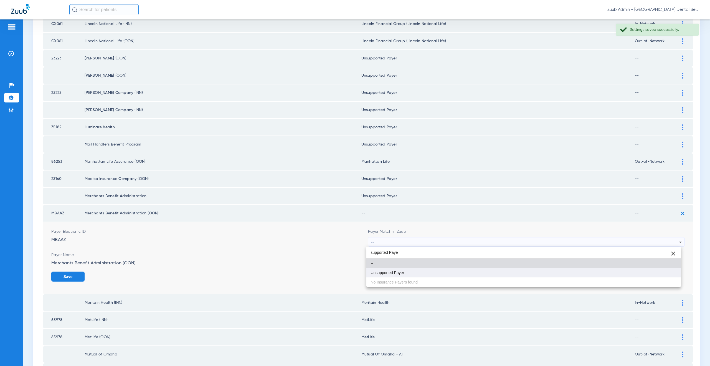
type input "supported Paye"
click at [387, 270] on span "Unsupported Payer" at bounding box center [388, 272] width 34 height 4
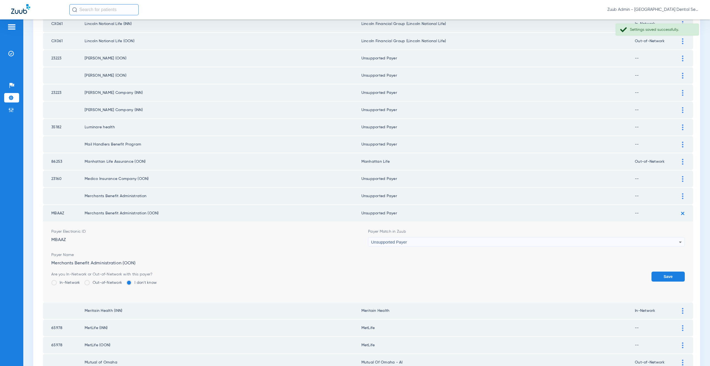
click at [661, 273] on button "Save" at bounding box center [667, 276] width 33 height 10
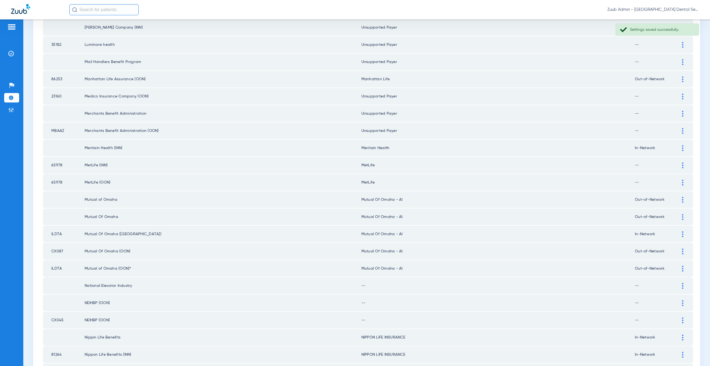
scroll to position [446, 0]
click at [678, 166] on div at bounding box center [683, 163] width 10 height 6
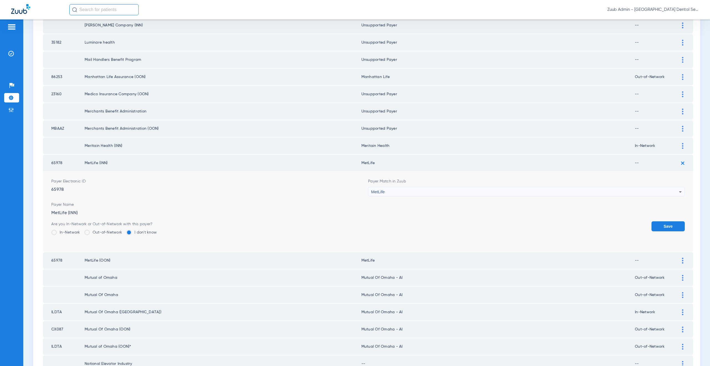
click at [77, 233] on label "In-Network" at bounding box center [65, 232] width 29 height 6
click at [82, 230] on input "In-Network" at bounding box center [82, 230] width 0 height 0
click at [657, 226] on button "Save" at bounding box center [667, 226] width 33 height 10
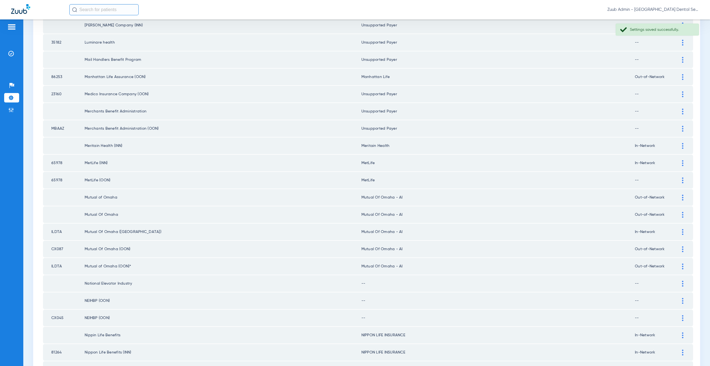
click at [680, 180] on div at bounding box center [683, 180] width 10 height 6
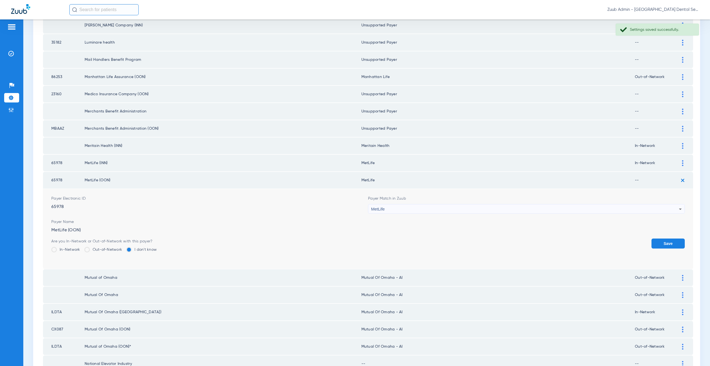
click at [97, 250] on label "Out-of-Network" at bounding box center [103, 250] width 38 height 6
click at [123, 247] on input "Out-of-Network" at bounding box center [123, 247] width 0 height 0
click at [658, 244] on button "Save" at bounding box center [667, 243] width 33 height 10
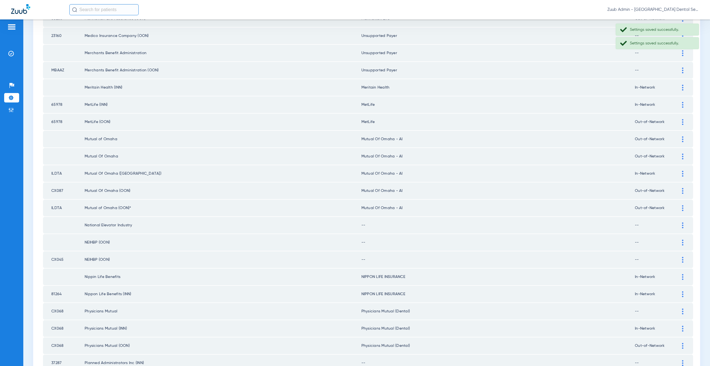
scroll to position [504, 0]
click at [679, 224] on div at bounding box center [683, 225] width 10 height 6
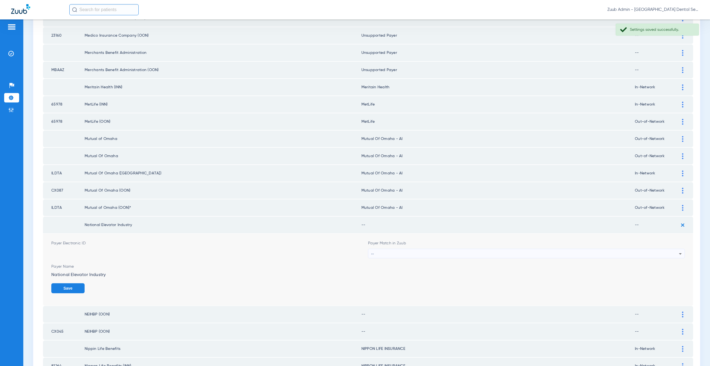
click at [392, 249] on div "--" at bounding box center [525, 253] width 308 height 9
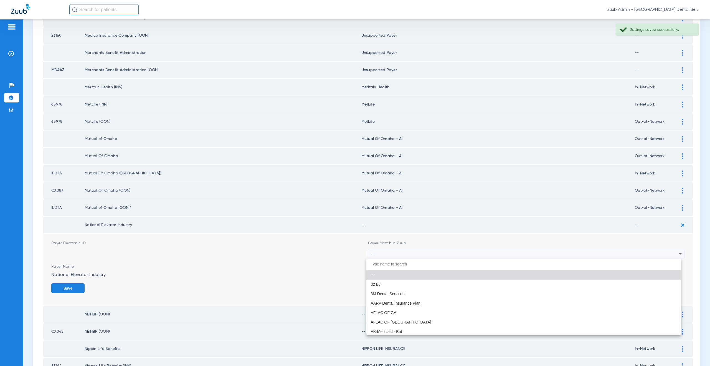
paste input "supported Paye"
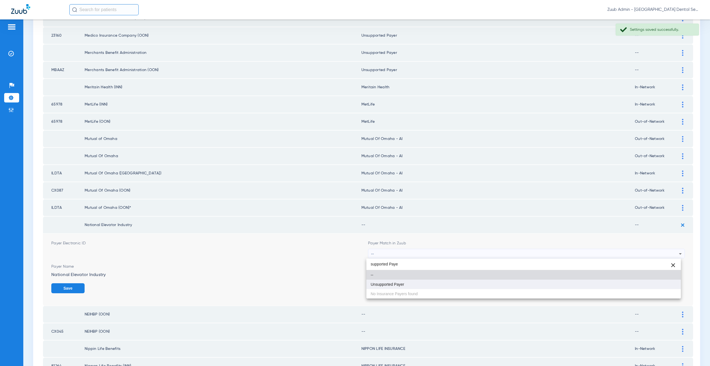
type input "supported Paye"
click at [395, 286] on mat-option "Unsupported Payer" at bounding box center [523, 283] width 315 height 9
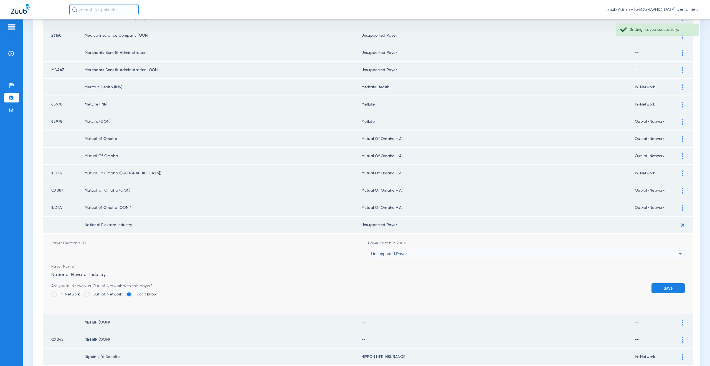
click at [661, 289] on button "Save" at bounding box center [667, 288] width 33 height 10
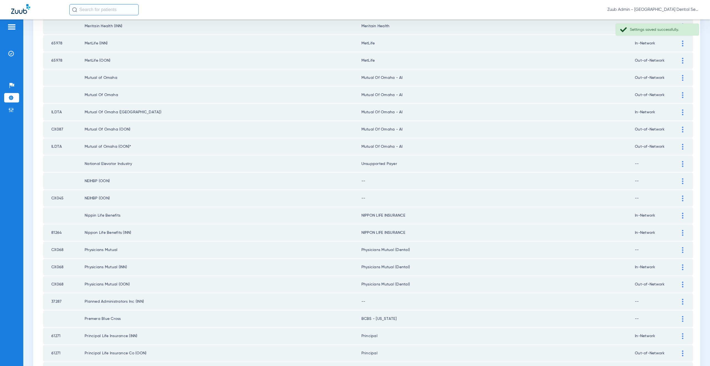
scroll to position [583, 0]
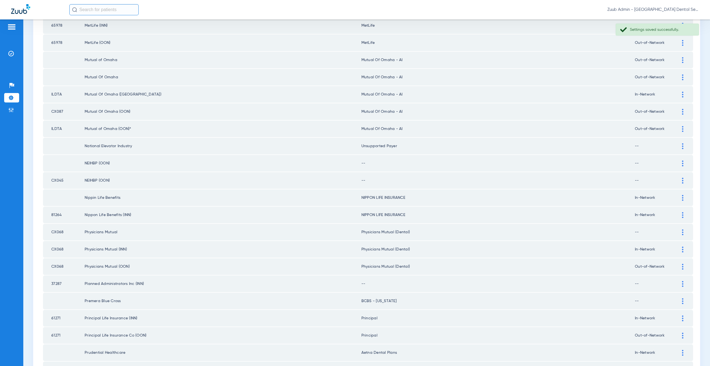
click at [678, 162] on div at bounding box center [683, 163] width 10 height 6
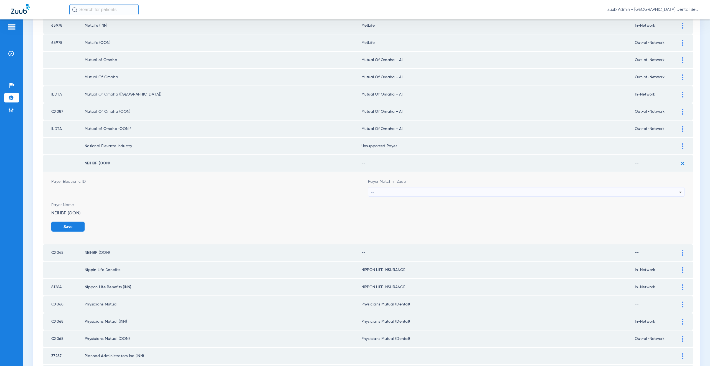
click at [403, 192] on div "--" at bounding box center [525, 191] width 308 height 9
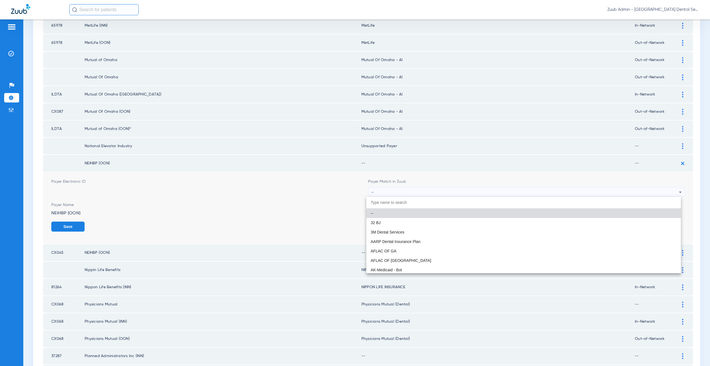
paste input "supported Paye"
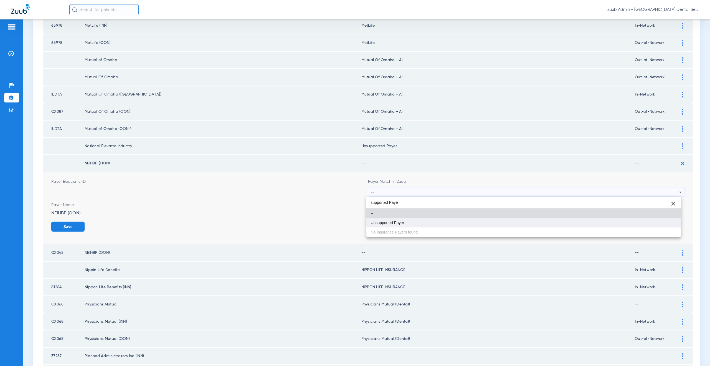
type input "supported Paye"
click at [399, 225] on mat-option "Unsupported Payer" at bounding box center [523, 222] width 315 height 9
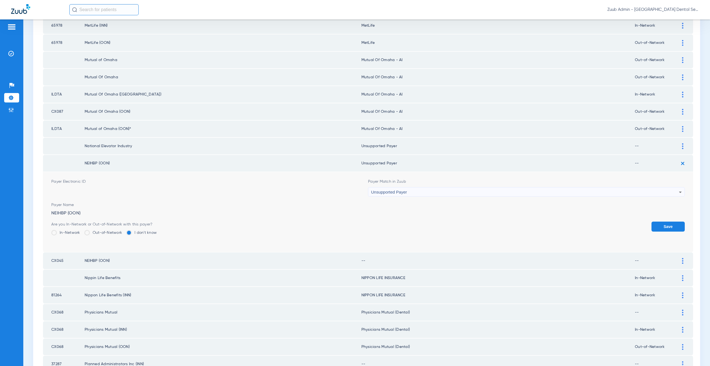
click at [655, 222] on button "Save" at bounding box center [667, 226] width 33 height 10
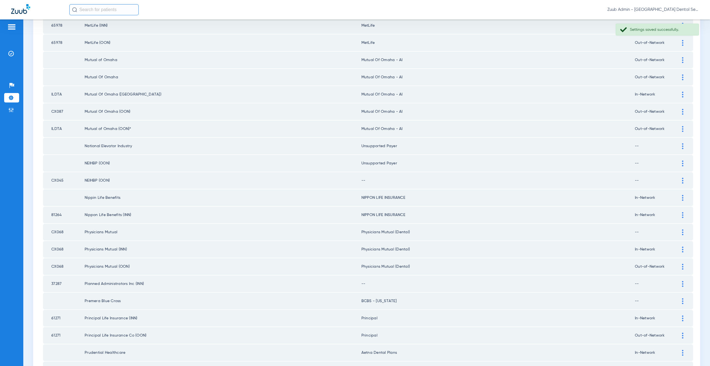
click at [682, 179] on img at bounding box center [682, 180] width 1 height 6
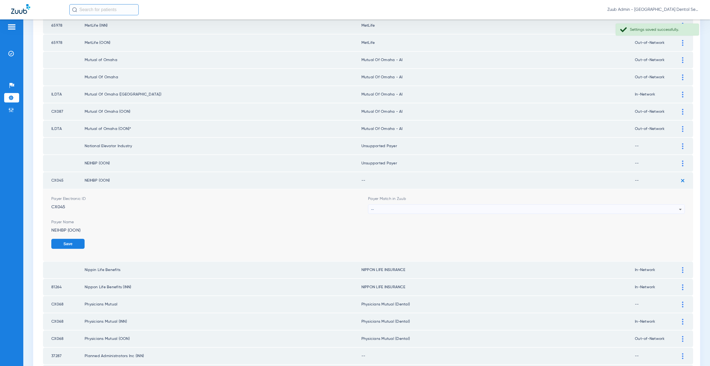
click at [397, 208] on div "--" at bounding box center [525, 208] width 308 height 9
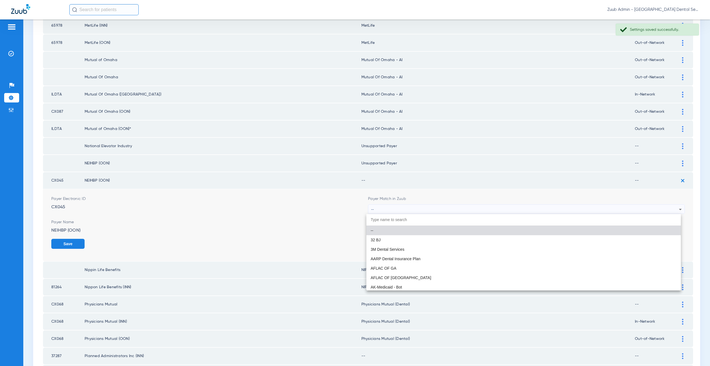
paste input "supported Paye"
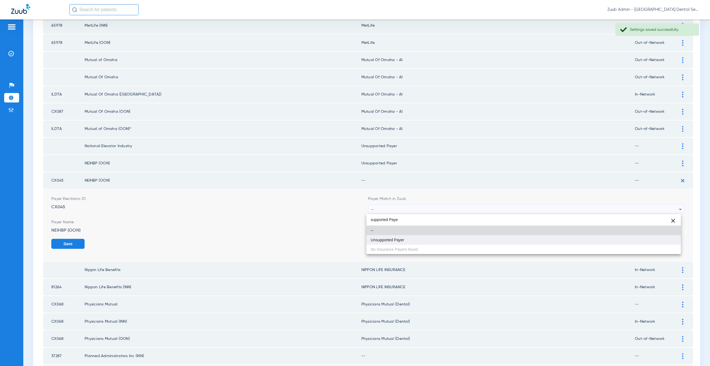
type input "supported Paye"
click at [396, 242] on mat-option "Unsupported Payer" at bounding box center [523, 239] width 315 height 9
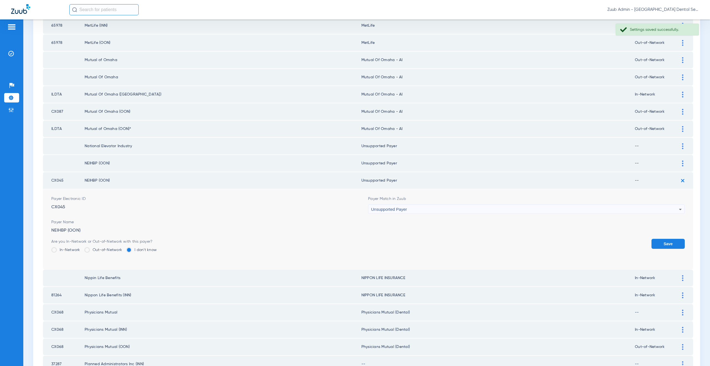
click at [656, 243] on button "Save" at bounding box center [667, 243] width 33 height 10
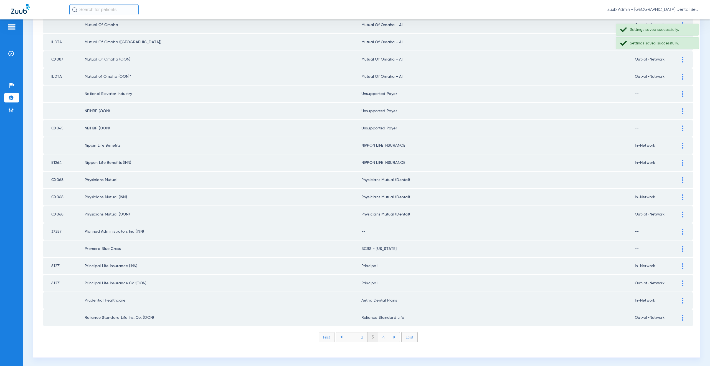
scroll to position [637, 0]
click at [680, 230] on div at bounding box center [683, 230] width 10 height 6
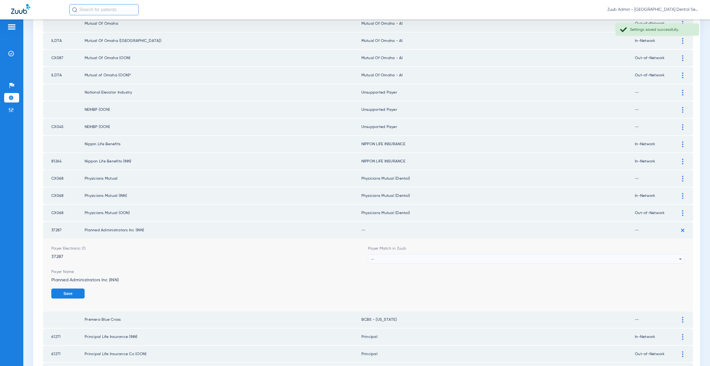
click at [405, 257] on div "--" at bounding box center [525, 258] width 308 height 9
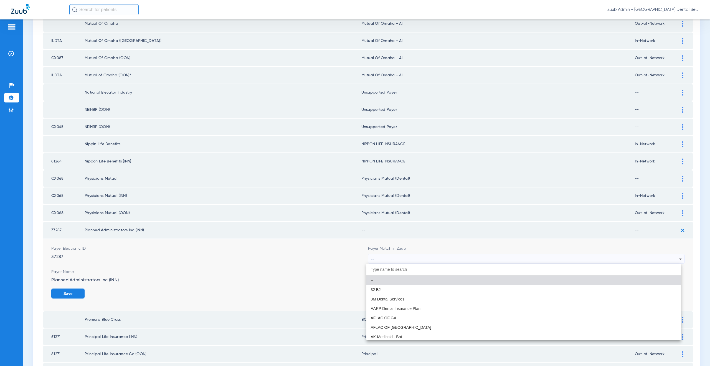
paste input "supported Paye"
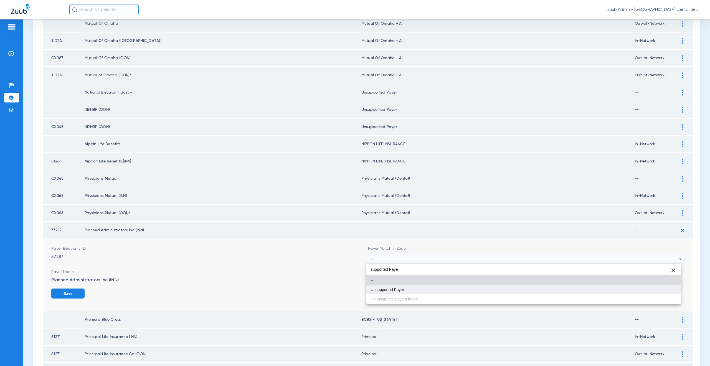
type input "supported Paye"
click at [389, 290] on span "Unsupported Payer" at bounding box center [388, 289] width 34 height 4
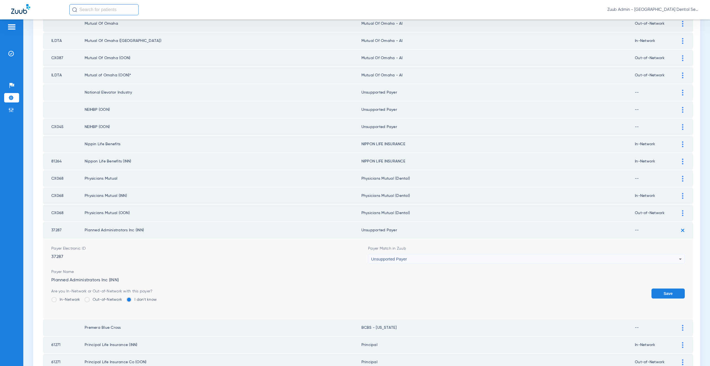
click at [678, 293] on button "Save" at bounding box center [667, 293] width 33 height 10
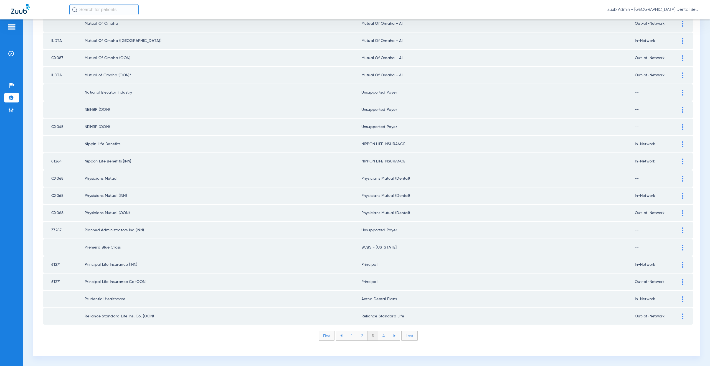
click at [380, 337] on li "4" at bounding box center [383, 335] width 11 height 9
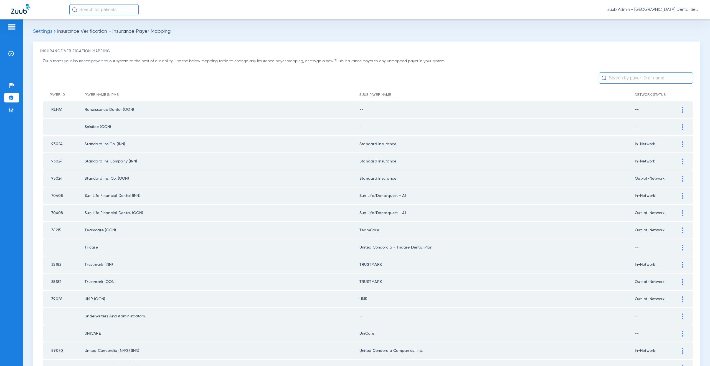
scroll to position [0, 0]
click at [682, 110] on img at bounding box center [682, 110] width 1 height 6
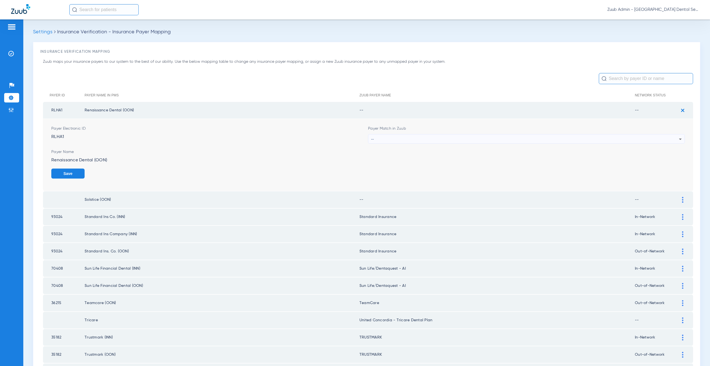
click at [381, 141] on div "--" at bounding box center [525, 138] width 308 height 9
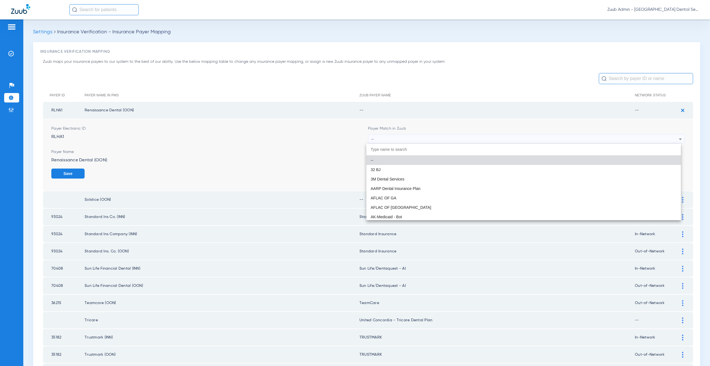
paste input "supported Paye"
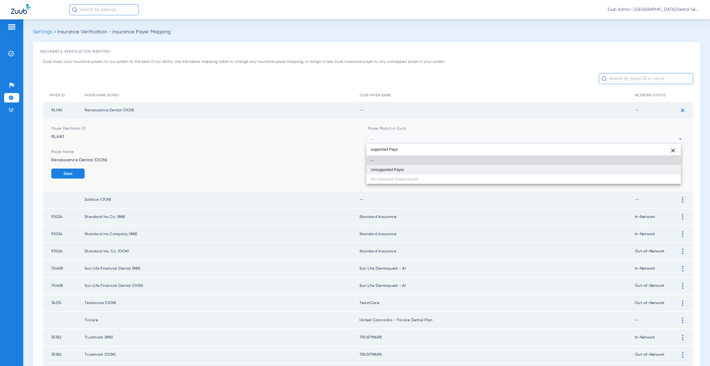
type input "supported Paye"
click at [389, 172] on mat-option "Unsupported Payer" at bounding box center [523, 169] width 315 height 9
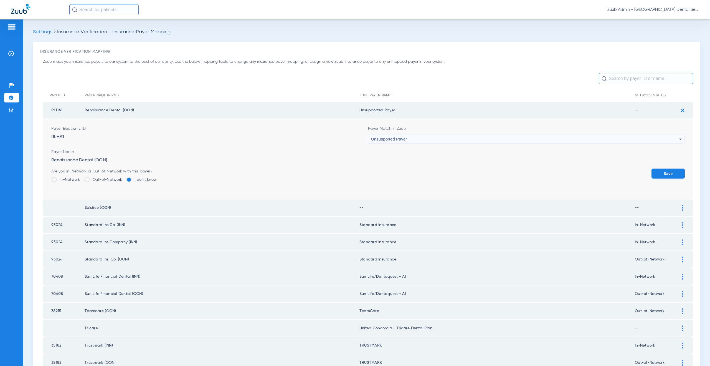
click at [651, 173] on button "Save" at bounding box center [667, 173] width 33 height 10
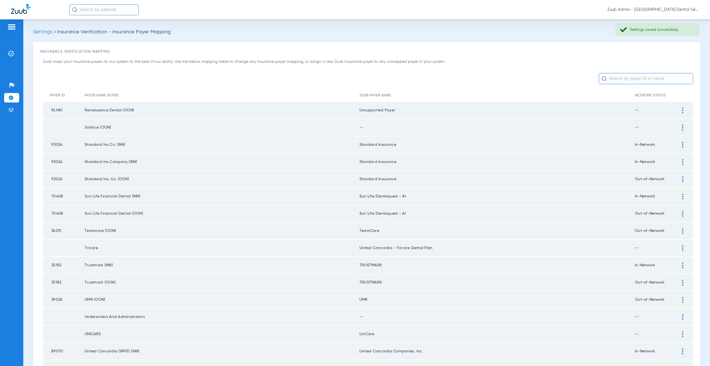
click at [678, 128] on div at bounding box center [683, 128] width 10 height 6
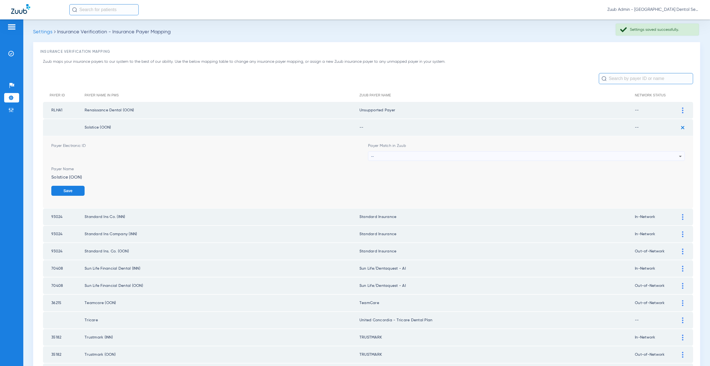
click at [429, 156] on div "--" at bounding box center [525, 155] width 308 height 9
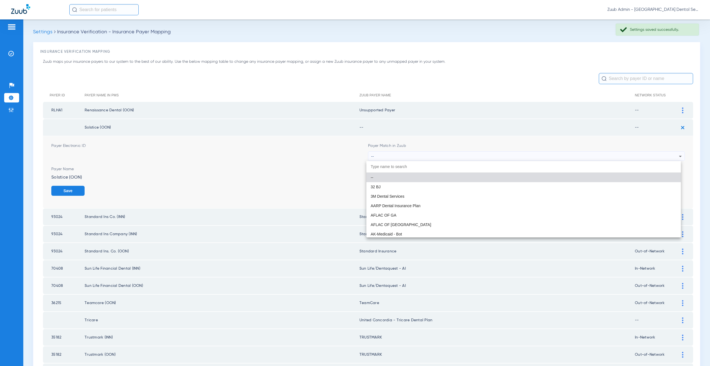
paste input "supported Paye"
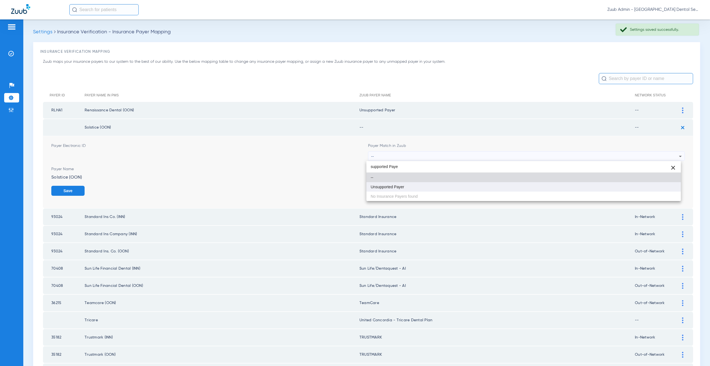
type input "supported Paye"
click at [411, 184] on mat-option "Unsupported Payer" at bounding box center [523, 186] width 315 height 9
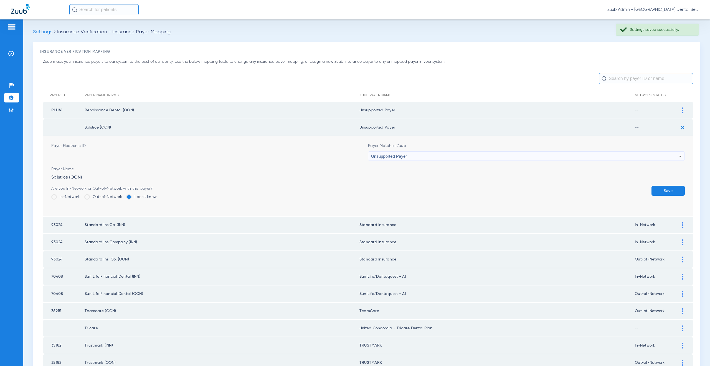
click at [659, 194] on button "Save" at bounding box center [667, 191] width 33 height 10
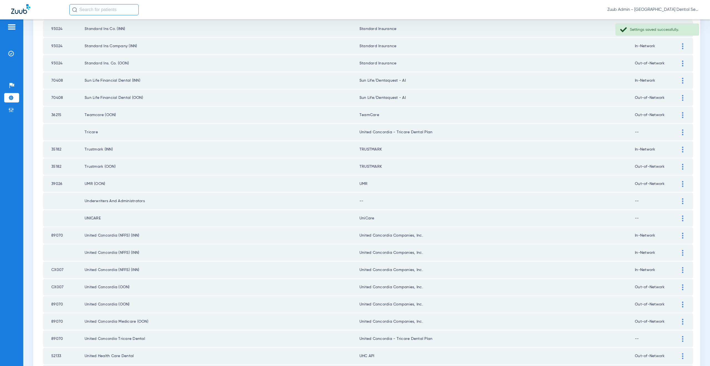
scroll to position [127, 0]
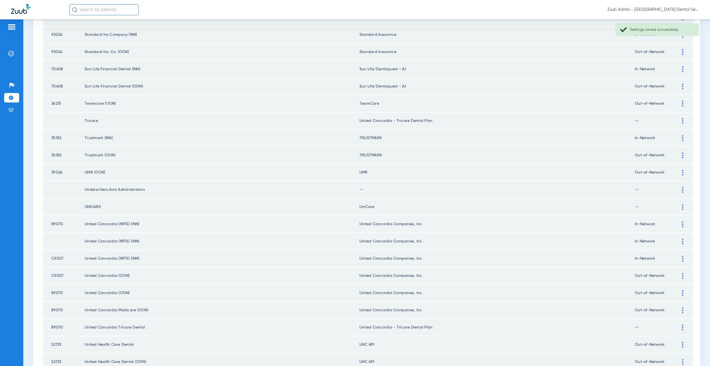
click at [678, 191] on div at bounding box center [683, 190] width 10 height 6
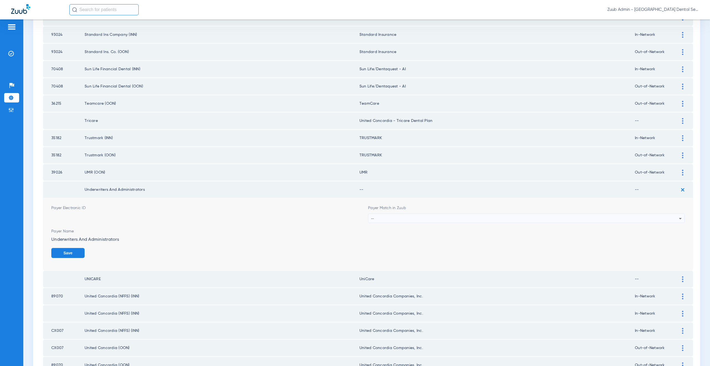
click at [380, 216] on div "--" at bounding box center [525, 218] width 308 height 9
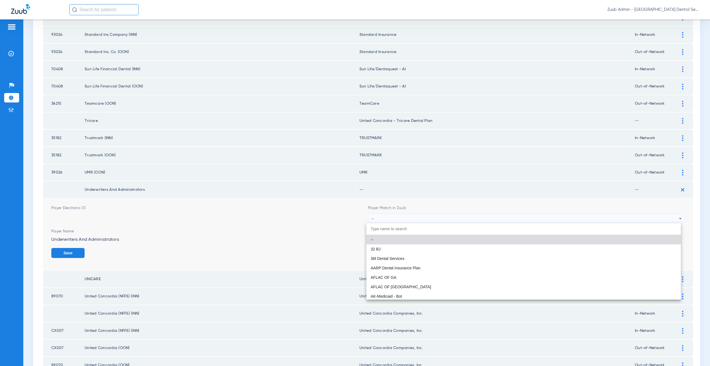
paste input "supported Paye"
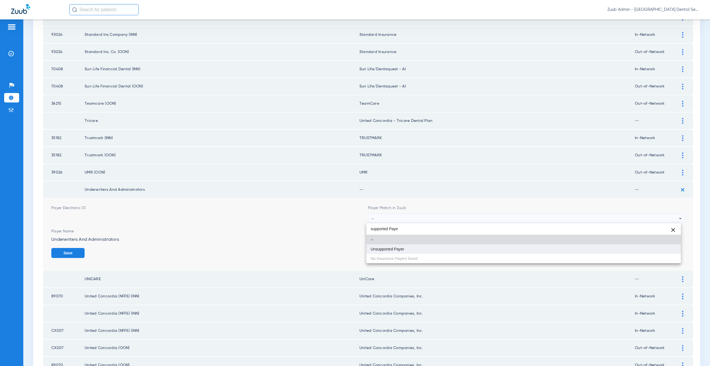
type input "supported Paye"
click at [397, 252] on mat-option "Unsupported Payer" at bounding box center [523, 248] width 315 height 9
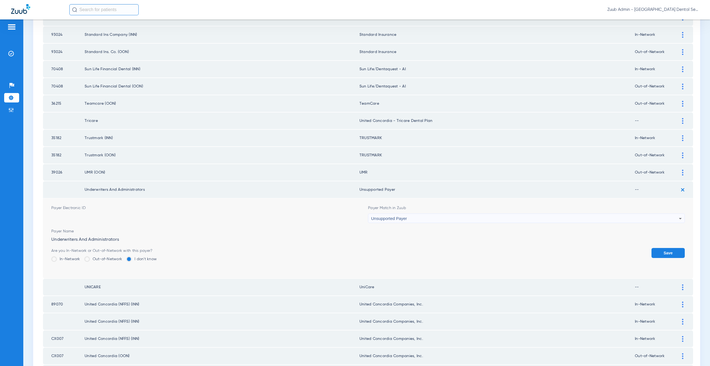
click at [657, 251] on button "Save" at bounding box center [667, 253] width 33 height 10
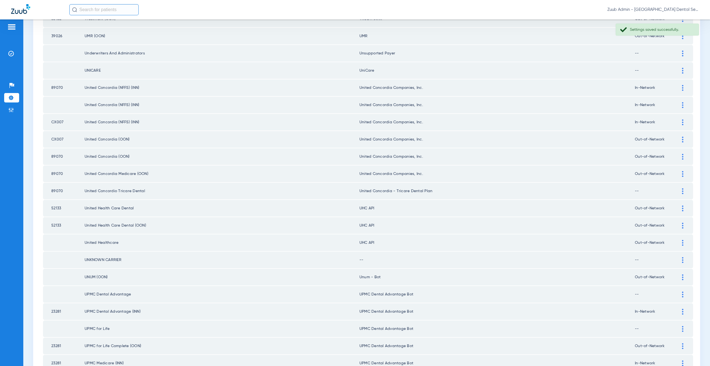
scroll to position [283, 0]
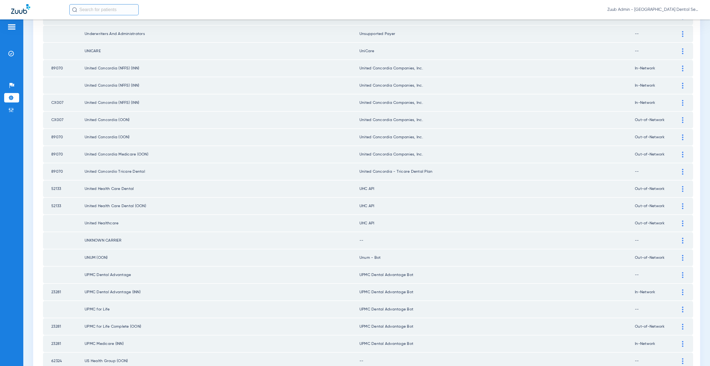
click at [679, 189] on div at bounding box center [683, 189] width 10 height 6
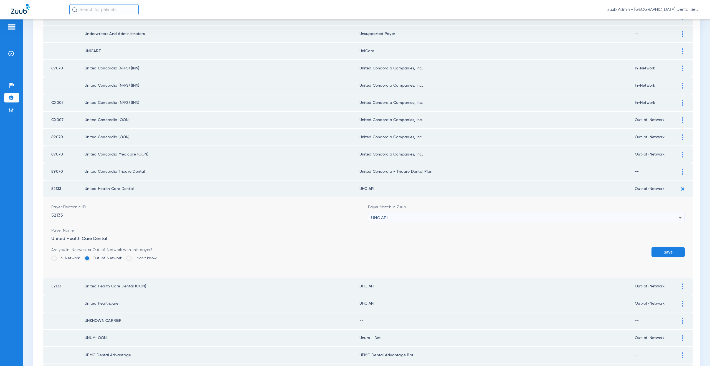
click at [385, 217] on span "UHC API" at bounding box center [379, 217] width 17 height 5
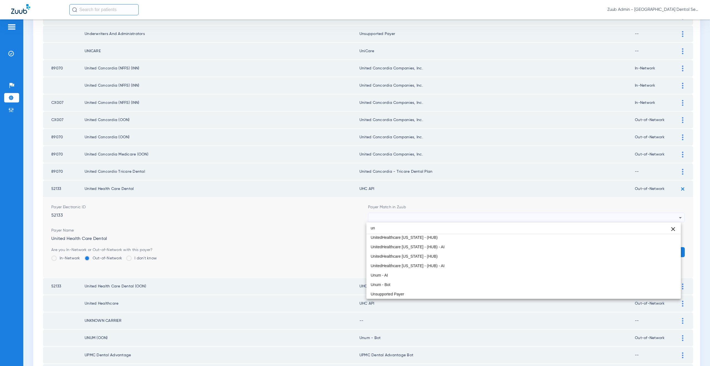
scroll to position [12, 0]
type input "united"
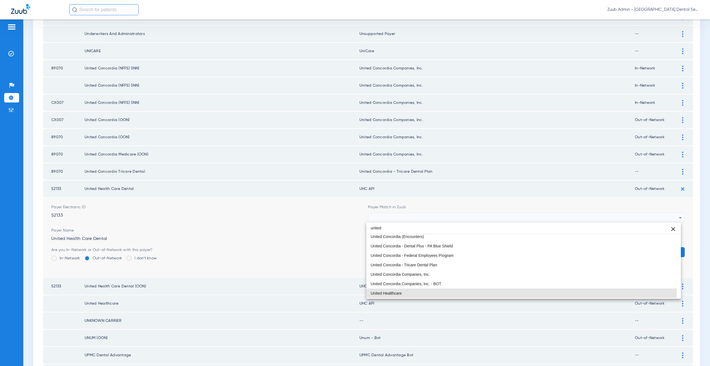
click at [380, 292] on span "United Healthcare" at bounding box center [386, 293] width 31 height 4
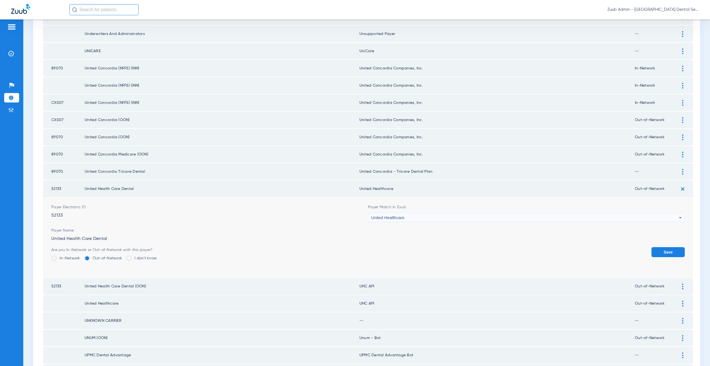
drag, startPoint x: 385, startPoint y: 191, endPoint x: 365, endPoint y: 190, distance: 20.6
click at [365, 190] on td "United Healthcare" at bounding box center [496, 188] width 275 height 17
copy td "ed Healthcare"
click at [667, 252] on button "Save" at bounding box center [667, 252] width 33 height 10
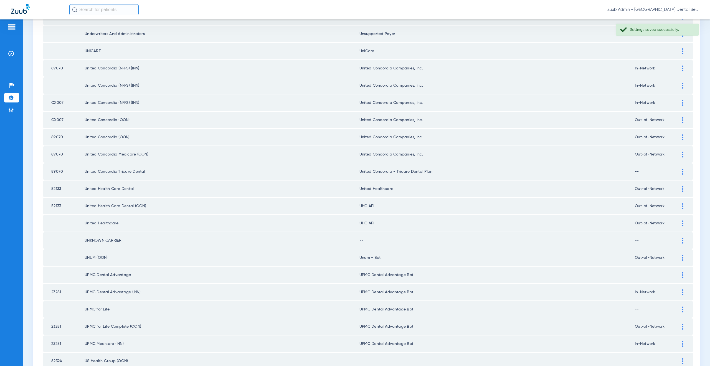
click at [682, 203] on img at bounding box center [682, 206] width 1 height 6
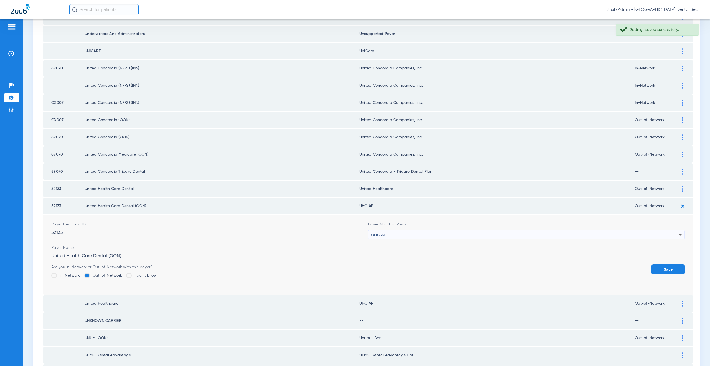
click at [398, 234] on div "UHC API" at bounding box center [525, 234] width 308 height 9
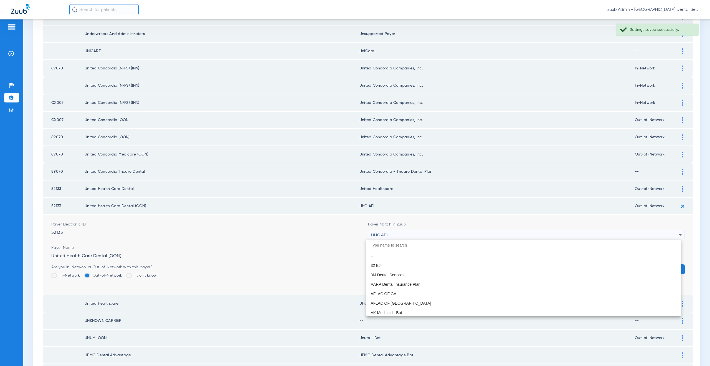
paste input "ed Healthcare"
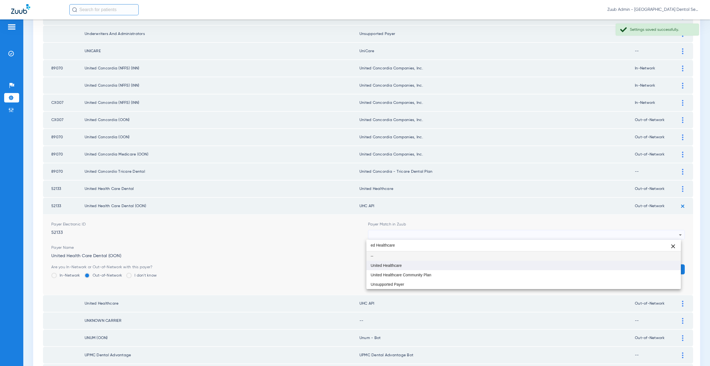
type input "ed Healthcare"
click at [398, 265] on span "United Healthcare" at bounding box center [386, 265] width 31 height 4
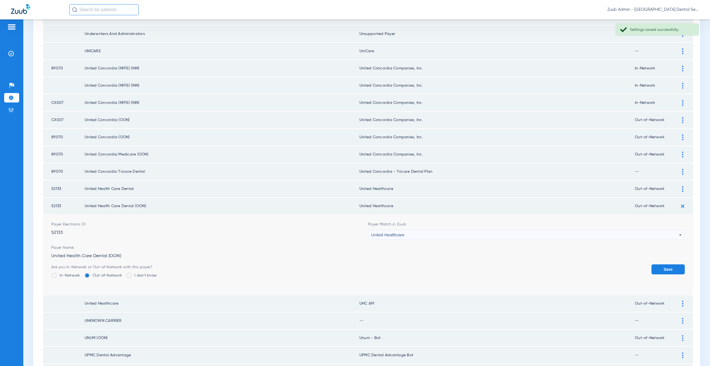
click at [664, 269] on button "Save" at bounding box center [667, 269] width 33 height 10
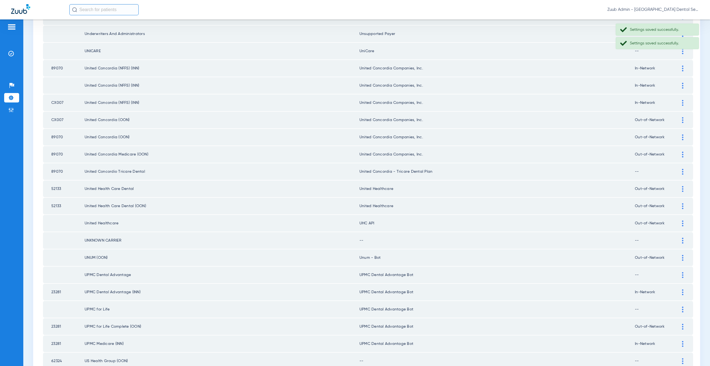
click at [682, 224] on img at bounding box center [682, 223] width 1 height 6
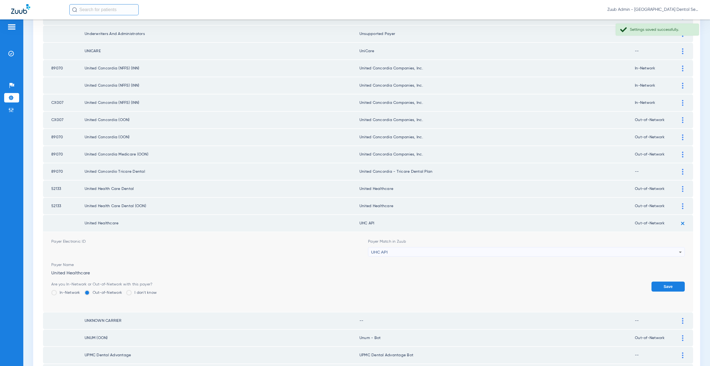
click at [391, 254] on div "UHC API" at bounding box center [525, 251] width 308 height 9
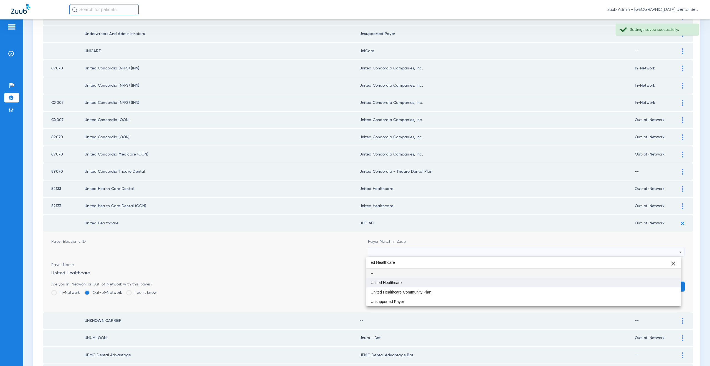
type input "ed Healthcare"
click at [392, 282] on span "United Healthcare" at bounding box center [386, 282] width 31 height 4
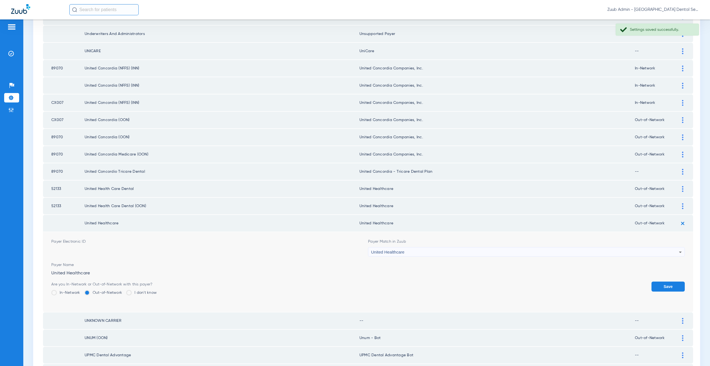
click at [658, 285] on button "Save" at bounding box center [667, 286] width 33 height 10
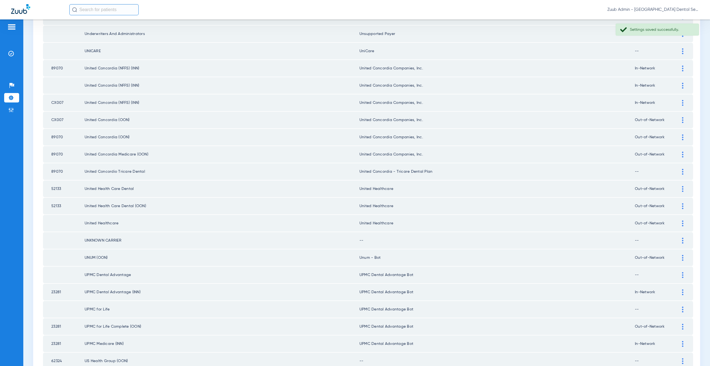
click at [682, 240] on img at bounding box center [682, 240] width 1 height 6
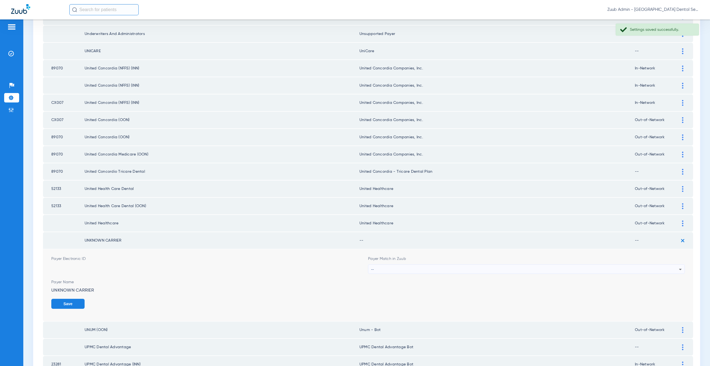
click at [383, 269] on div "--" at bounding box center [525, 268] width 308 height 9
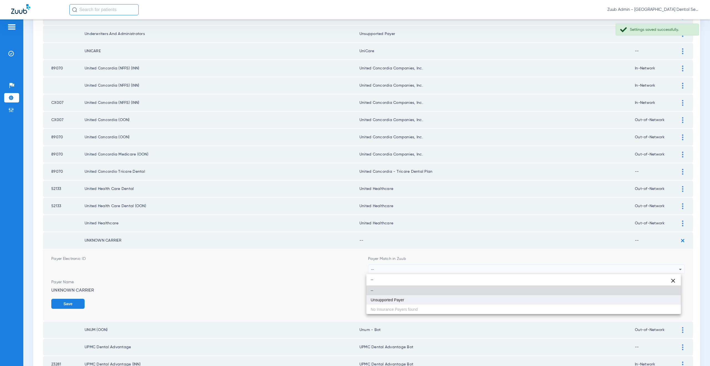
type input "--"
click at [410, 299] on mat-option "Unsupported Payer" at bounding box center [523, 299] width 315 height 9
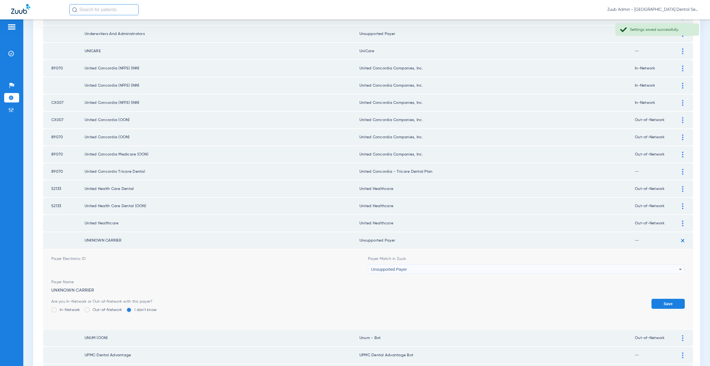
click at [666, 300] on button "Save" at bounding box center [667, 303] width 33 height 10
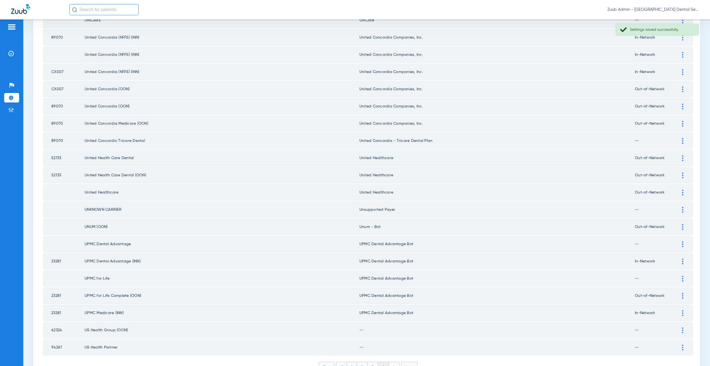
scroll to position [314, 0]
click at [678, 225] on div at bounding box center [683, 226] width 10 height 6
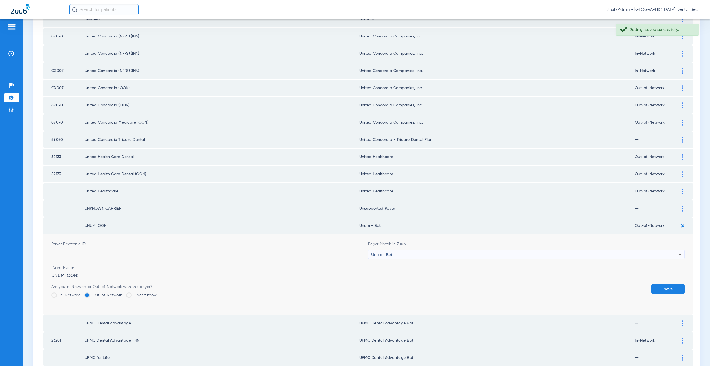
click at [396, 252] on div "Unum - Bot" at bounding box center [525, 254] width 308 height 9
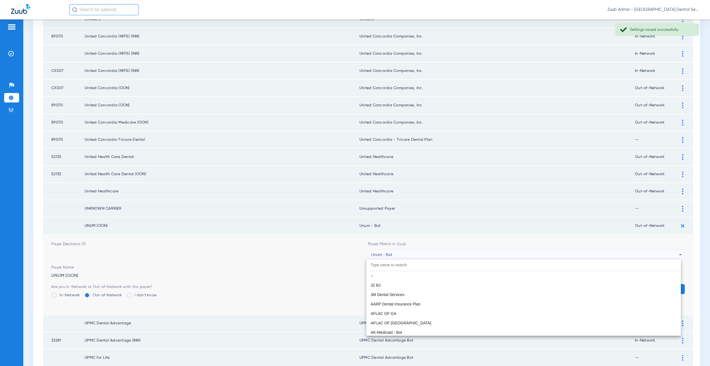
scroll to position [4452, 0]
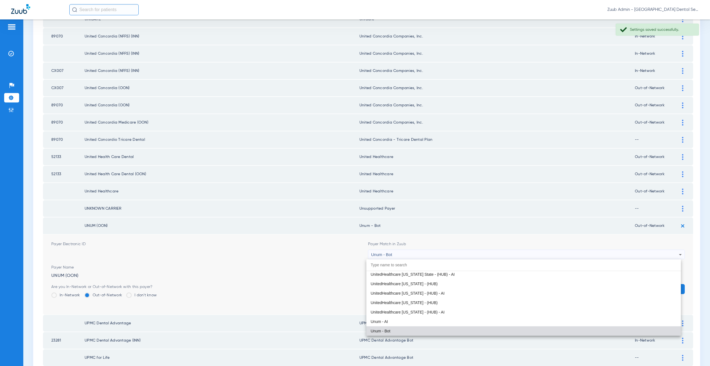
drag, startPoint x: 398, startPoint y: 321, endPoint x: 417, endPoint y: 316, distance: 20.0
click at [398, 321] on mat-option "Unum - AI" at bounding box center [523, 320] width 315 height 9
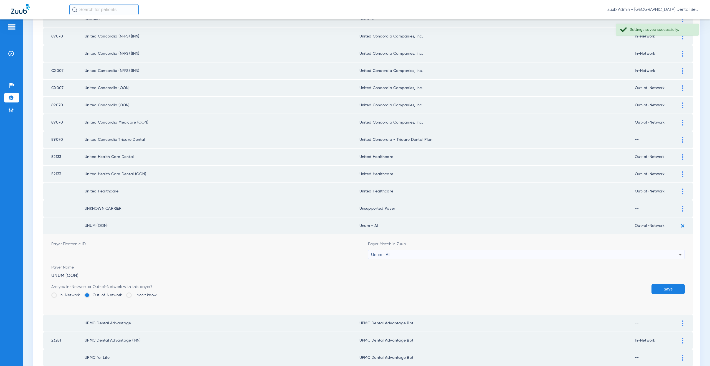
click at [664, 292] on button "Save" at bounding box center [667, 289] width 33 height 10
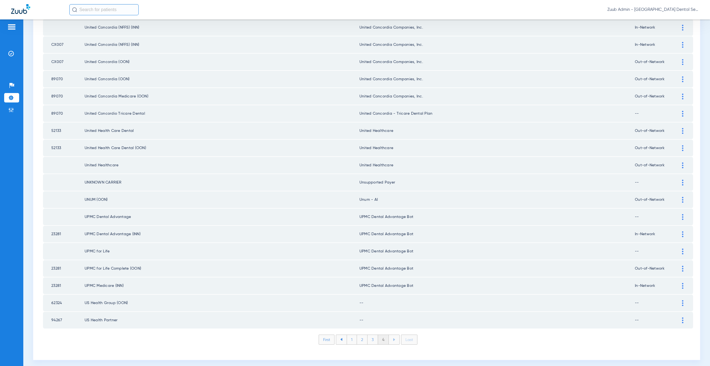
scroll to position [344, 0]
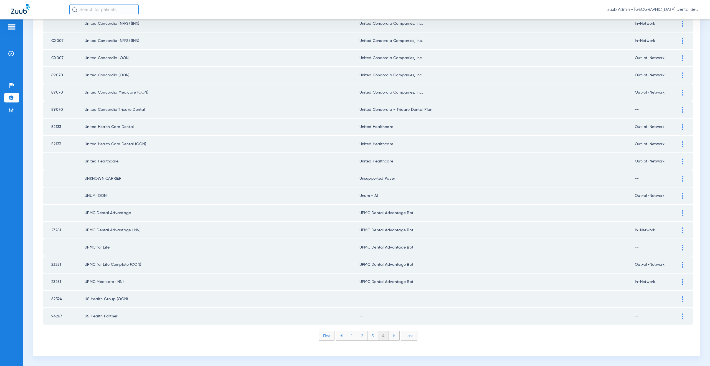
click at [678, 300] on div at bounding box center [683, 299] width 10 height 6
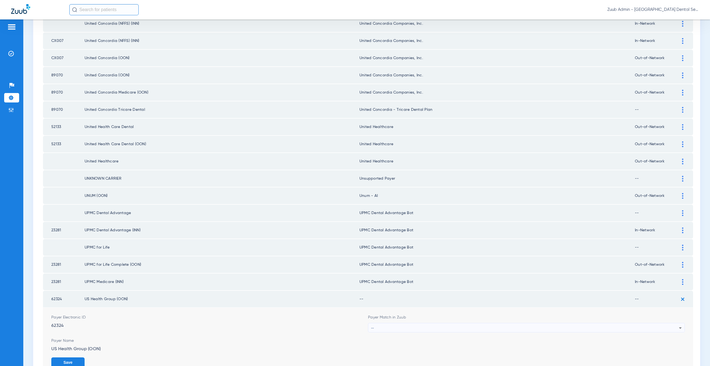
click at [407, 327] on div "--" at bounding box center [525, 327] width 308 height 9
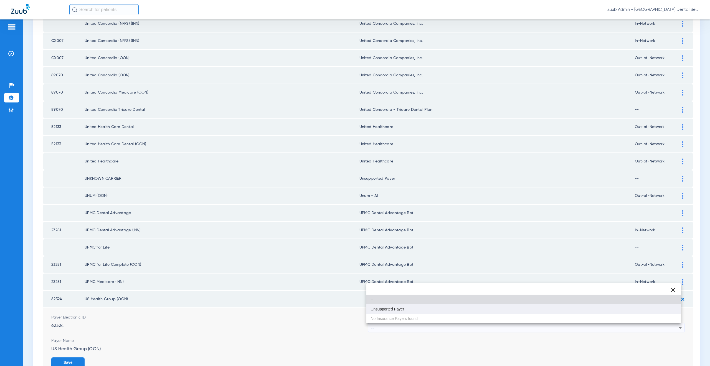
type input "--"
click at [394, 310] on span "Unsupported Payer" at bounding box center [388, 309] width 34 height 4
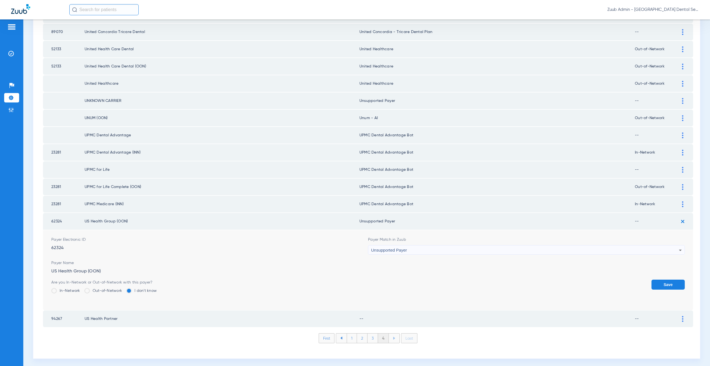
scroll to position [425, 0]
click at [662, 276] on form "Payer Electronic ID 62324 Payer Match in Zuub Unsupported Payer Payer Name US H…" at bounding box center [367, 267] width 633 height 80
click at [660, 283] on button "Save" at bounding box center [667, 282] width 33 height 10
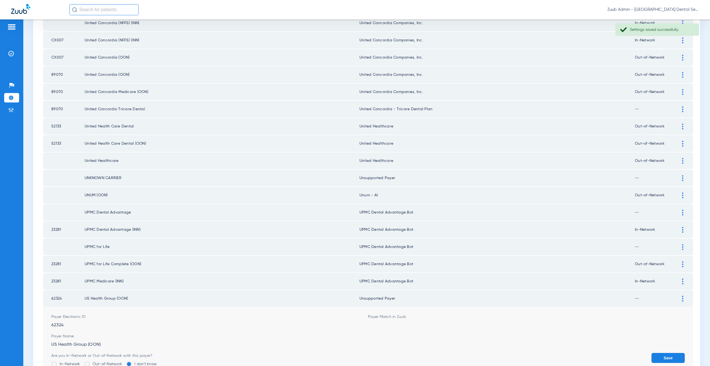
scroll to position [344, 0]
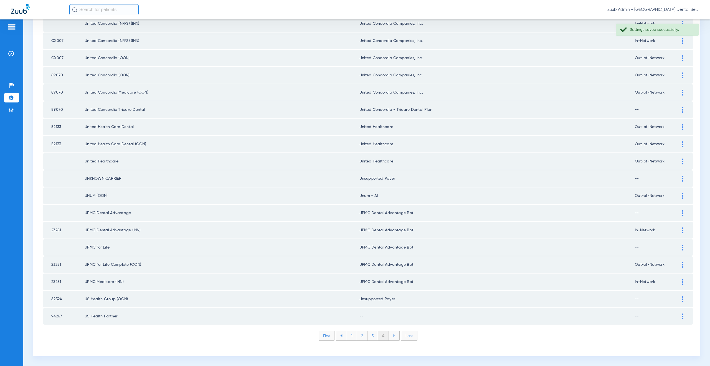
click at [680, 317] on div at bounding box center [683, 316] width 10 height 6
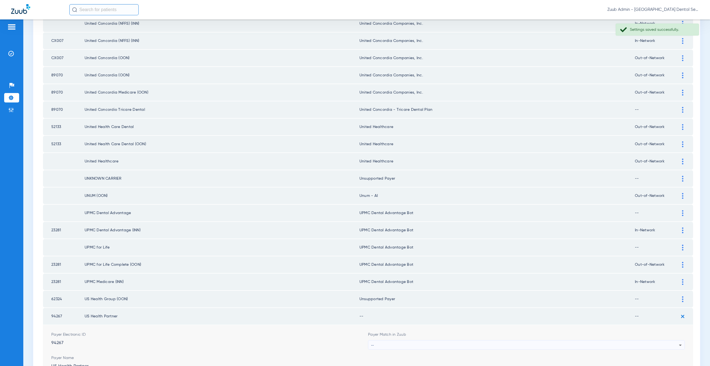
click at [381, 346] on div "--" at bounding box center [525, 344] width 308 height 9
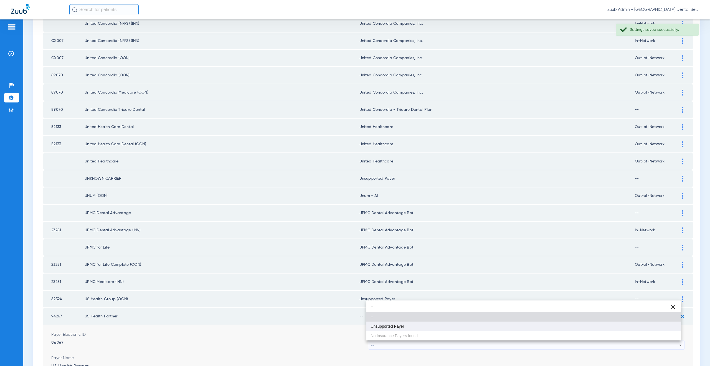
type input "--"
click at [387, 324] on span "Unsupported Payer" at bounding box center [388, 326] width 34 height 4
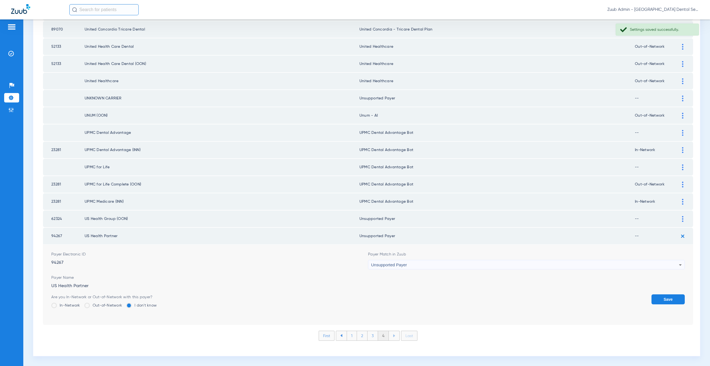
click at [661, 301] on button "Save" at bounding box center [667, 299] width 33 height 10
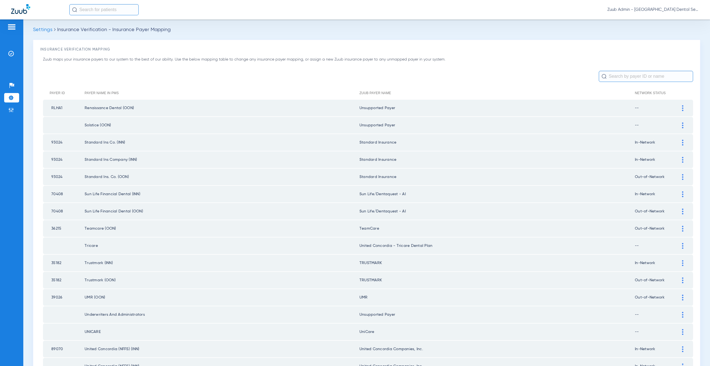
scroll to position [0, 0]
click at [13, 54] on img at bounding box center [11, 54] width 6 height 6
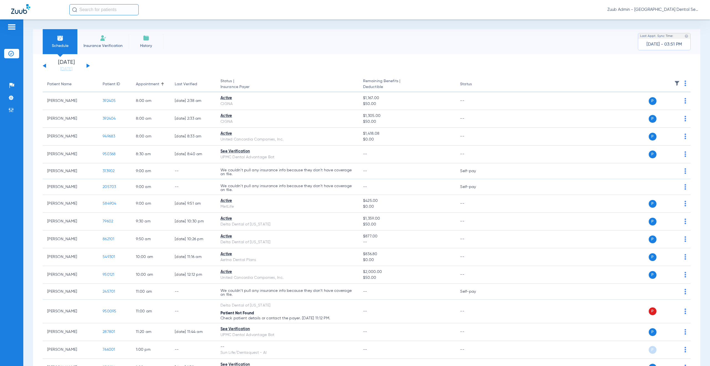
click at [93, 67] on app-single-date-navigator "[DATE] [DATE] [DATE] [DATE] [DATE] [DATE] [DATE] [DATE] [DATE] [DATE] [DATE] [D…" at bounding box center [367, 66] width 648 height 12
click at [14, 113] on li "Admin" at bounding box center [11, 109] width 15 height 9
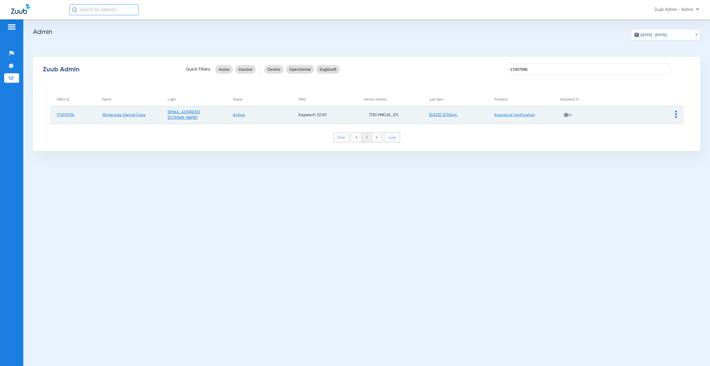
type input "17007096"
click at [675, 114] on img at bounding box center [676, 113] width 2 height 7
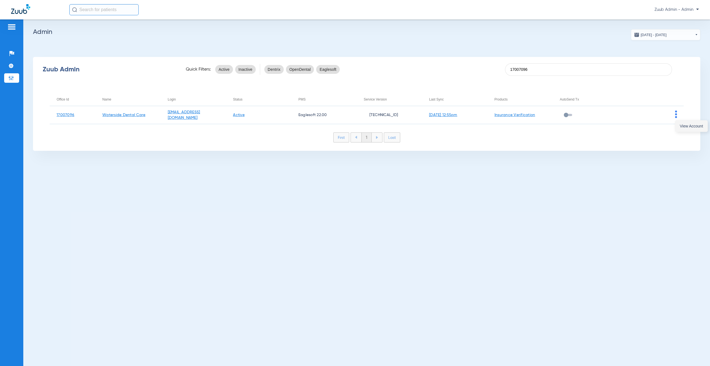
click at [680, 126] on span "View Account" at bounding box center [691, 126] width 23 height 4
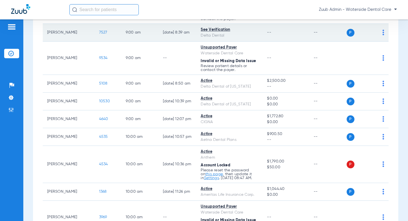
scroll to position [176, 0]
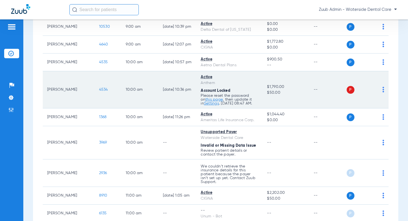
click at [382, 89] on img at bounding box center [383, 90] width 2 height 6
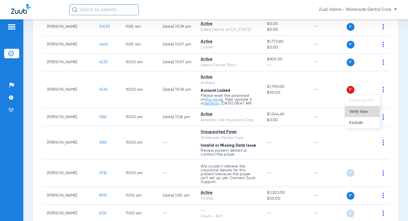
click at [367, 110] on span "Verify Now" at bounding box center [362, 112] width 26 height 4
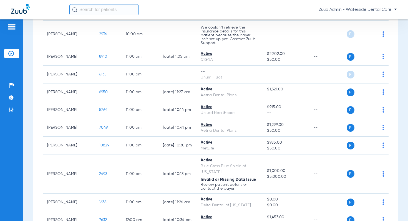
scroll to position [0, 0]
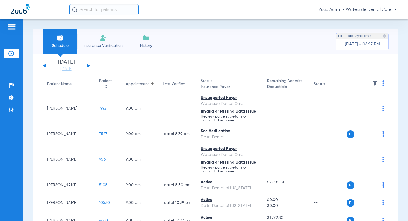
click at [372, 83] on img at bounding box center [375, 83] width 6 height 6
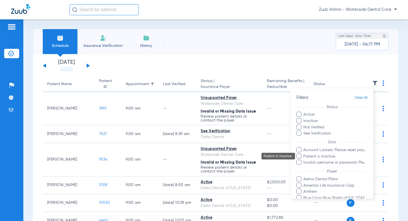
click at [326, 152] on span "Account Locked. Please reset password." at bounding box center [335, 150] width 64 height 6
click at [304, 154] on input "Account Locked. Please reset password." at bounding box center [304, 154] width 0 height 0
click at [325, 163] on span "Invalid username or password. Please go to Settings > Insurance Verification > …" at bounding box center [335, 163] width 64 height 6
click at [304, 166] on input "Invalid username or password. Please go to Settings > Insurance Verification > …" at bounding box center [304, 166] width 0 height 0
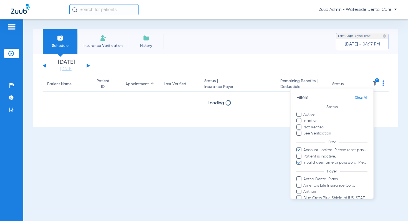
scroll to position [113, 0]
